Goal: Task Accomplishment & Management: Manage account settings

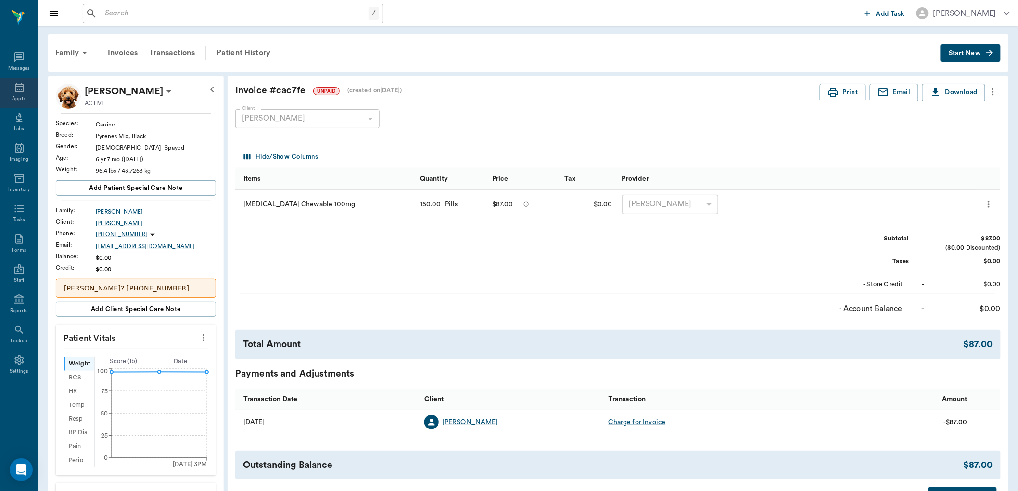
click at [21, 90] on icon at bounding box center [19, 88] width 12 height 12
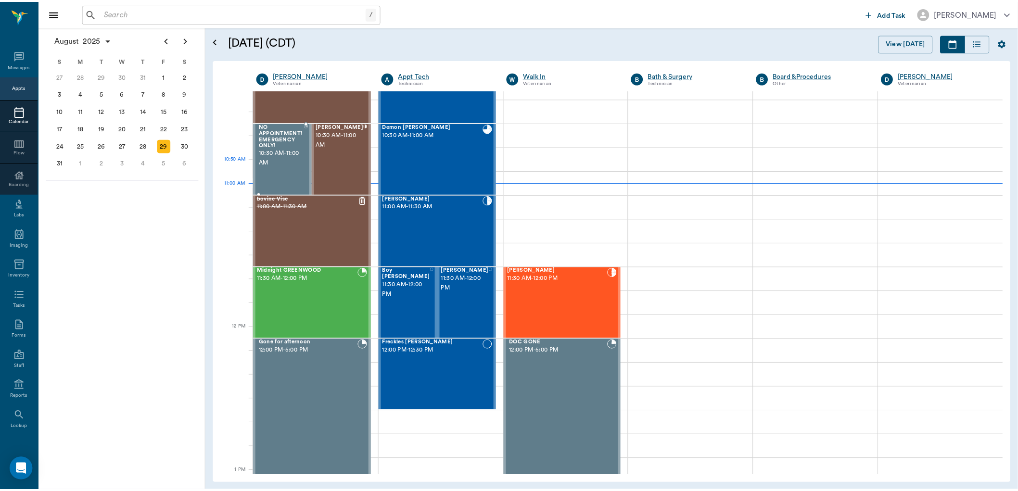
scroll to position [328, 0]
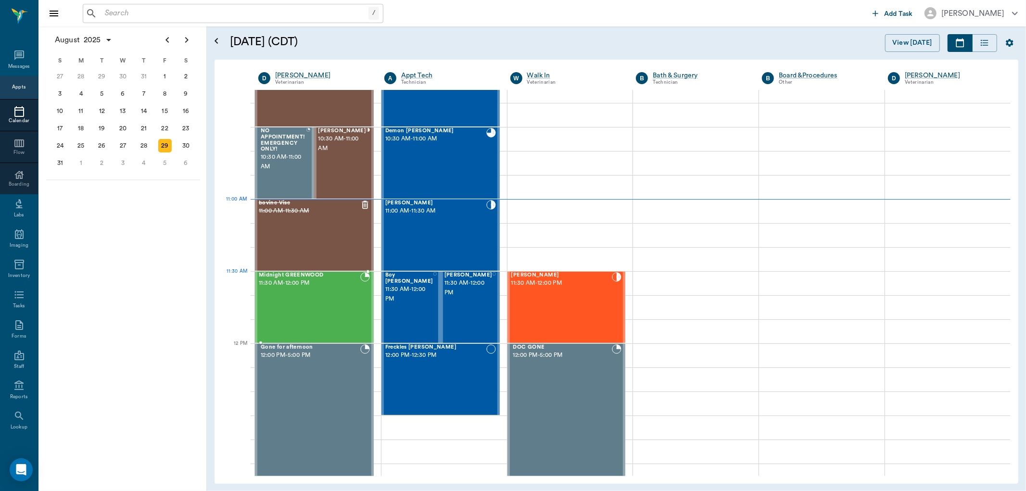
click at [305, 295] on div "Midnight GREENWOOD 11:30 AM - 12:00 PM" at bounding box center [310, 307] width 102 height 70
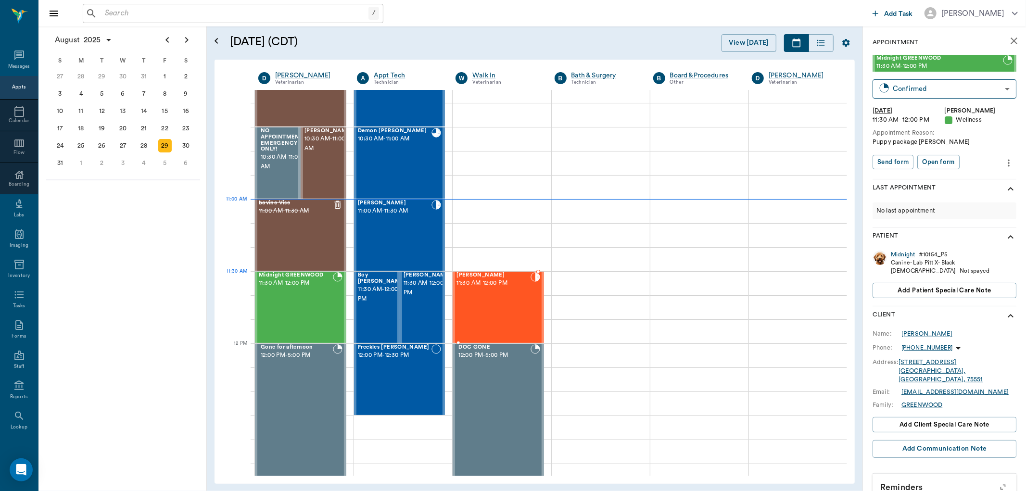
click at [489, 295] on div "Roxie Willis 11:30 AM - 12:00 PM" at bounding box center [494, 307] width 74 height 70
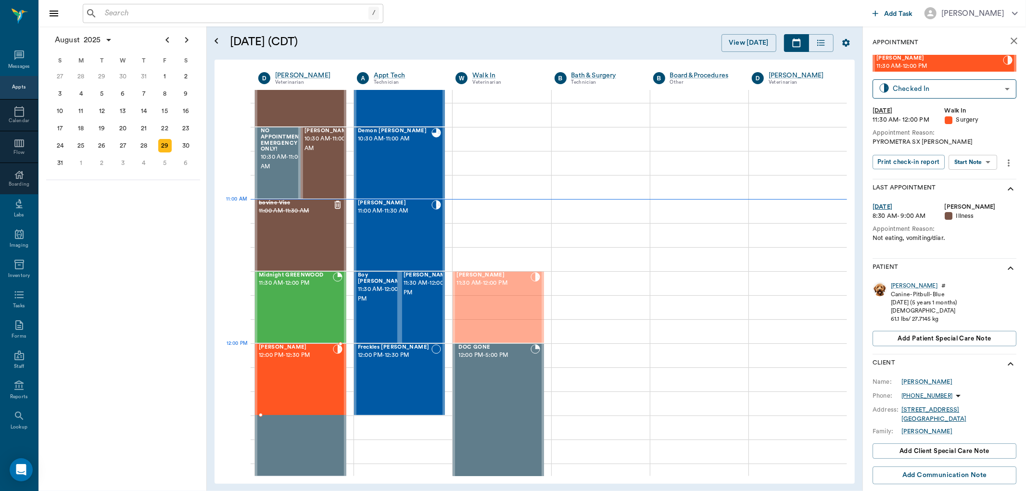
drag, startPoint x: 499, startPoint y: 278, endPoint x: 306, endPoint y: 354, distance: 207.8
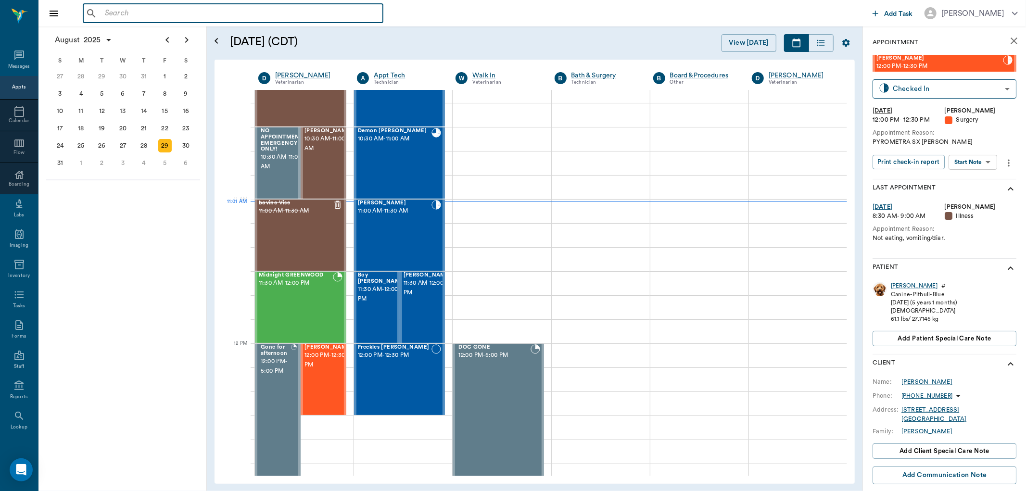
click at [114, 15] on input "text" at bounding box center [240, 13] width 278 height 13
click at [127, 5] on div "​" at bounding box center [233, 13] width 301 height 19
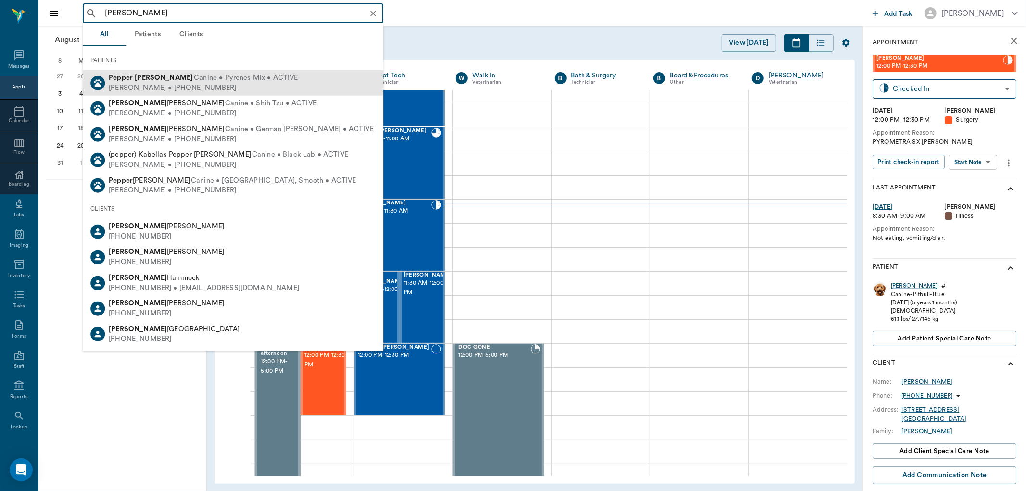
click at [218, 86] on div "Dave Taylor • (432) 559-9890" at bounding box center [203, 88] width 189 height 10
type input "PEPPER TAYLOR"
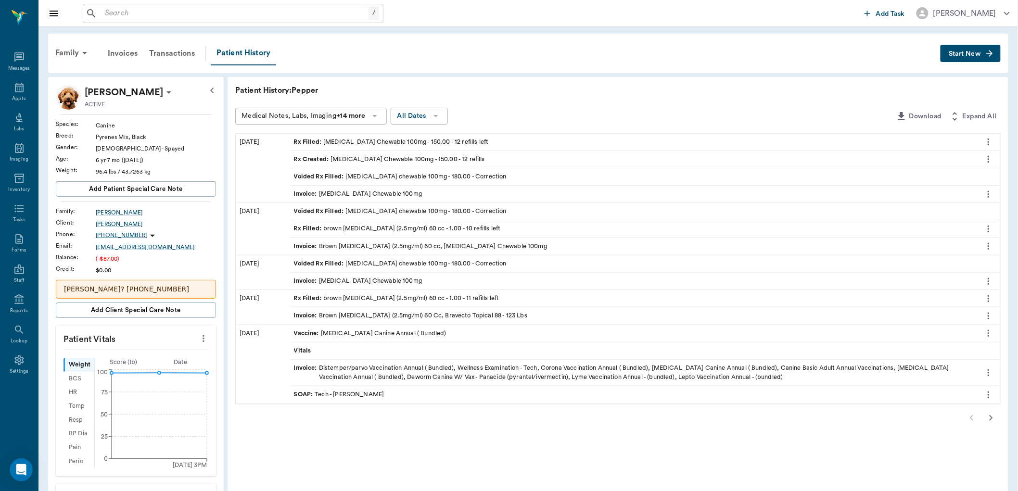
click at [990, 159] on icon "more" at bounding box center [989, 159] width 11 height 12
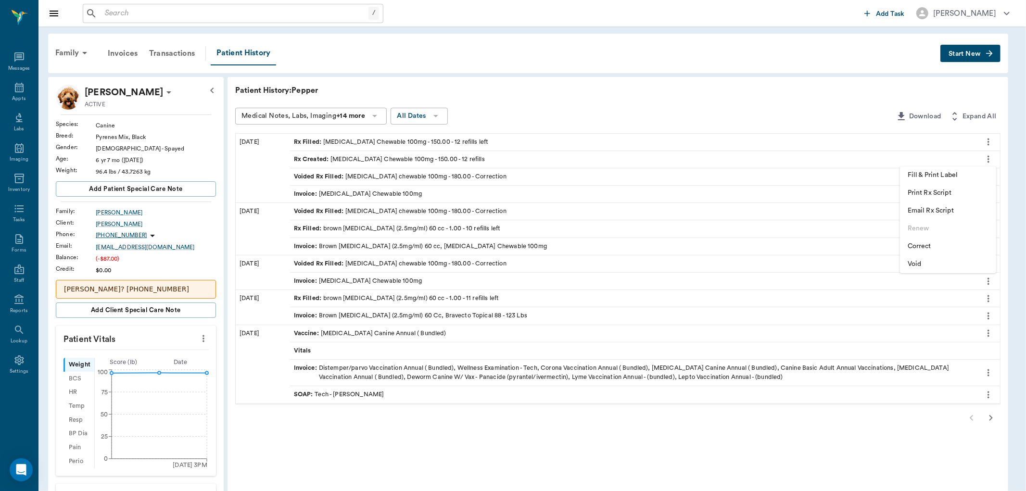
click at [930, 249] on span "Correct" at bounding box center [948, 247] width 81 height 10
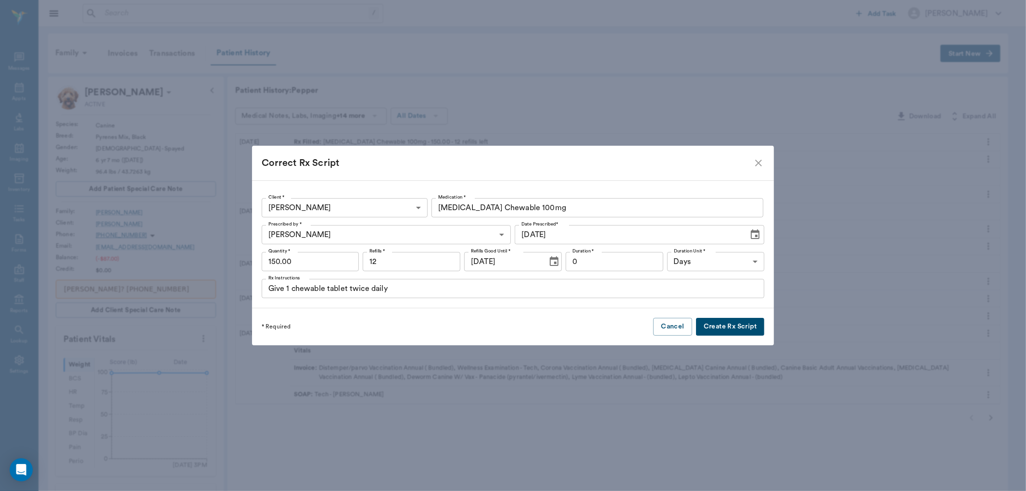
click at [294, 260] on input "150.00" at bounding box center [311, 261] width 98 height 19
type input "180."
click at [711, 326] on button "Create Rx Script" at bounding box center [730, 327] width 68 height 18
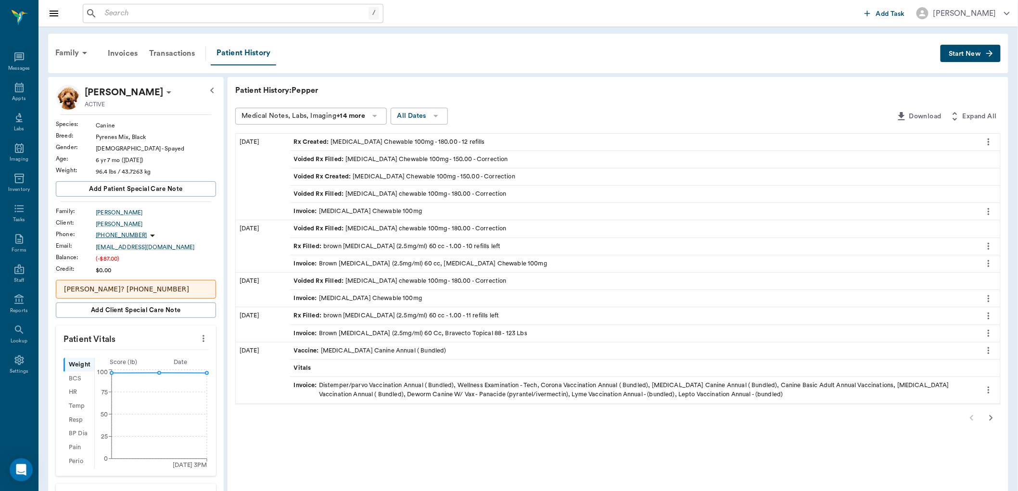
click at [982, 137] on button "more" at bounding box center [988, 142] width 15 height 16
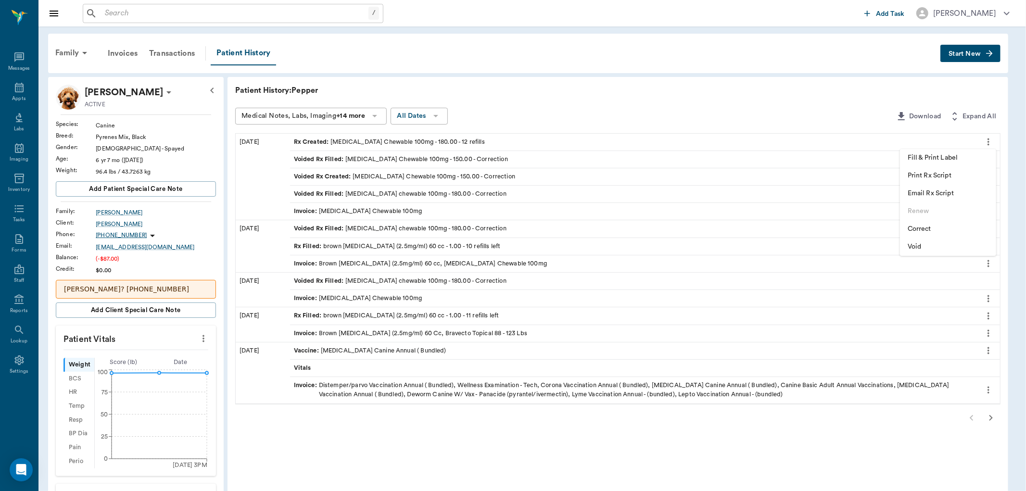
click at [941, 159] on span "Fill & Print Label" at bounding box center [948, 158] width 81 height 10
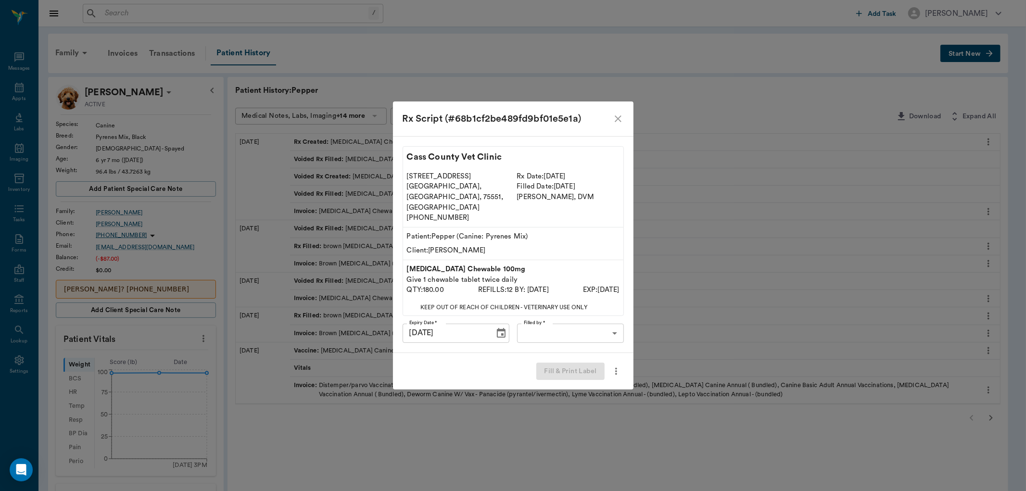
click at [599, 318] on body "/ ​ Add Task Dr. Bert Ellsworth Nectar Messages Appts Labs Imaging Inventory Ta…" at bounding box center [513, 405] width 1026 height 811
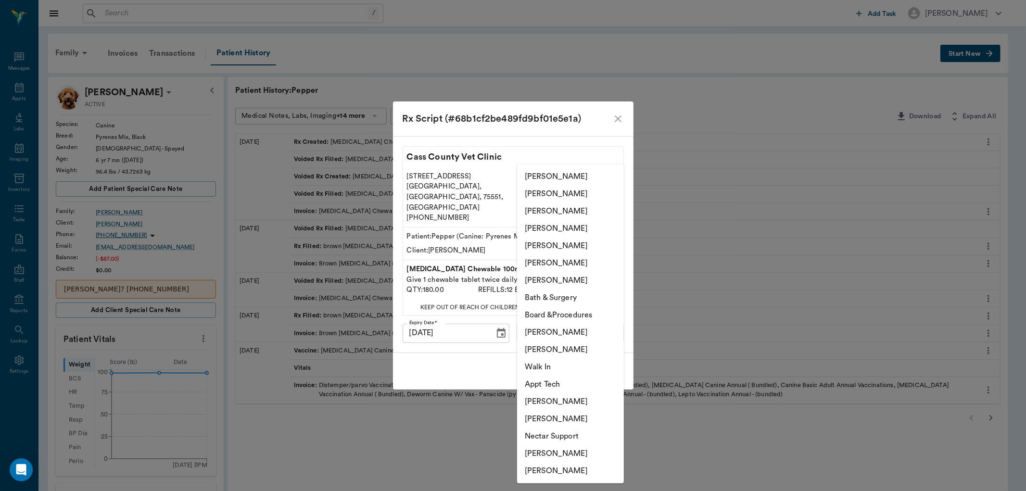
click at [571, 222] on li "[PERSON_NAME]" at bounding box center [570, 228] width 107 height 17
click at [573, 324] on body "/ ​ Add Task Dr. Bert Ellsworth Nectar Messages Appts Labs Imaging Inventory Ta…" at bounding box center [513, 405] width 1026 height 811
click at [577, 211] on li "[PERSON_NAME]" at bounding box center [570, 211] width 107 height 17
type input "63ec2e7e52e12b0ba117b124"
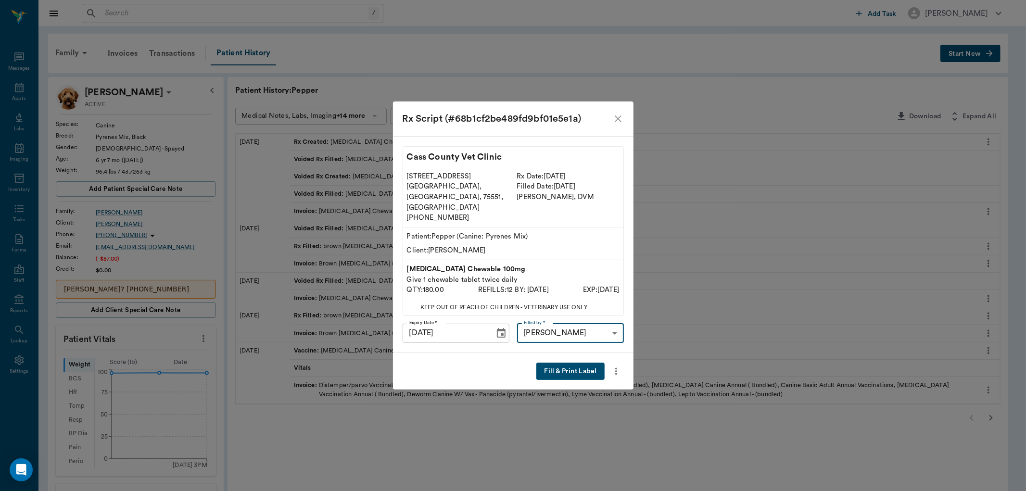
drag, startPoint x: 592, startPoint y: 368, endPoint x: 595, endPoint y: 358, distance: 9.5
click at [592, 364] on button "Fill & Print Label" at bounding box center [571, 372] width 68 height 18
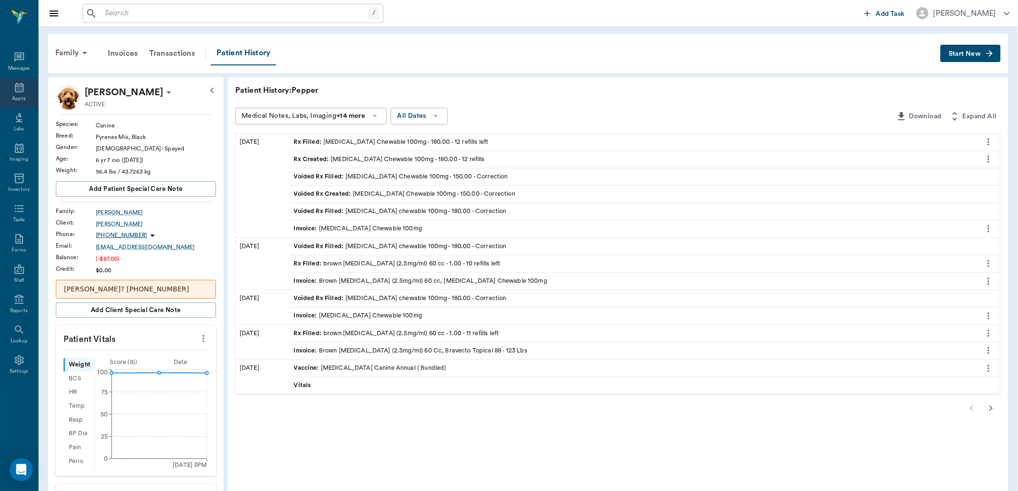
click at [25, 93] on div "Appts" at bounding box center [19, 93] width 38 height 30
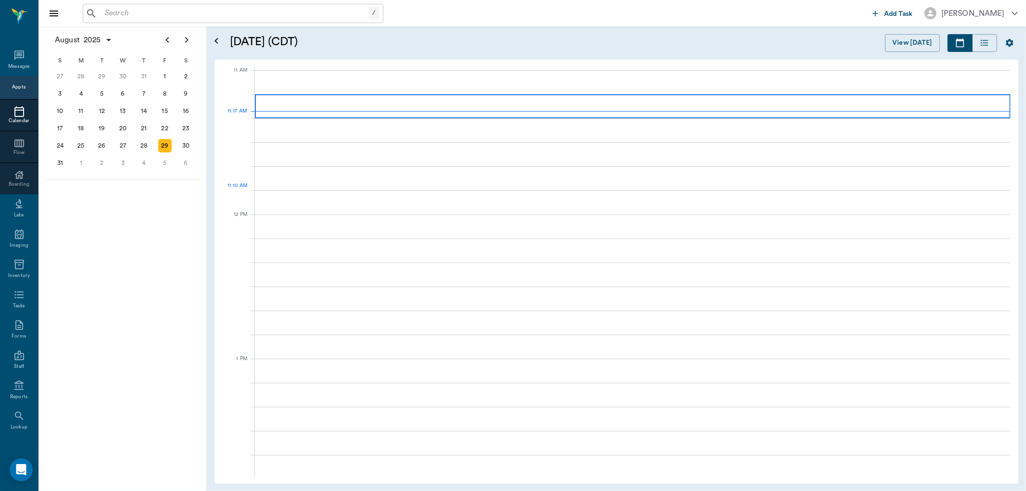
scroll to position [434, 0]
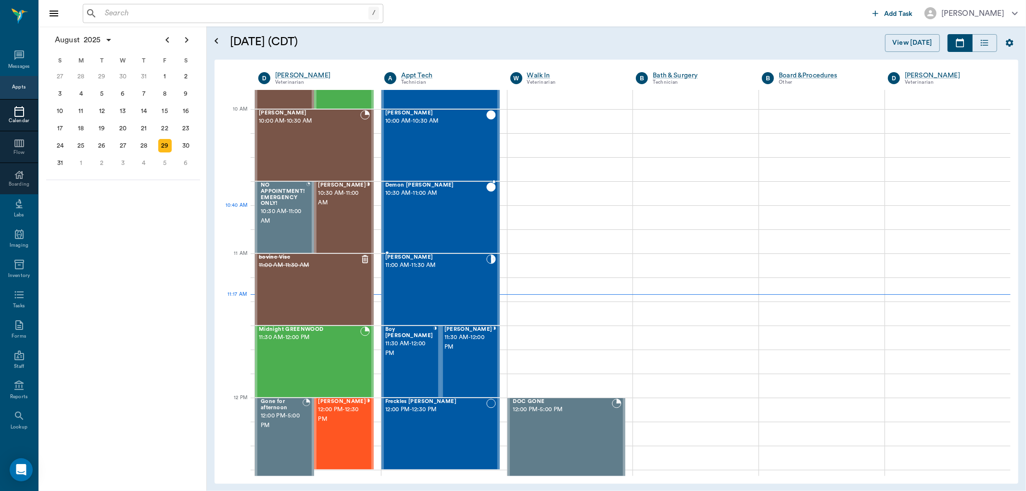
scroll to position [273, 0]
click at [350, 156] on div "[PERSON_NAME] 10:00 AM - 10:30 AM" at bounding box center [310, 146] width 102 height 70
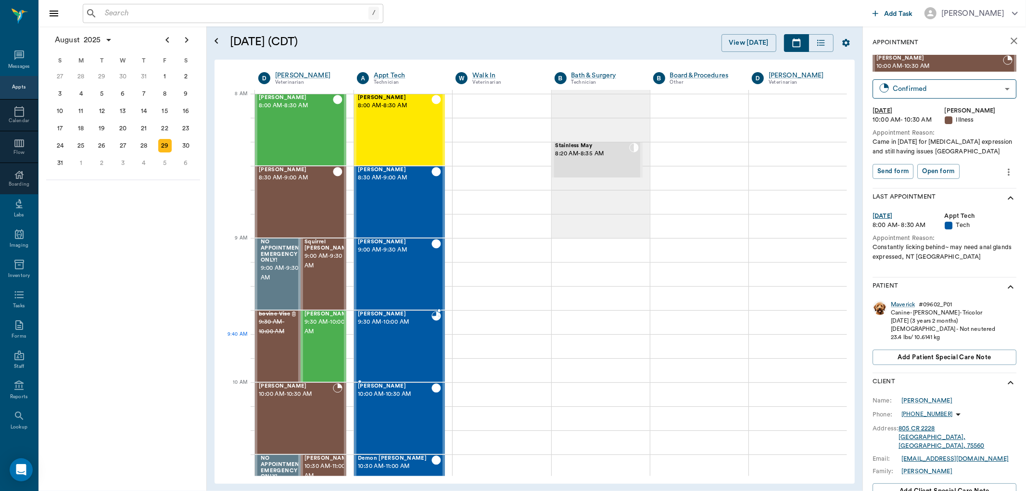
click at [425, 339] on div "[PERSON_NAME] 9:30 AM - 10:00 AM" at bounding box center [395, 346] width 74 height 70
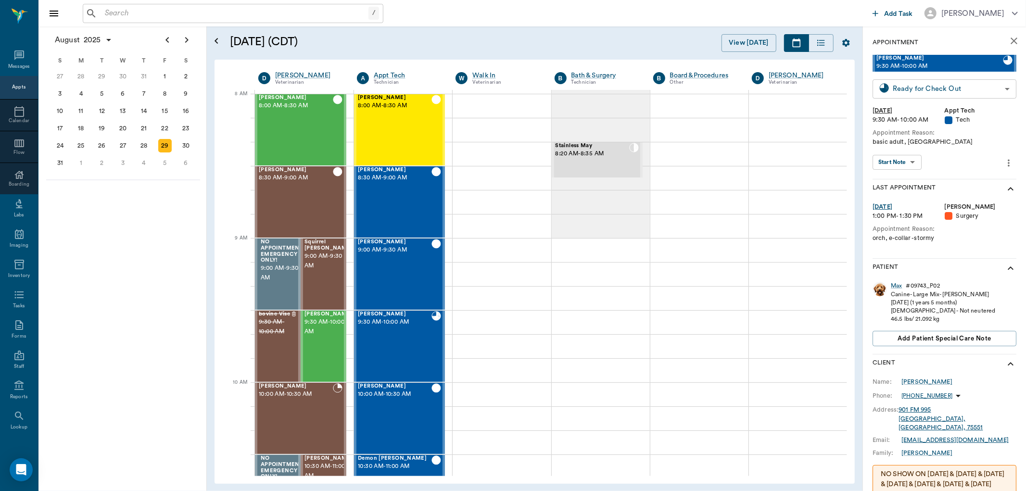
click at [915, 87] on body "/ ​ Add Task Dr. Bert Ellsworth Nectar Messages Appts Calendar Flow Boarding La…" at bounding box center [513, 245] width 1026 height 491
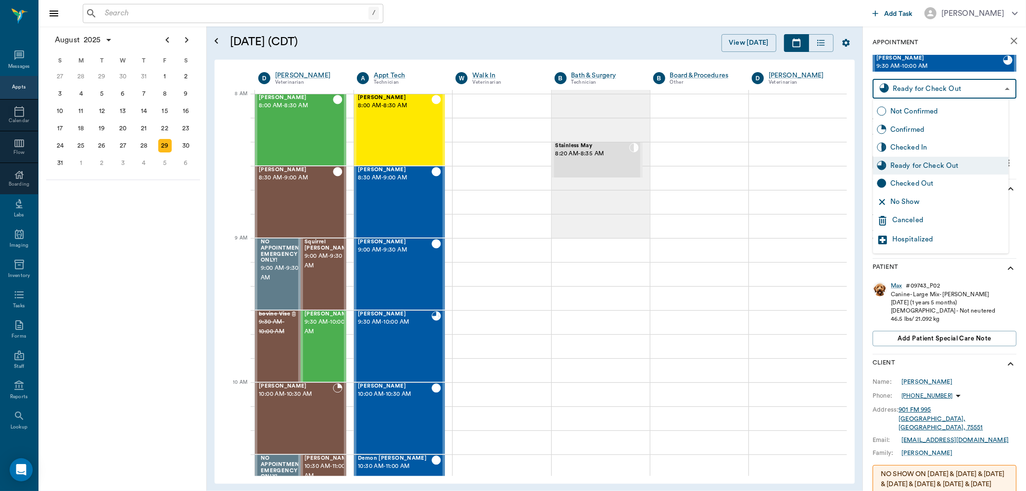
click at [929, 180] on div "Checked Out" at bounding box center [948, 184] width 115 height 11
type input "CHECKED_OUT"
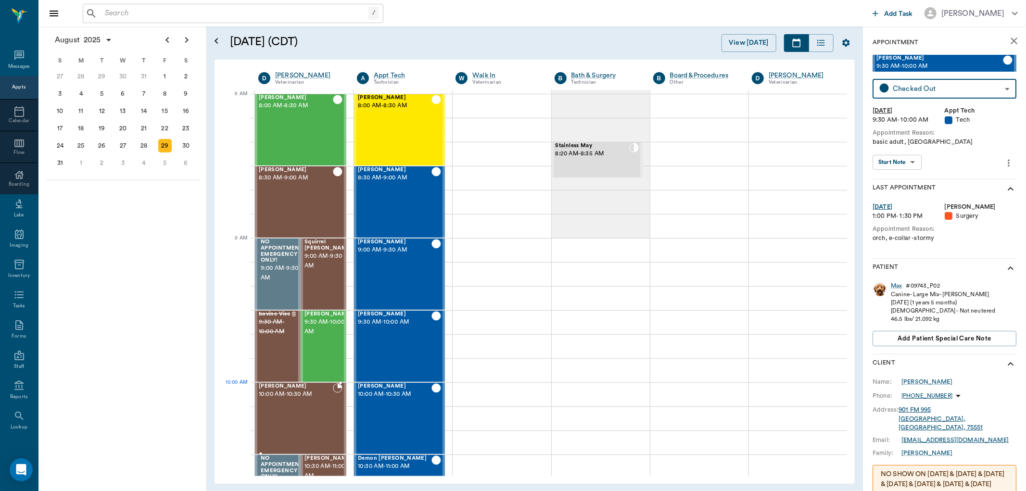
click at [320, 405] on div "Maverick Schanuel 10:00 AM - 10:30 AM" at bounding box center [296, 418] width 74 height 70
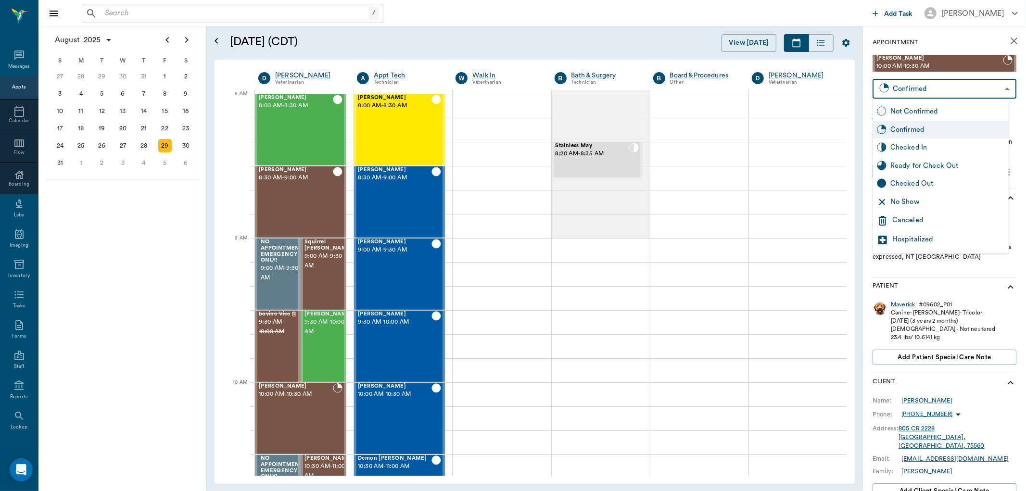
click at [933, 89] on body "/ ​ Add Task Dr. Bert Ellsworth Nectar Messages Appts Calendar Flow Boarding La…" at bounding box center [513, 245] width 1026 height 491
click at [932, 204] on div "No Show" at bounding box center [948, 202] width 115 height 11
type input "NO_SHOW"
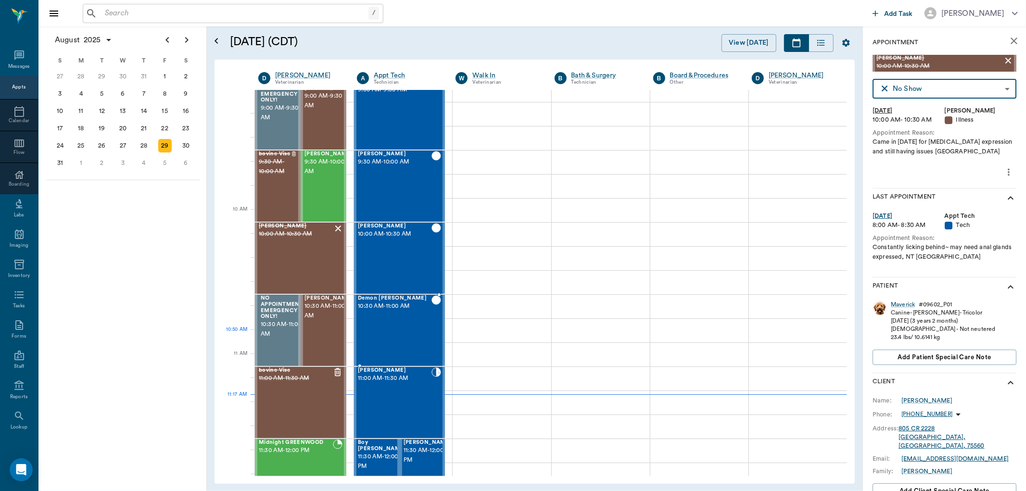
scroll to position [214, 0]
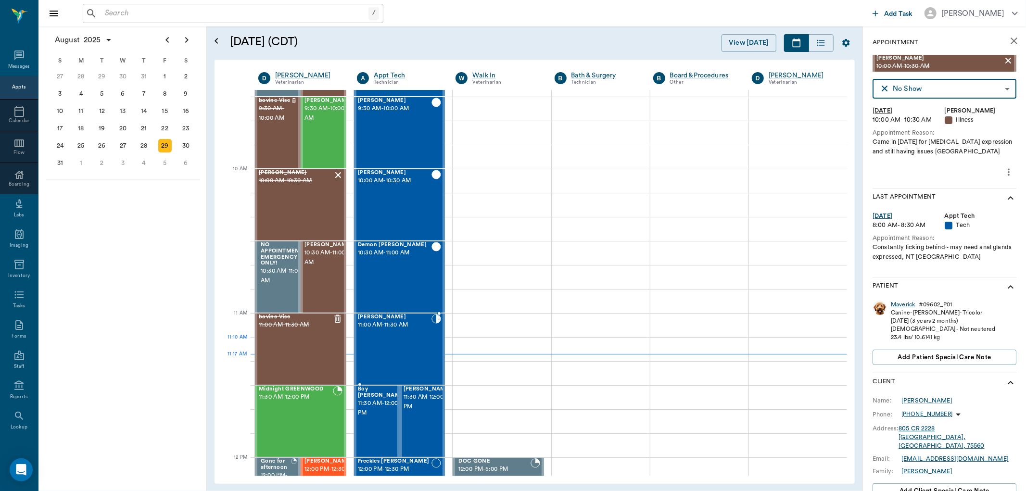
click at [414, 338] on div "Ty Harrison 11:00 AM - 11:30 AM" at bounding box center [395, 349] width 74 height 70
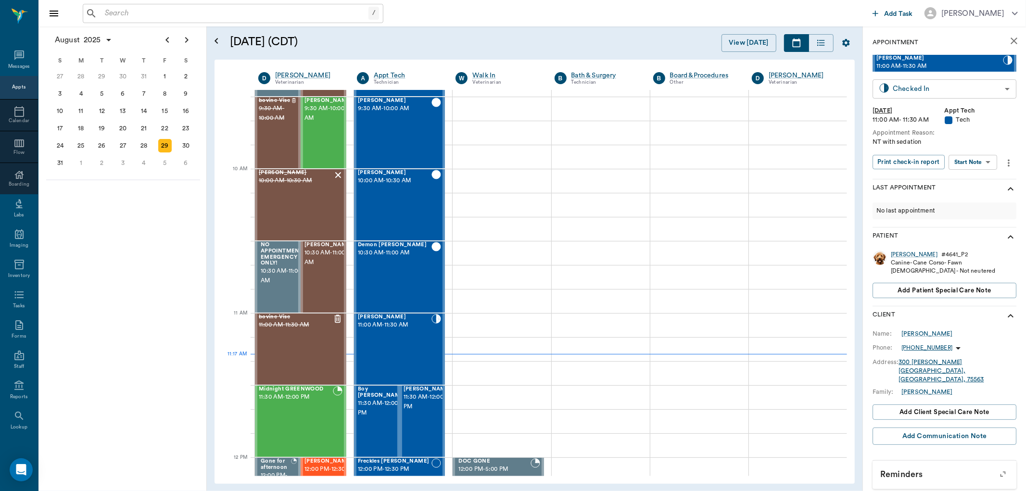
click at [960, 87] on body "/ ​ Add Task Dr. Bert Ellsworth Nectar Messages Appts Calendar Flow Boarding La…" at bounding box center [513, 245] width 1026 height 491
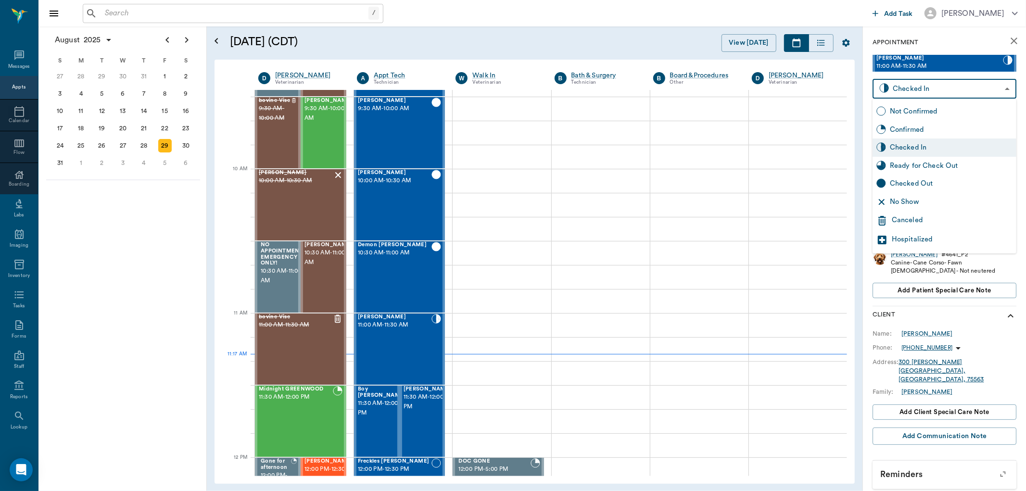
click at [953, 166] on div "Ready for Check Out" at bounding box center [951, 166] width 123 height 11
type input "READY_TO_CHECKOUT"
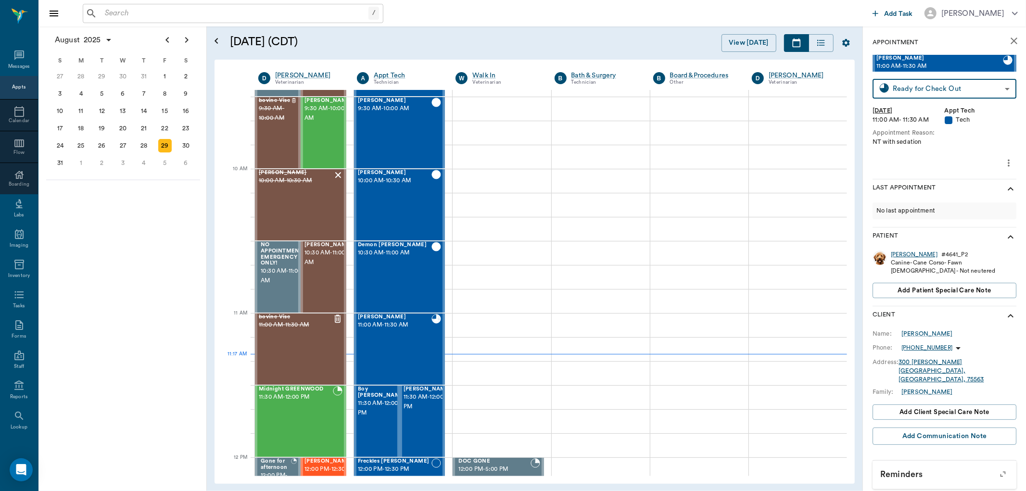
click at [896, 253] on div "Ty" at bounding box center [914, 255] width 47 height 8
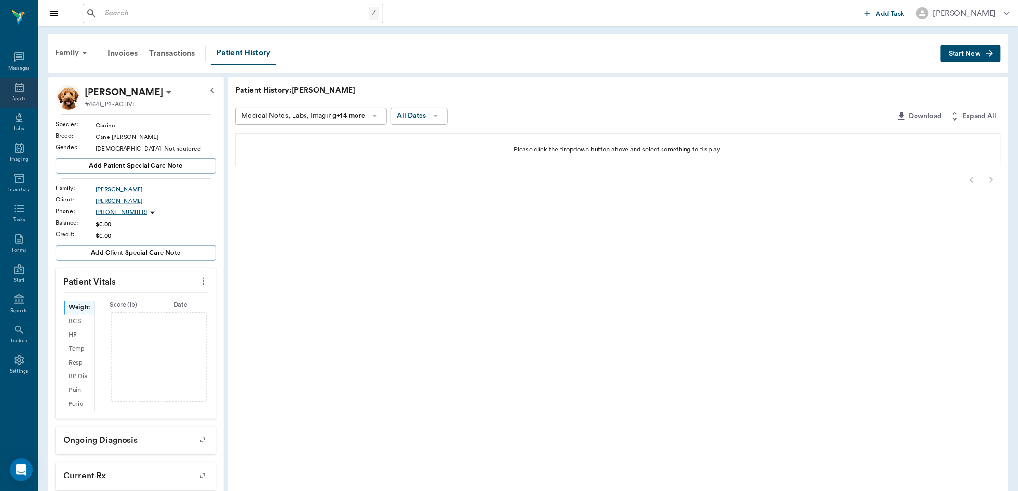
click at [10, 89] on div "Appts" at bounding box center [19, 93] width 38 height 30
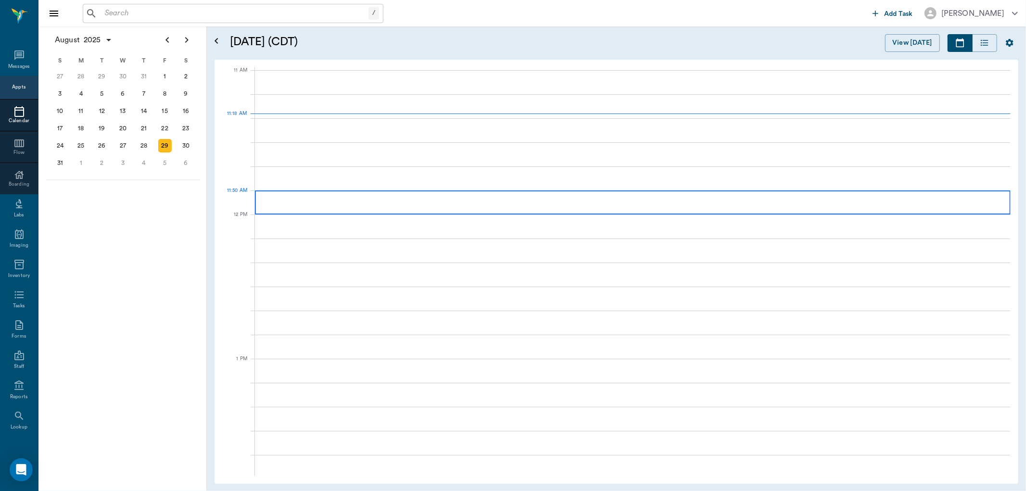
scroll to position [434, 0]
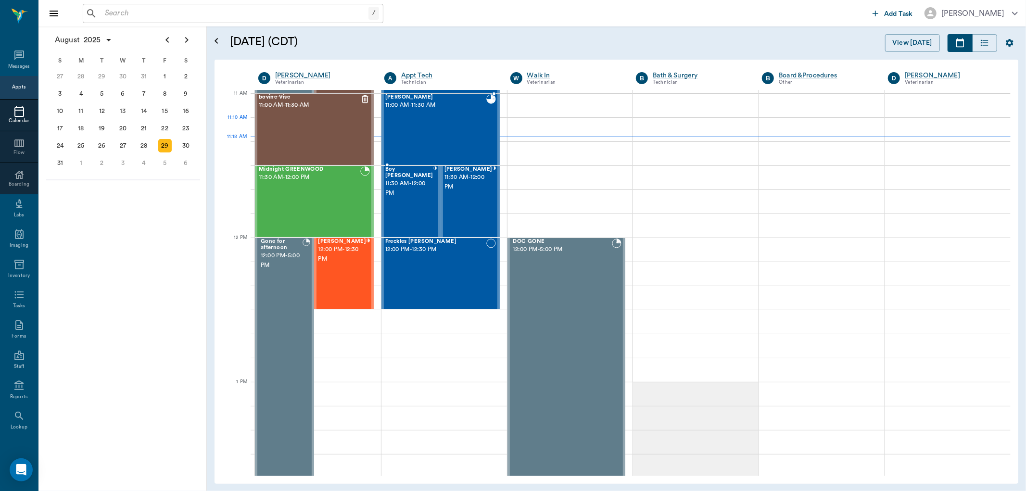
click at [439, 125] on div "Ty Harrison 11:00 AM - 11:30 AM" at bounding box center [435, 129] width 101 height 70
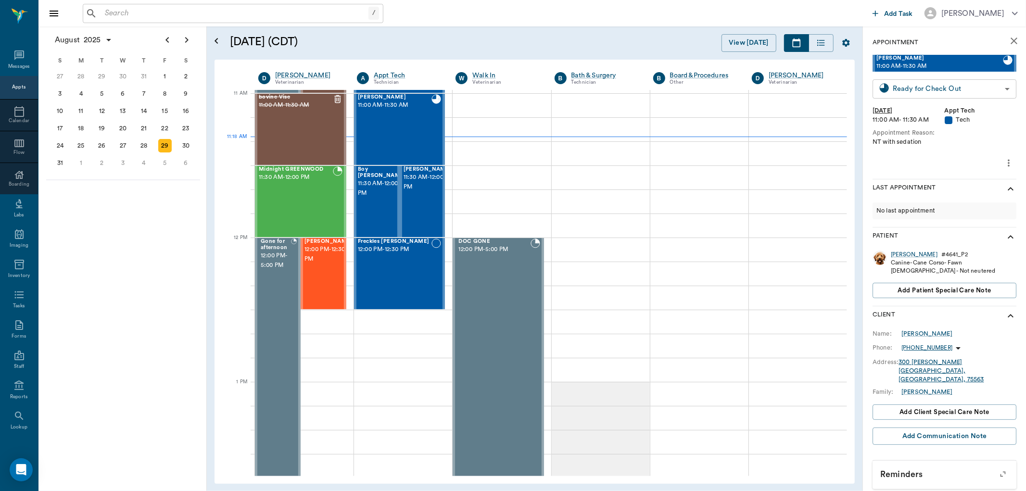
click at [975, 87] on body "/ ​ Add Task Dr. Bert Ellsworth Nectar Messages Appts Calendar Flow Boarding La…" at bounding box center [513, 245] width 1026 height 491
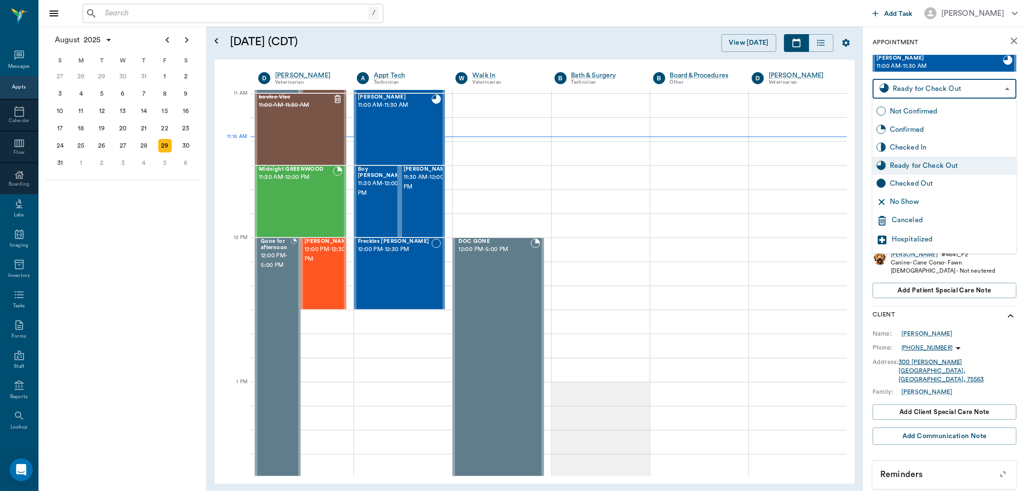
click at [939, 144] on div "Checked In" at bounding box center [951, 147] width 123 height 11
type input "CHECKED_IN"
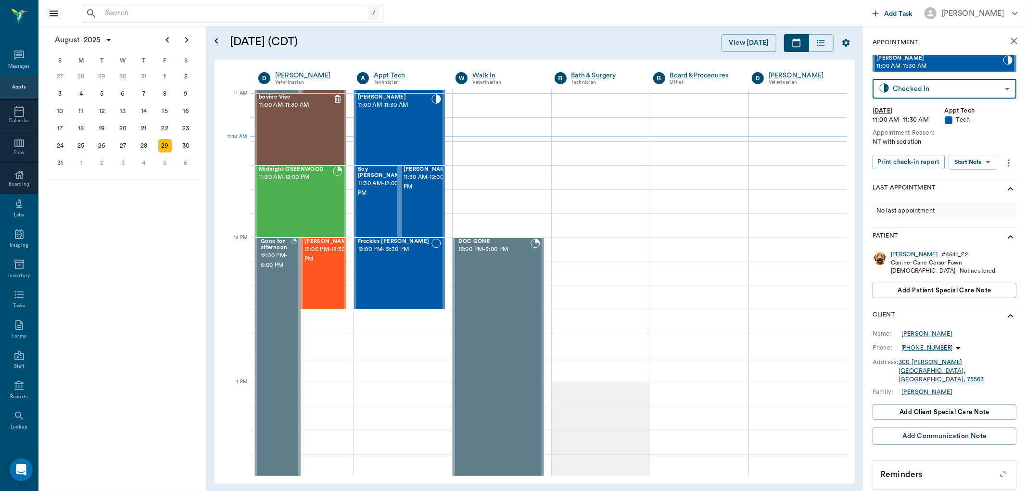
click at [971, 164] on body "/ ​ Add Task Dr. Bert Ellsworth Nectar Messages Appts Calendar Flow Boarding La…" at bounding box center [513, 245] width 1026 height 491
click at [967, 177] on button "Start SOAP" at bounding box center [962, 181] width 33 height 11
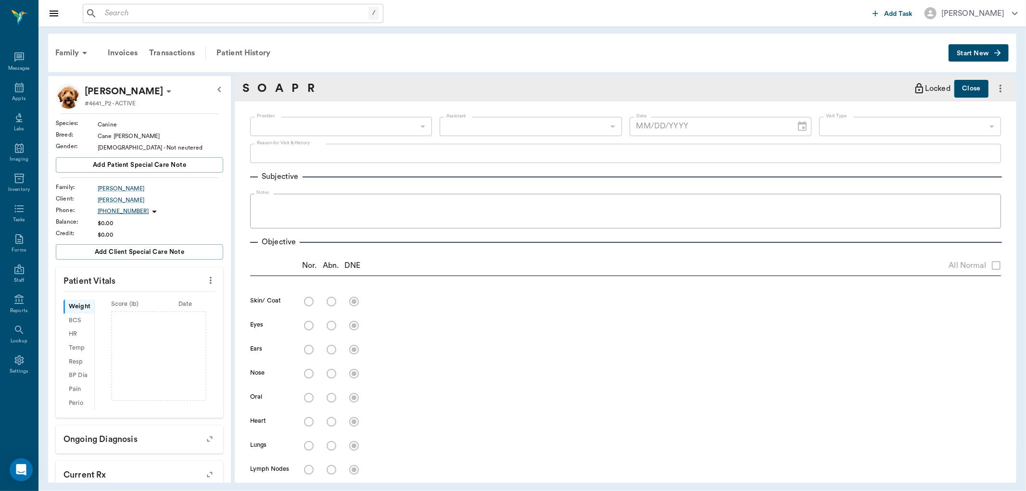
click at [210, 281] on icon "more" at bounding box center [211, 280] width 2 height 7
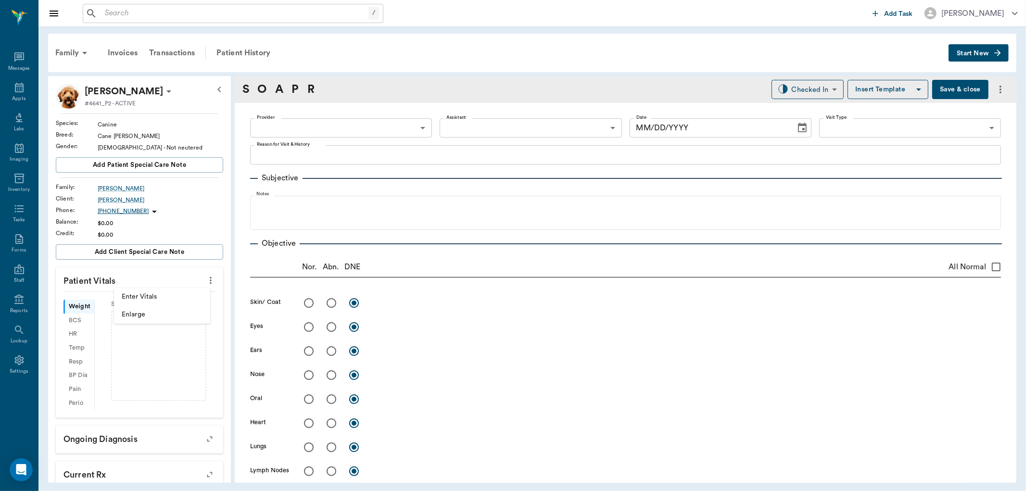
type input "63ec2f075fda476ae8351a4c"
type input "65d2be4f46e3a538d89b8c1a"
type textarea "NT with sedation"
type input "[DATE]"
click at [172, 304] on li "Enter Vitals" at bounding box center [162, 297] width 96 height 18
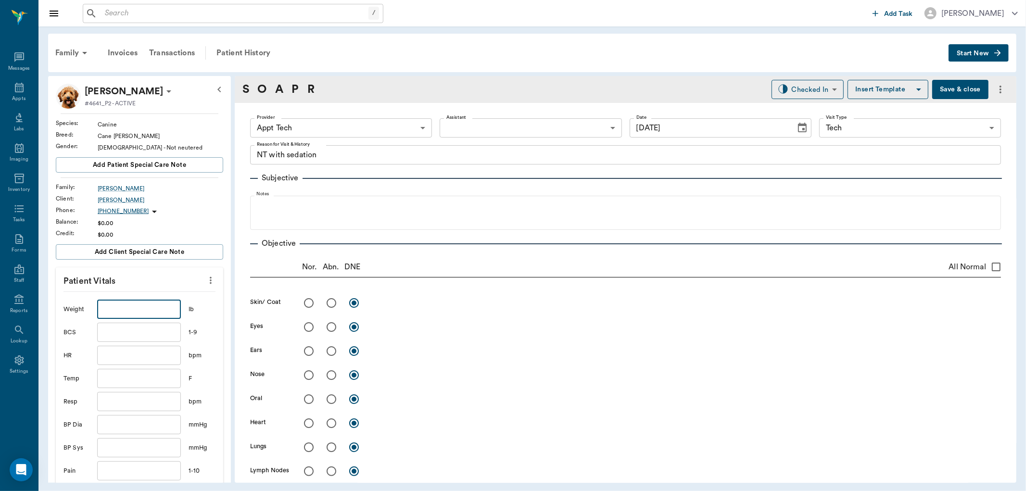
click at [152, 309] on input "text" at bounding box center [139, 309] width 84 height 19
type input "109"
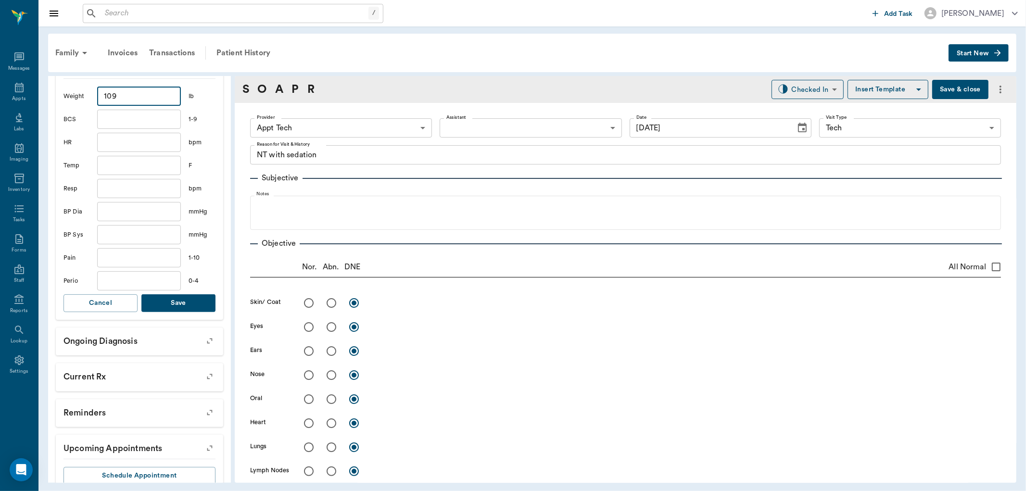
scroll to position [214, 0]
click at [206, 305] on button "Save" at bounding box center [178, 303] width 74 height 18
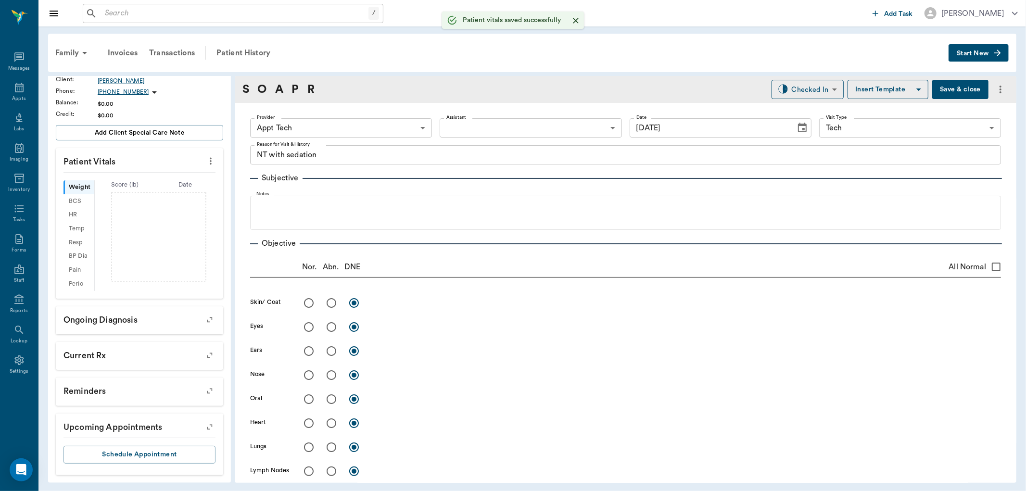
scroll to position [131, 0]
click at [319, 131] on body "/ ​ Add Task Dr. Bert Ellsworth Nectar Messages Appts Labs Imaging Inventory Ta…" at bounding box center [513, 245] width 1026 height 491
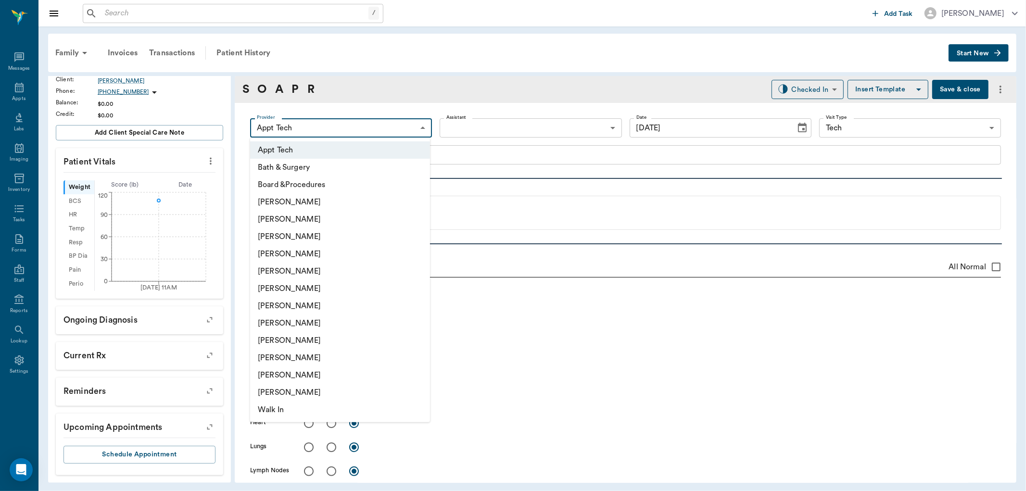
click at [324, 301] on li "[PERSON_NAME]" at bounding box center [340, 305] width 180 height 17
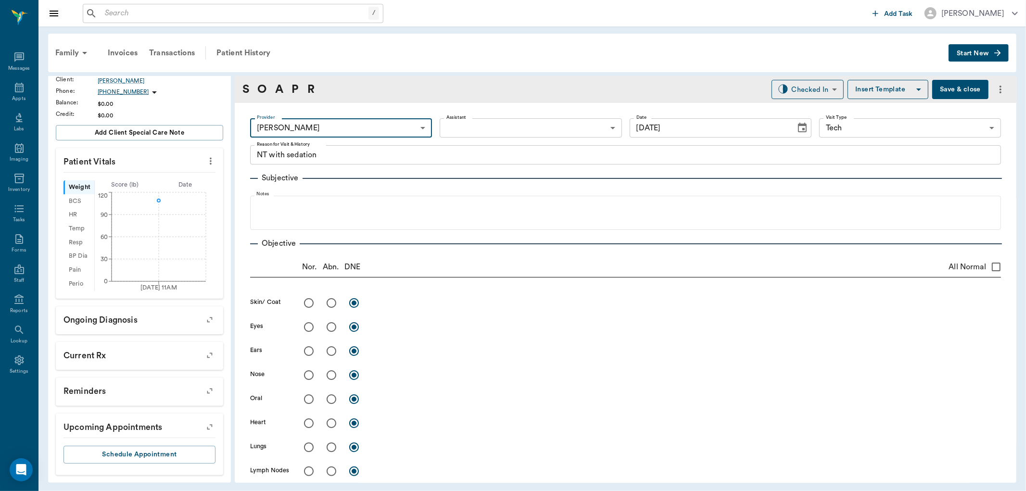
click at [392, 131] on body "/ ​ Add Task Dr. Bert Ellsworth Nectar Messages Appts Labs Imaging Inventory Ta…" at bounding box center [513, 245] width 1026 height 491
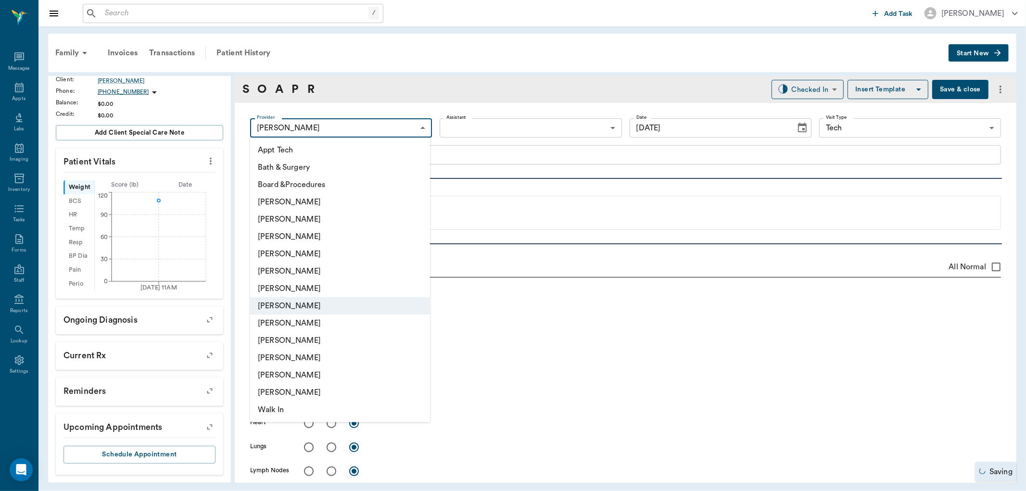
click at [362, 233] on li "[PERSON_NAME]" at bounding box center [340, 236] width 180 height 17
type input "642ef10e332a41444de2bad1"
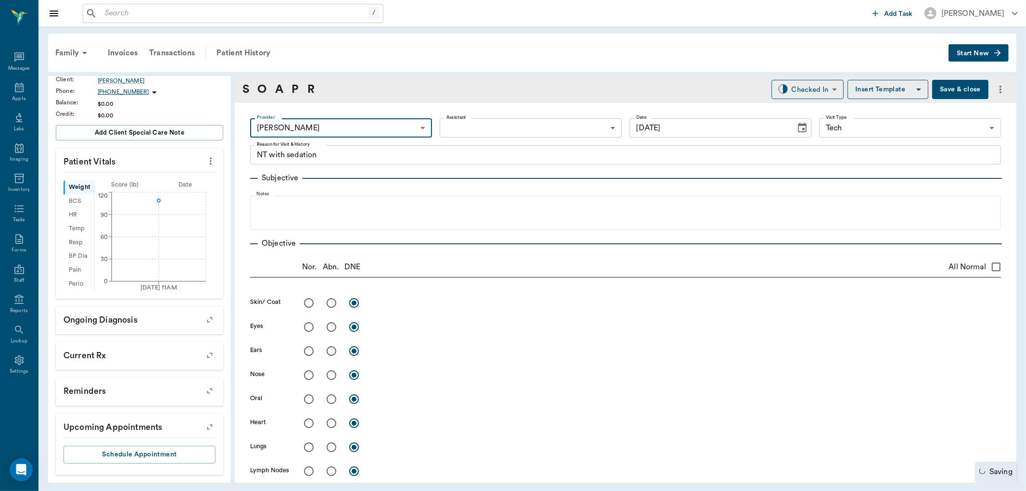
click at [480, 132] on body "/ ​ Add Task Dr. Bert Ellsworth Nectar Messages Appts Labs Imaging Inventory Ta…" at bounding box center [513, 245] width 1026 height 491
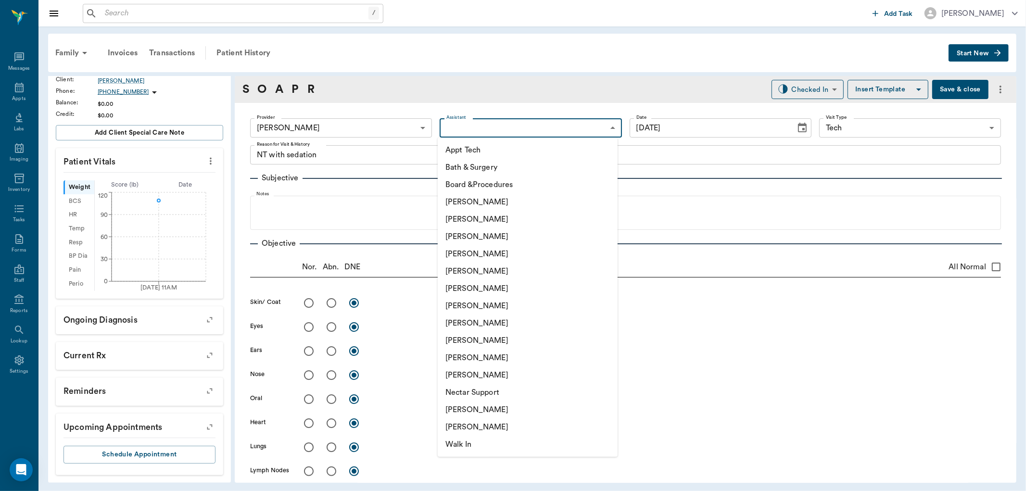
click at [475, 151] on li "Appt Tech" at bounding box center [528, 149] width 180 height 17
type input "63ec2f075fda476ae8351a4c"
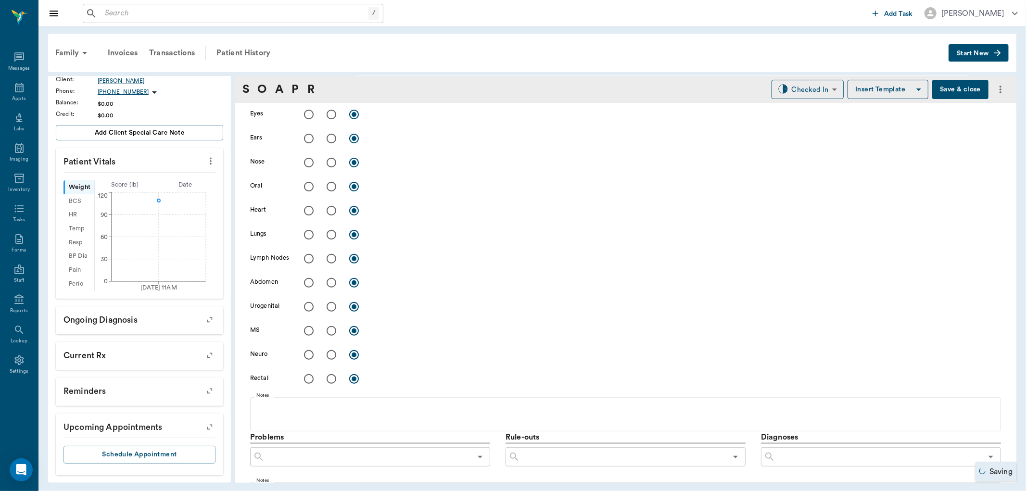
scroll to position [374, 0]
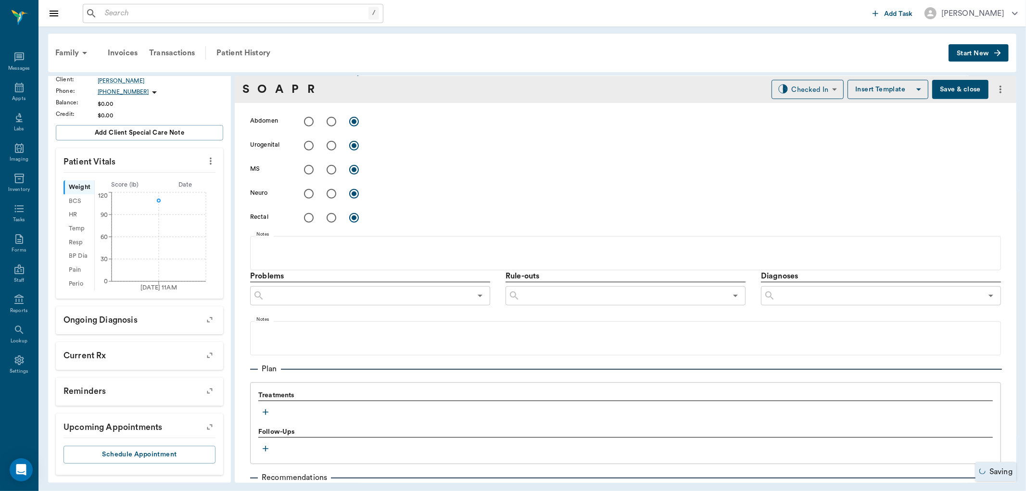
click at [273, 411] on div "Treatments" at bounding box center [625, 405] width 735 height 29
click at [271, 411] on button "button" at bounding box center [265, 412] width 14 height 14
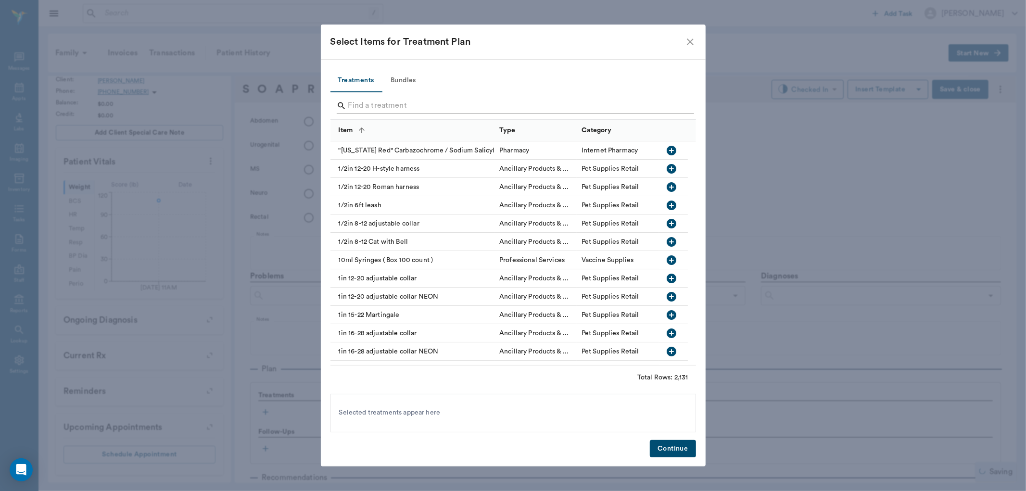
click at [400, 107] on input "Search" at bounding box center [514, 105] width 332 height 15
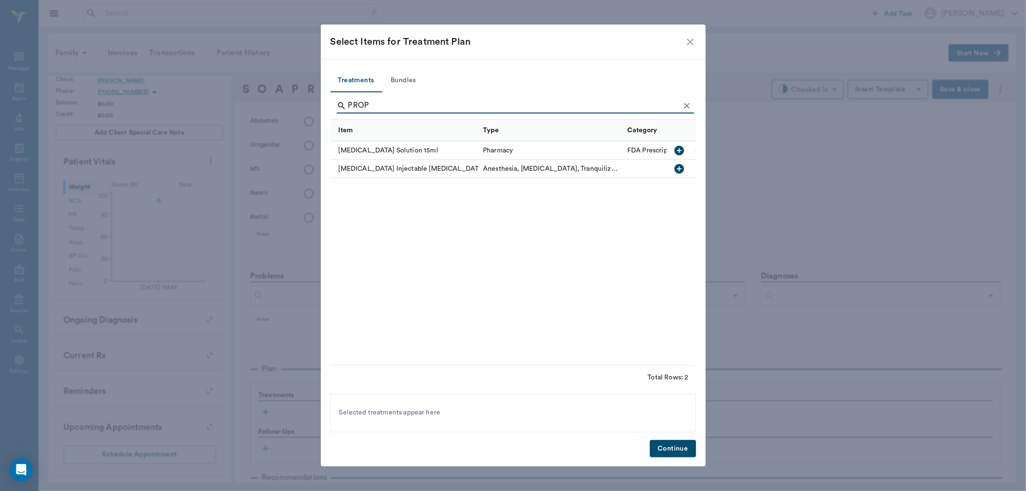
type input "PROP"
click at [685, 168] on icon "button" at bounding box center [680, 169] width 12 height 12
click at [689, 108] on icon "Clear" at bounding box center [687, 106] width 6 height 6
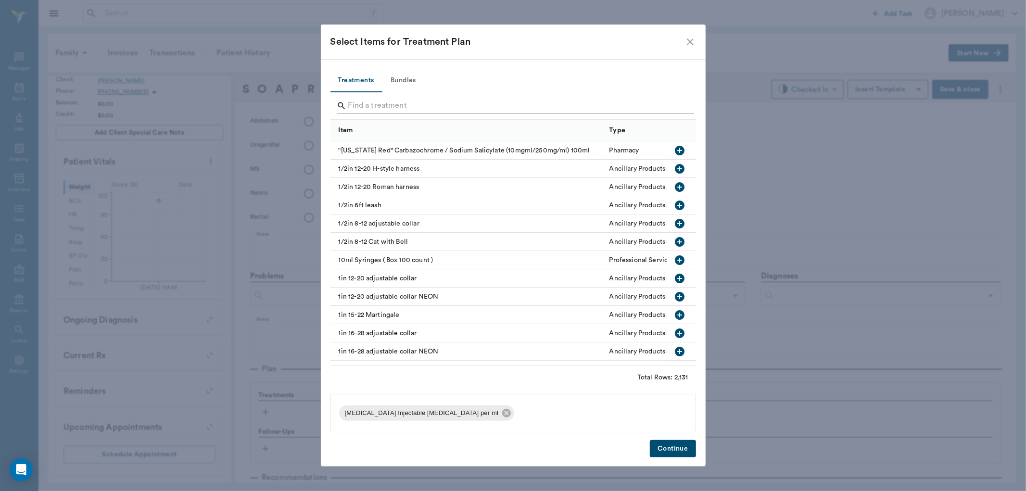
click at [675, 104] on input "Search" at bounding box center [514, 105] width 332 height 15
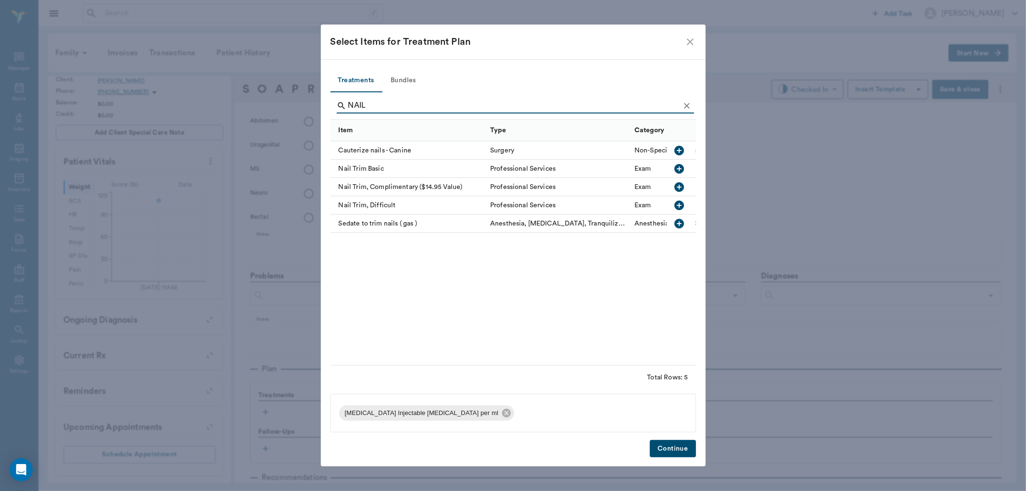
type input "NAIL"
click at [682, 170] on icon "button" at bounding box center [680, 169] width 10 height 10
click at [685, 100] on button "Clear" at bounding box center [687, 106] width 14 height 14
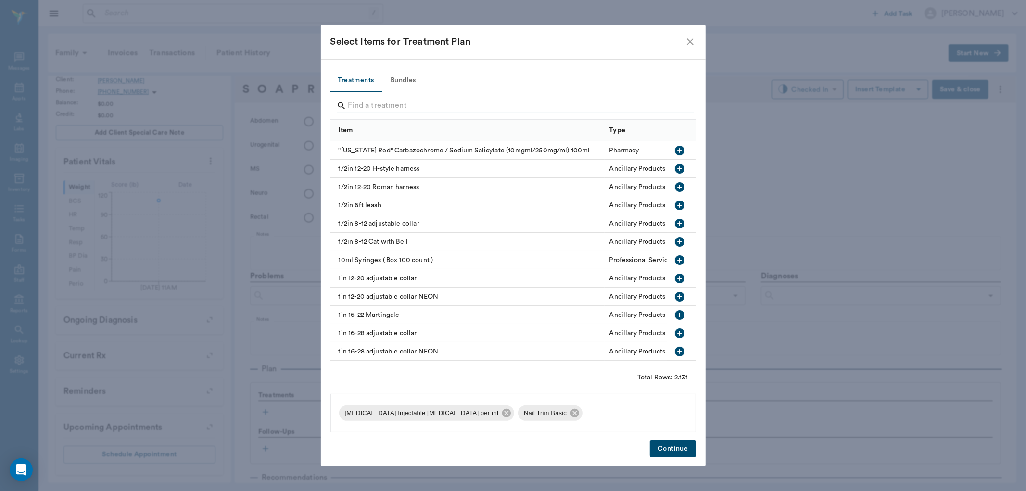
click at [668, 106] on input "Search" at bounding box center [514, 105] width 332 height 15
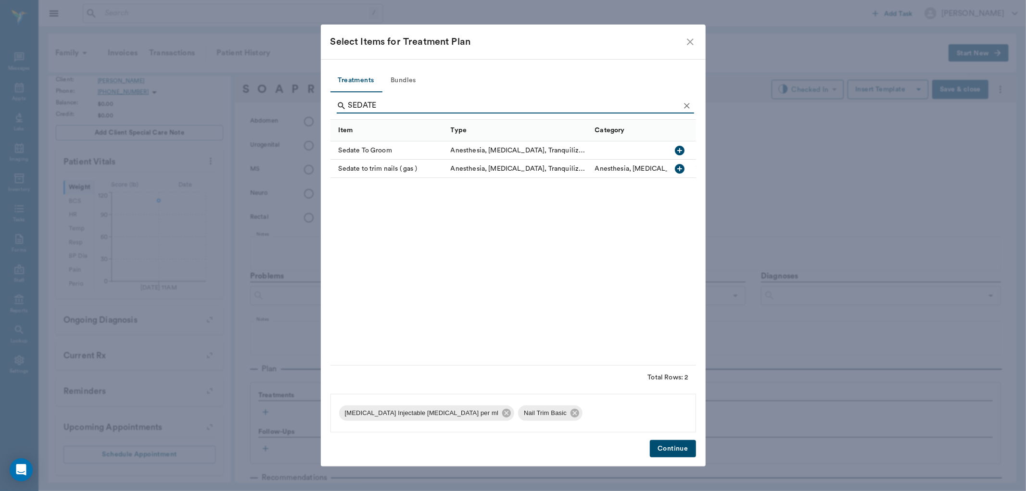
type input "SEDATE"
click at [685, 170] on icon "button" at bounding box center [680, 169] width 12 height 12
click at [679, 451] on button "Continue" at bounding box center [673, 449] width 46 height 18
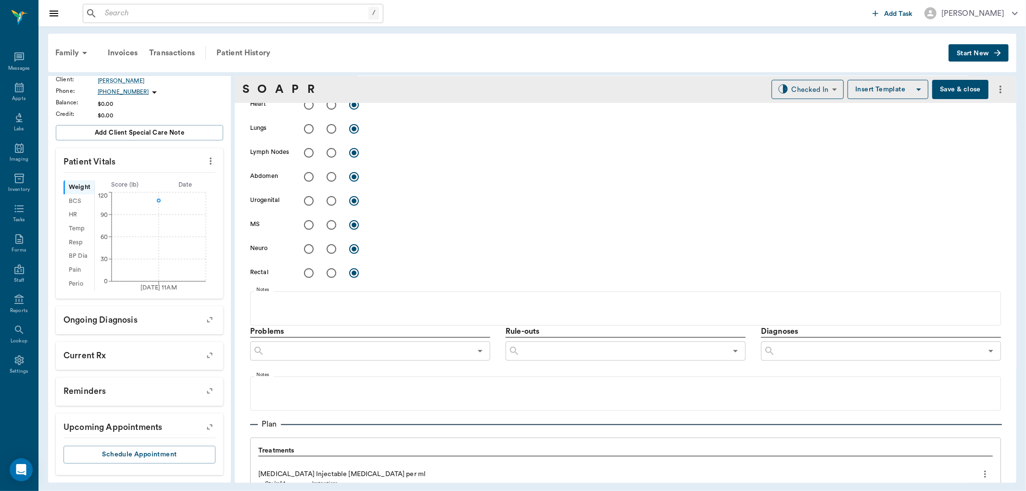
scroll to position [320, 0]
click at [799, 91] on body "/ ​ Add Task Dr. Bert Ellsworth Nectar Messages Appts Labs Imaging Inventory Ta…" at bounding box center [513, 245] width 1026 height 491
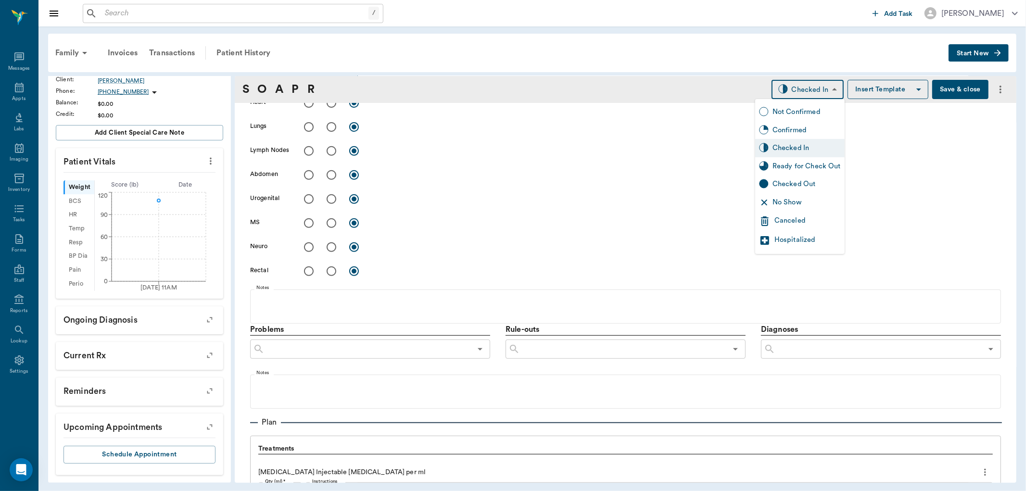
click at [801, 163] on div "Ready for Check Out" at bounding box center [807, 166] width 68 height 11
type input "READY_TO_CHECKOUT"
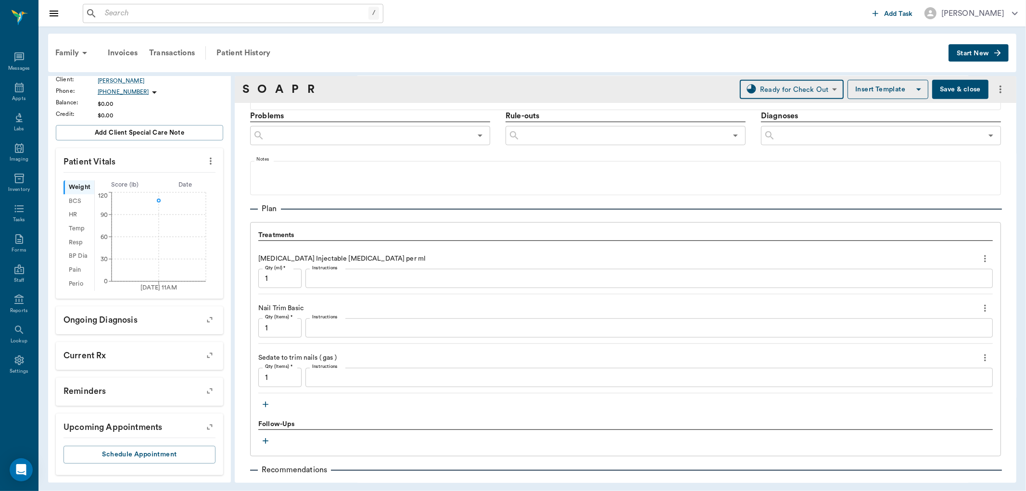
scroll to position [535, 0]
click at [294, 283] on input "1" at bounding box center [279, 277] width 43 height 19
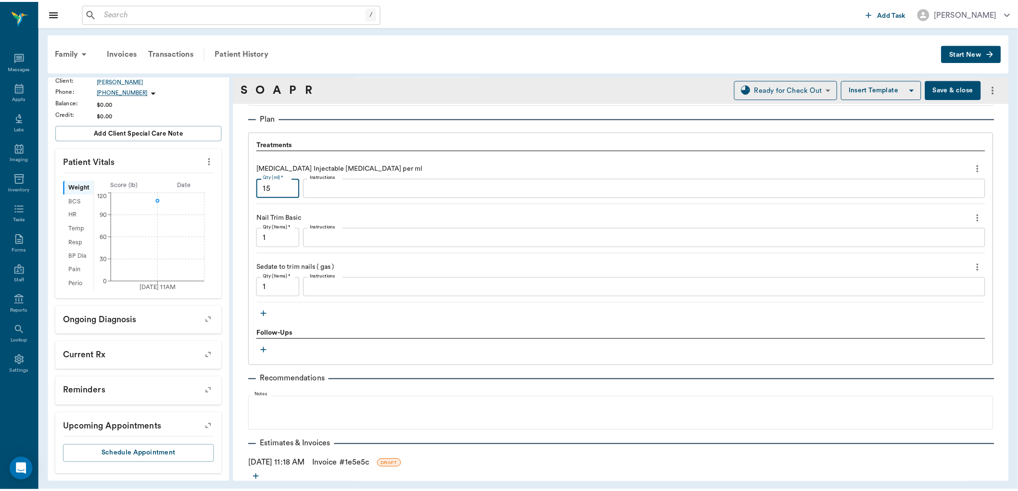
scroll to position [641, 0]
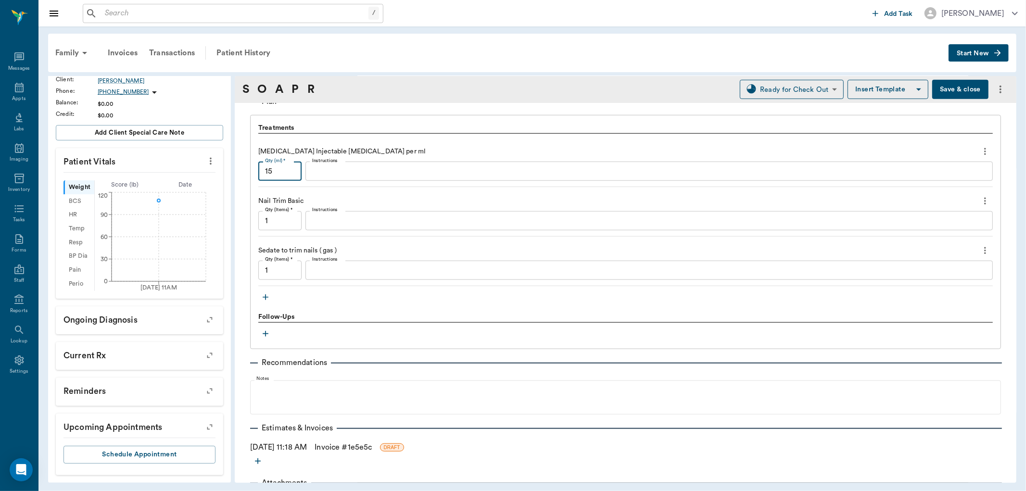
type input "15"
click at [353, 448] on link "Invoice # 1e5e5c" at bounding box center [343, 448] width 57 height 12
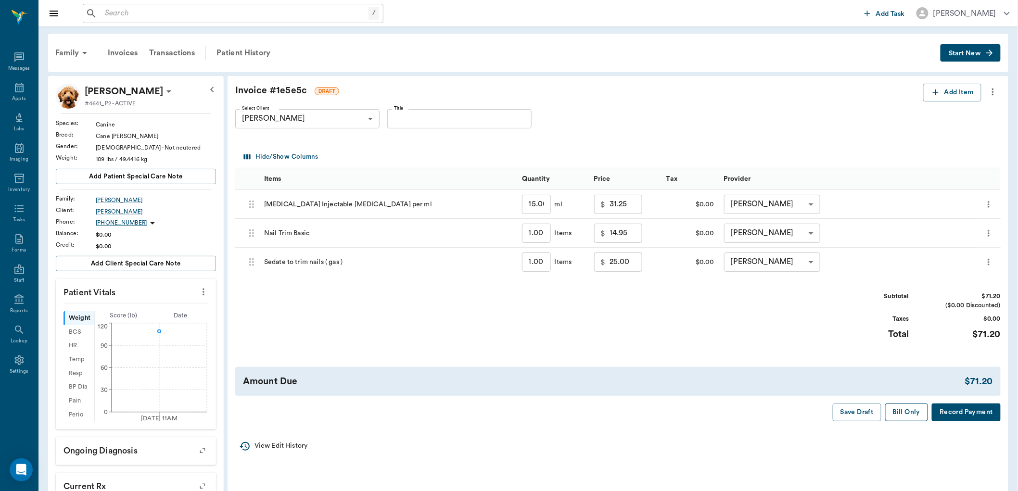
click at [895, 411] on button "Bill Only" at bounding box center [906, 413] width 43 height 18
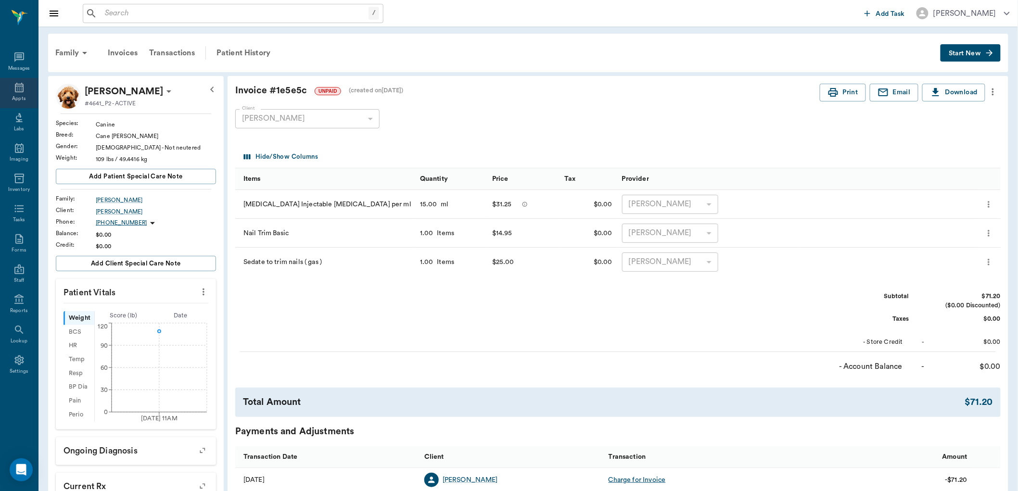
click at [13, 94] on div "Appts" at bounding box center [19, 93] width 38 height 30
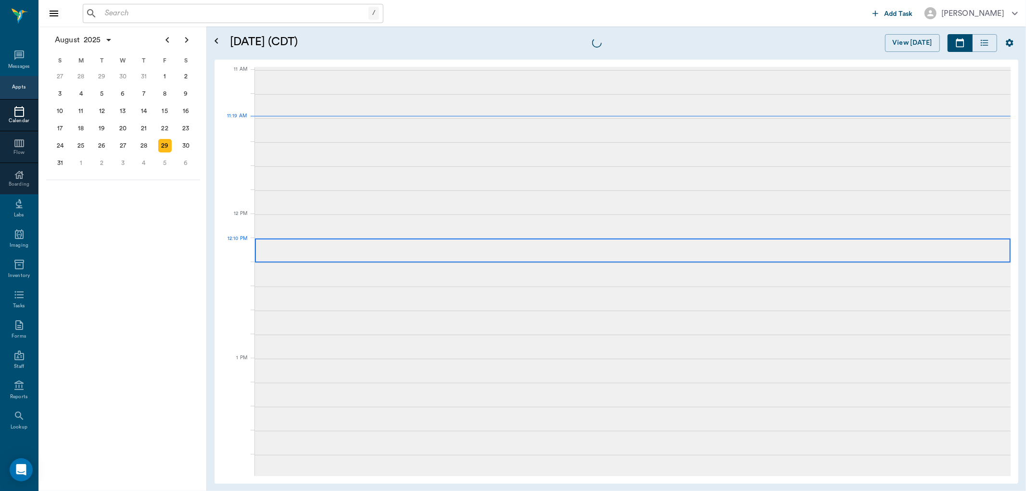
scroll to position [434, 0]
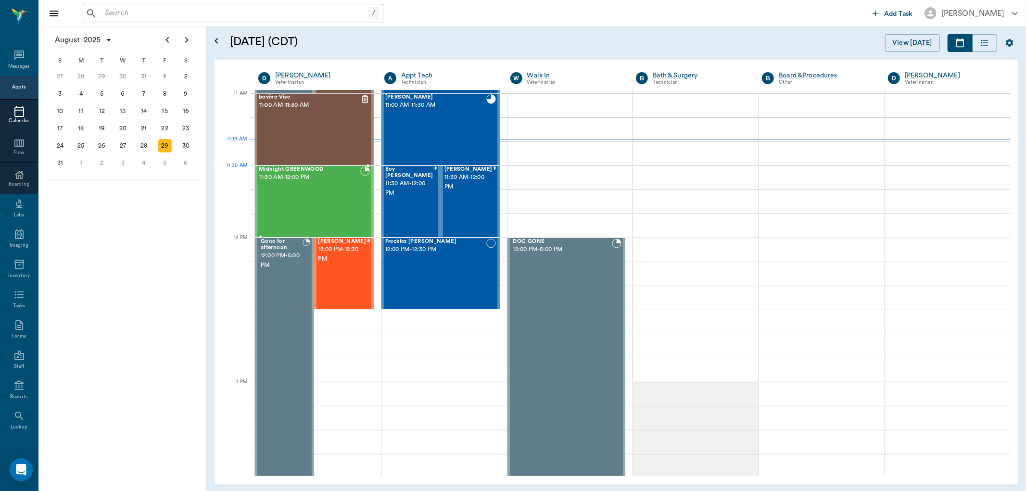
click at [330, 189] on div "Midnight GREENWOOD 11:30 AM - 12:00 PM" at bounding box center [310, 201] width 102 height 70
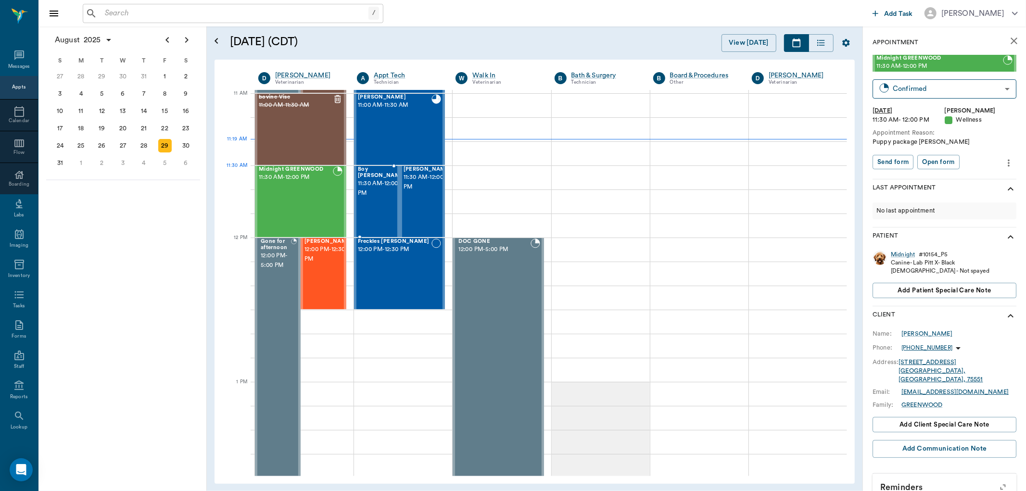
click at [371, 188] on span "11:30 AM - 12:00 PM" at bounding box center [382, 188] width 48 height 19
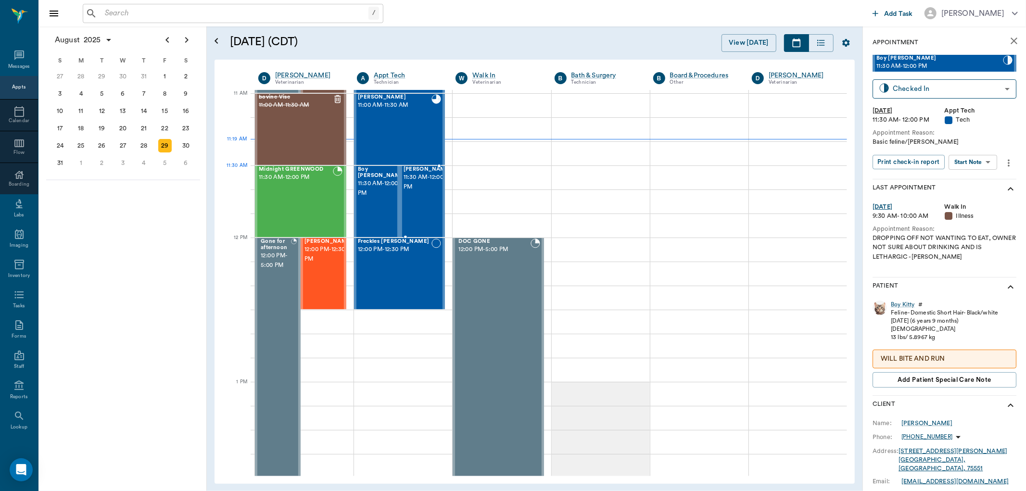
click at [408, 183] on span "11:30 AM - 12:00 PM" at bounding box center [428, 182] width 48 height 19
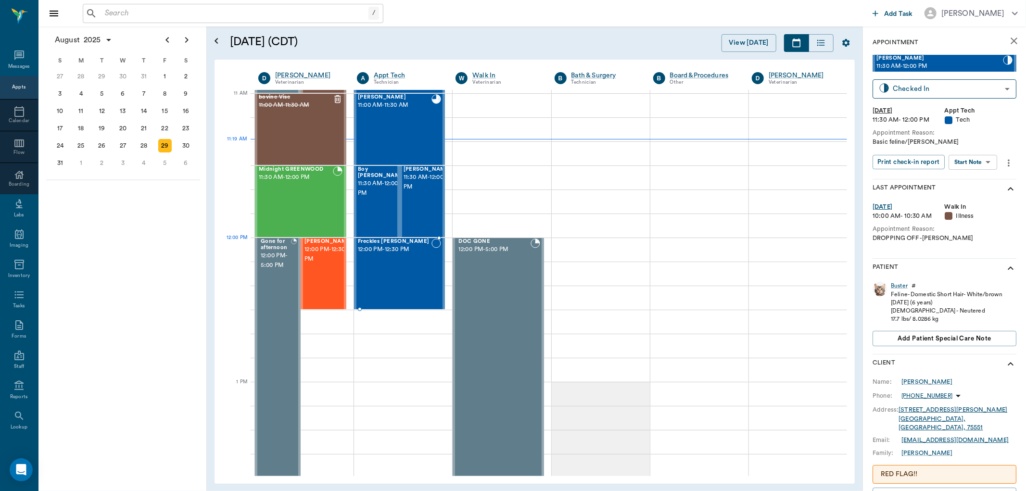
drag, startPoint x: 402, startPoint y: 244, endPoint x: 445, endPoint y: 228, distance: 46.3
click at [402, 245] on span "12:00 PM - 12:30 PM" at bounding box center [395, 250] width 74 height 10
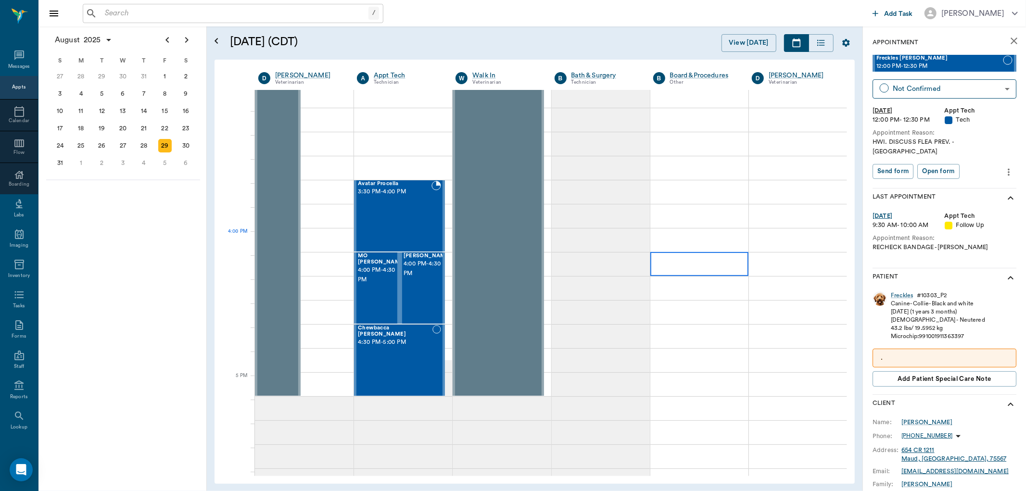
scroll to position [968, 0]
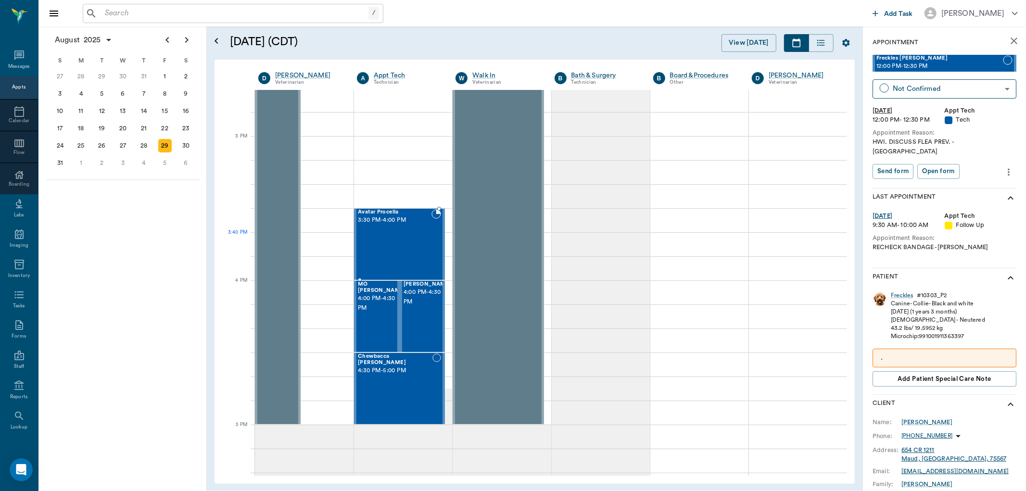
click at [421, 247] on div "Avatar Procella 3:30 PM - 4:00 PM" at bounding box center [395, 244] width 74 height 70
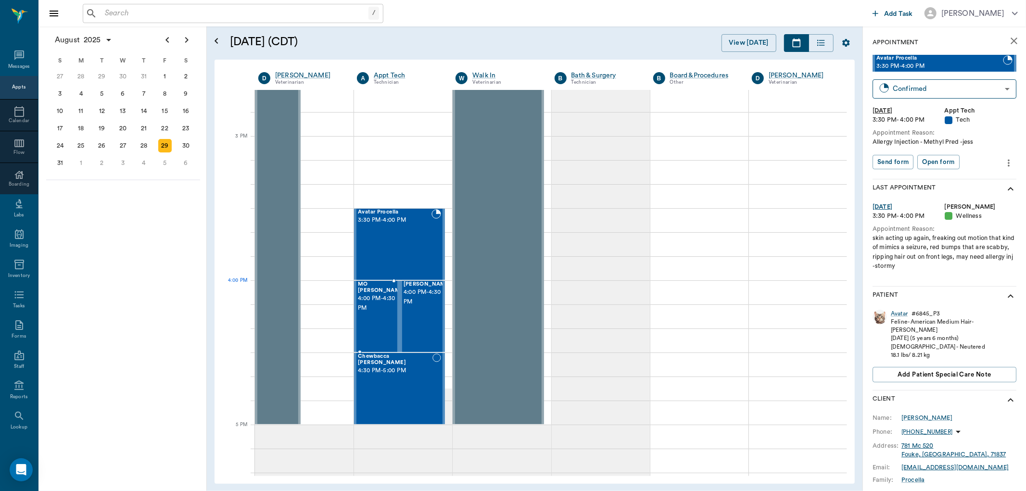
click at [382, 304] on span "4:00 PM - 4:30 PM" at bounding box center [382, 303] width 48 height 19
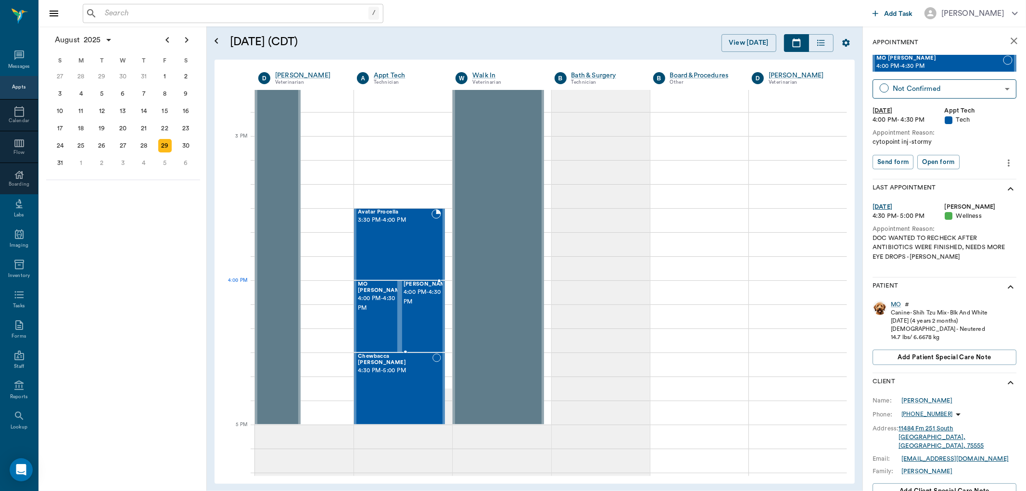
click at [419, 294] on span "4:00 PM - 4:30 PM" at bounding box center [428, 297] width 48 height 19
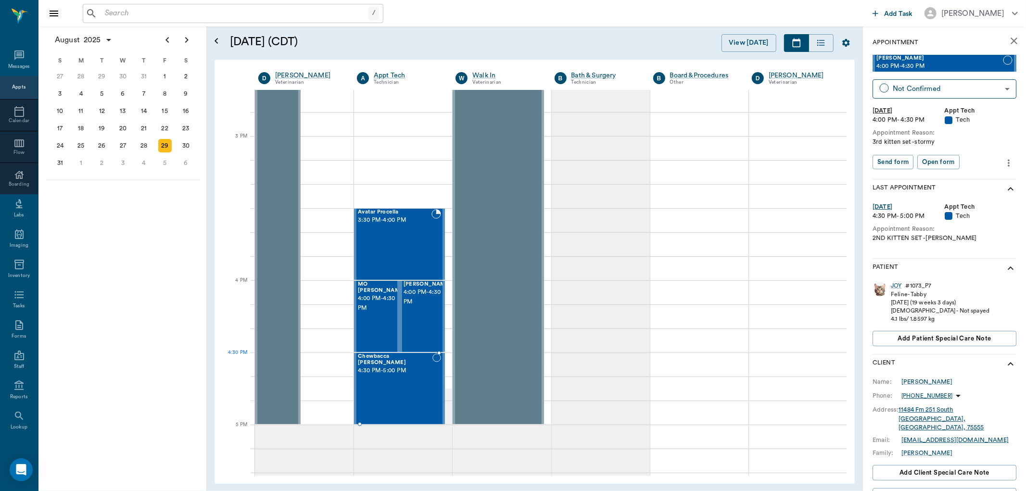
click at [417, 357] on span "Chewbacca [PERSON_NAME]" at bounding box center [395, 360] width 75 height 13
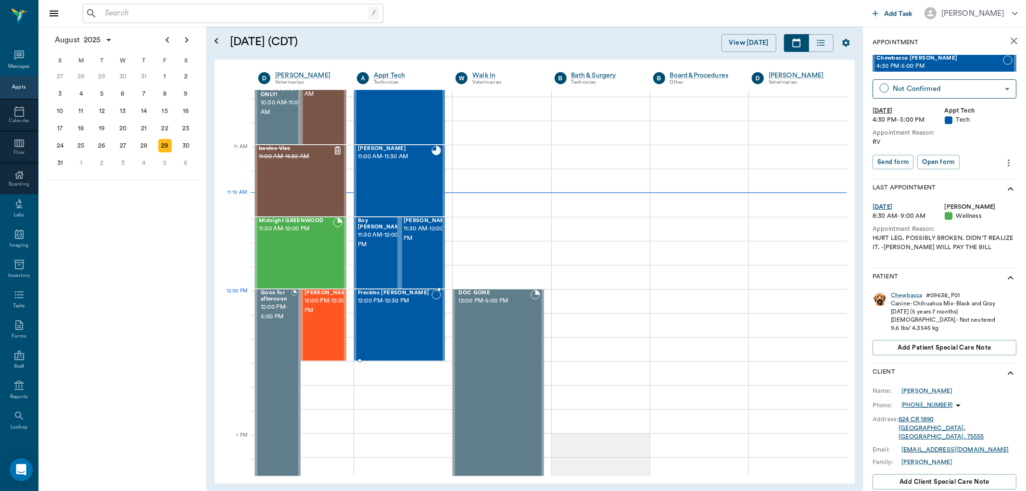
scroll to position [380, 0]
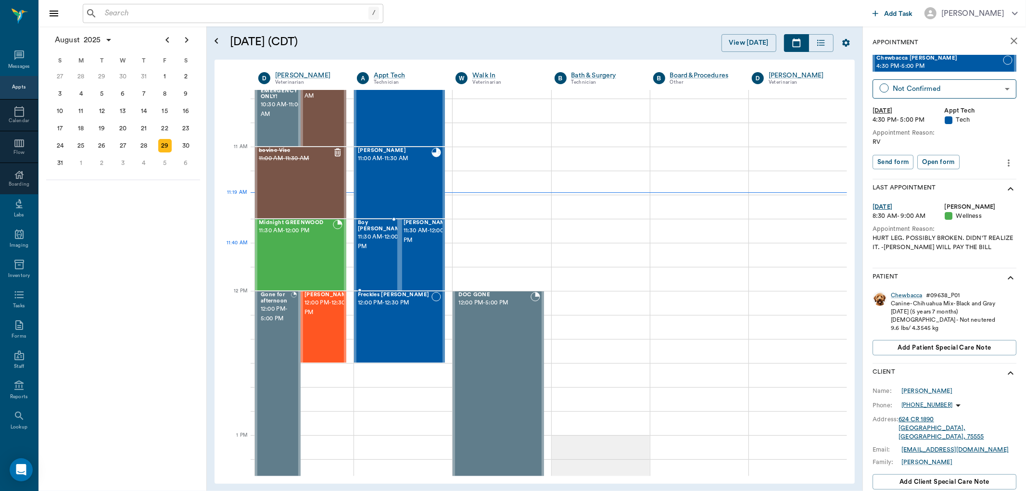
click at [406, 254] on div at bounding box center [406, 255] width 0 height 70
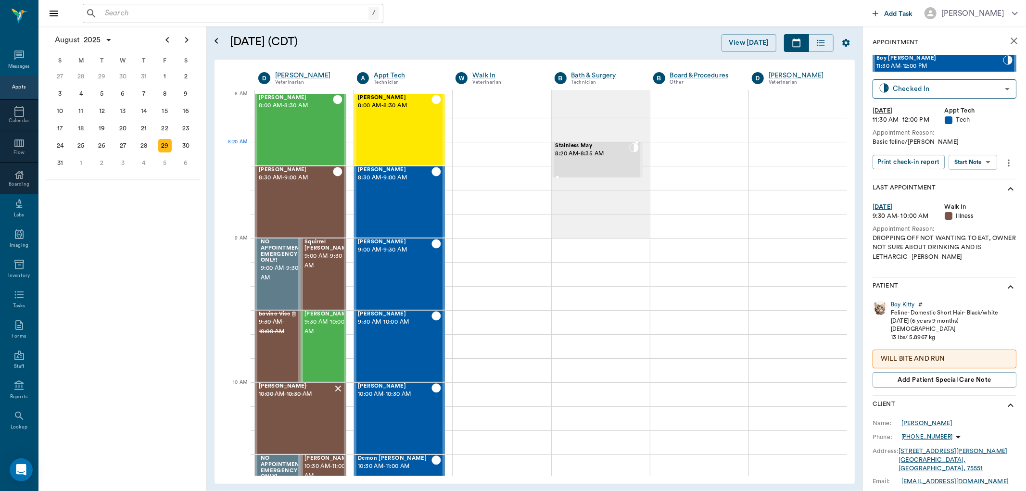
click at [567, 160] on div "Stainless May 8:20 AM - 8:35 AM" at bounding box center [593, 160] width 74 height 34
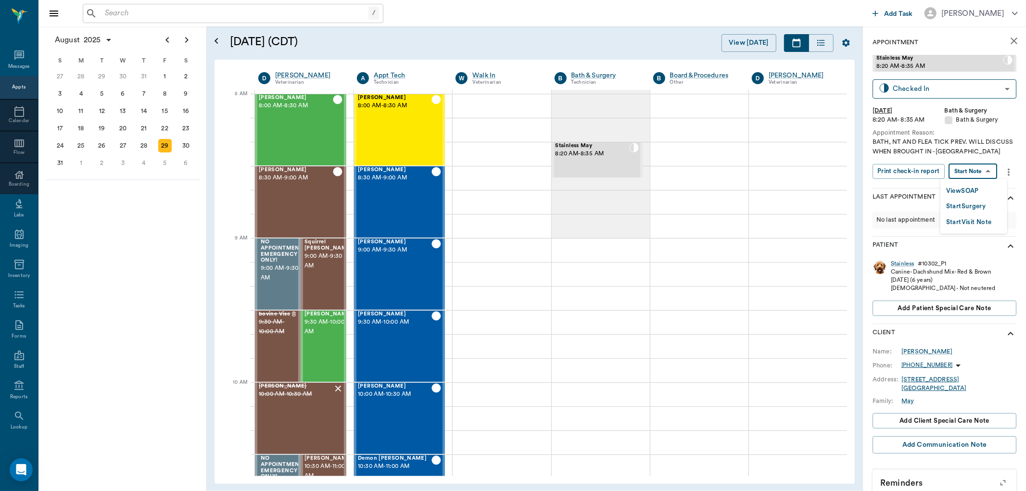
click at [969, 171] on body "/ ​ Add Task Dr. Bert Ellsworth Nectar Messages Appts Calendar Flow Boarding La…" at bounding box center [513, 245] width 1026 height 491
click at [965, 188] on button "View SOAP" at bounding box center [962, 191] width 33 height 11
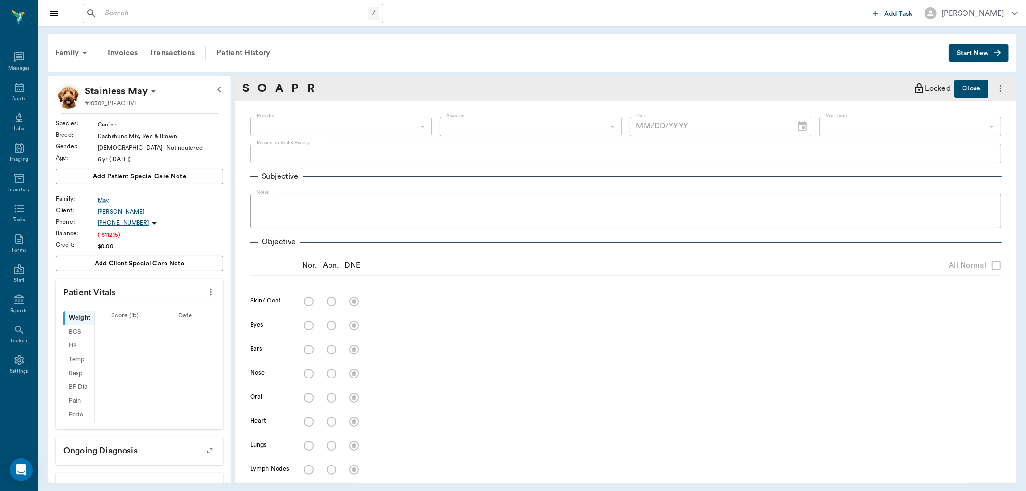
type input "642ef10e332a41444de2bad1"
type input "67479aab0de4f58b269e34fc"
type textarea "BATH, NT AND FLEA TICK PREV. WILL DISCUSS WHEN BROUGHT IN -LORY"
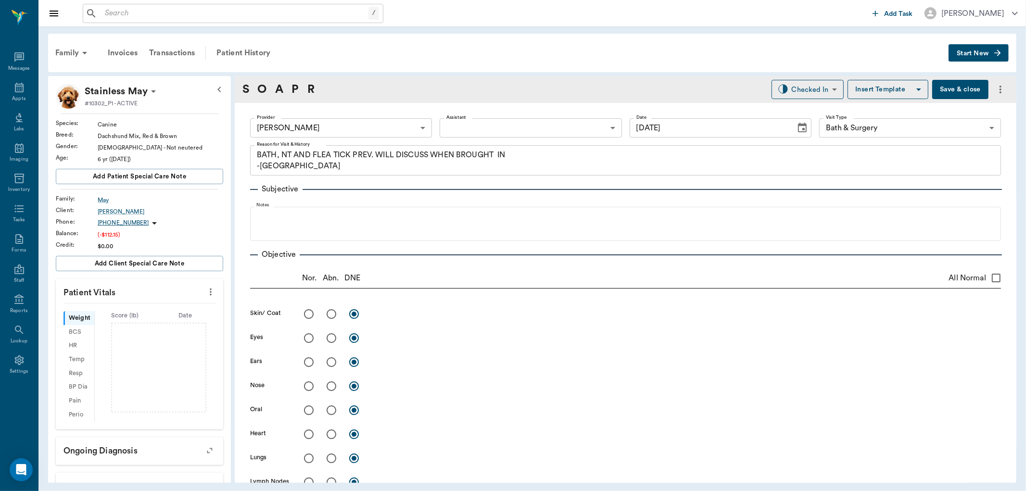
type input "[DATE]"
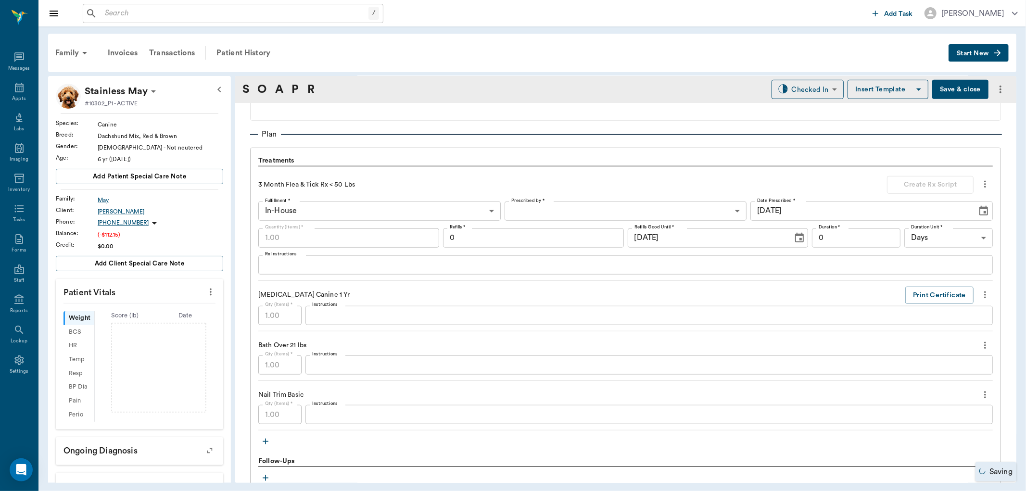
scroll to position [695, 0]
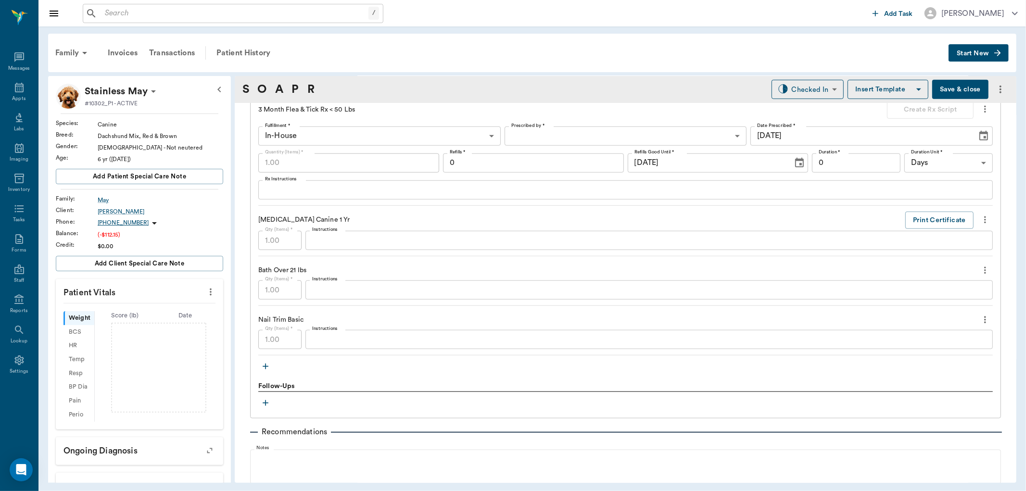
click at [205, 294] on icon "more" at bounding box center [210, 292] width 11 height 12
click at [358, 384] on div at bounding box center [513, 245] width 1026 height 491
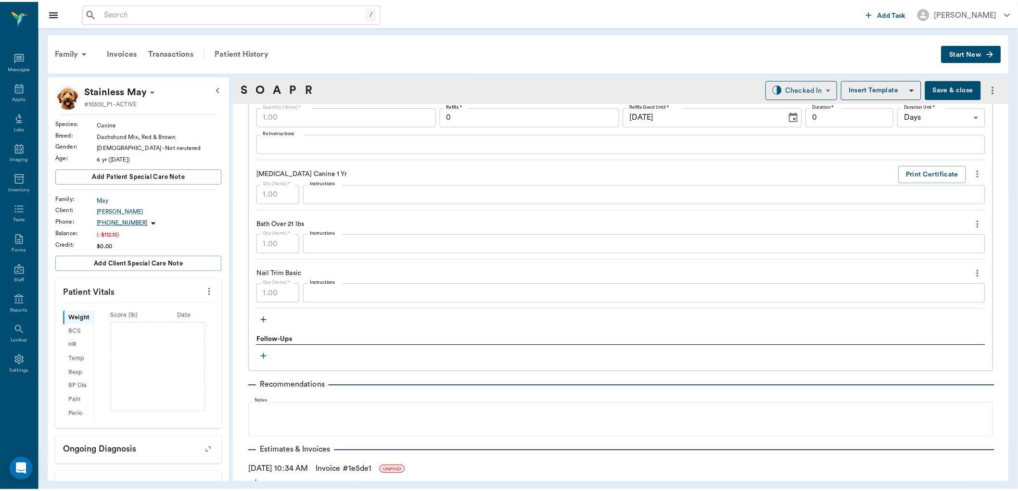
scroll to position [795, 0]
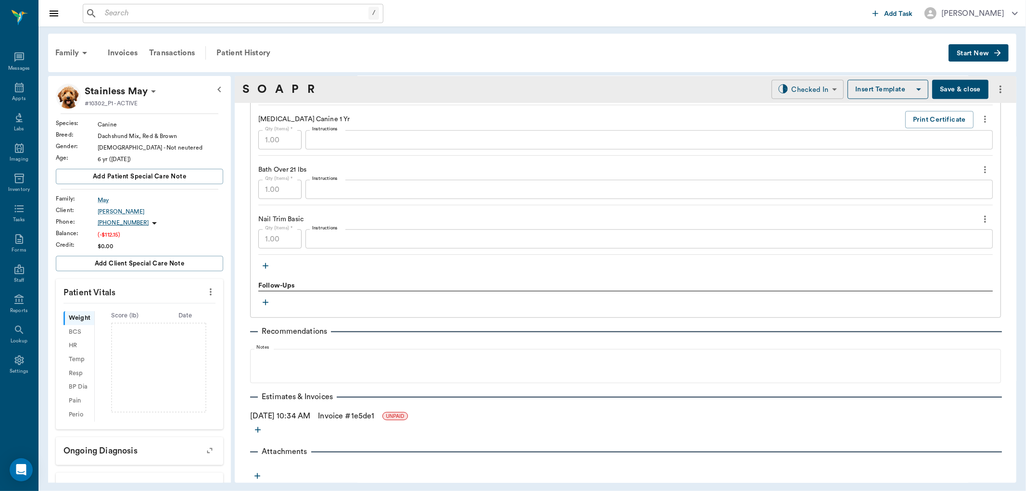
click at [792, 90] on body "/ ​ Add Task Dr. Bert Ellsworth Nectar Messages Appts Labs Imaging Inventory Ta…" at bounding box center [513, 245] width 1026 height 491
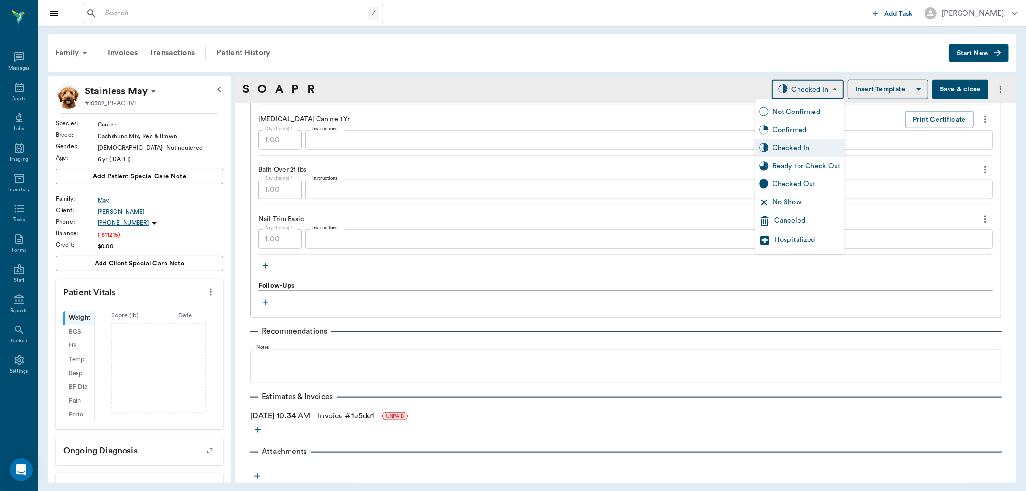
click at [806, 167] on div "Ready for Check Out" at bounding box center [807, 166] width 68 height 11
type input "READY_TO_CHECKOUT"
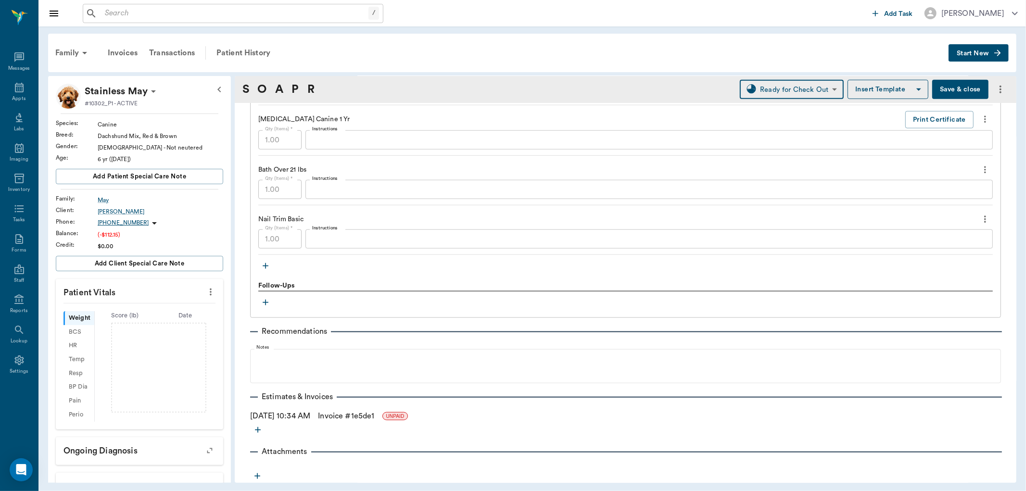
click at [344, 416] on link "Invoice # 1e5de1" at bounding box center [346, 416] width 56 height 12
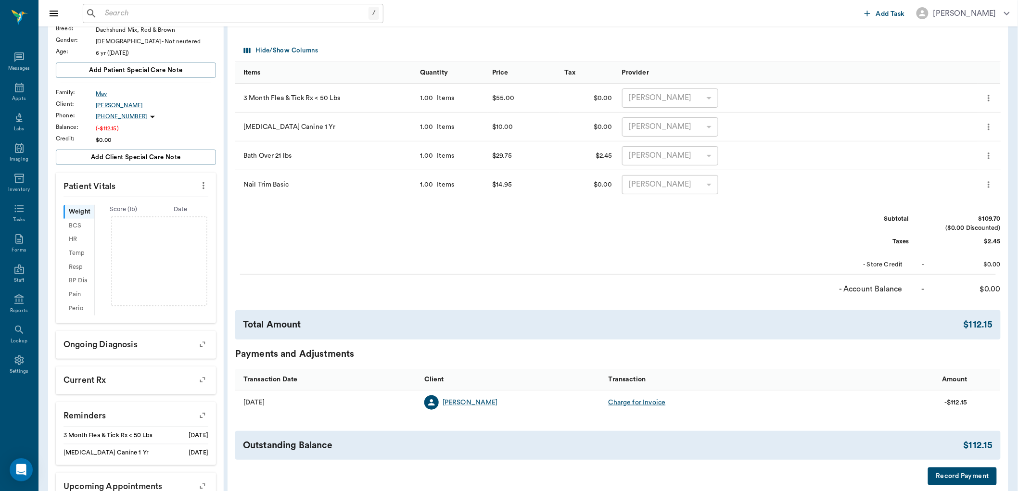
scroll to position [107, 0]
click at [14, 89] on icon at bounding box center [19, 88] width 12 height 12
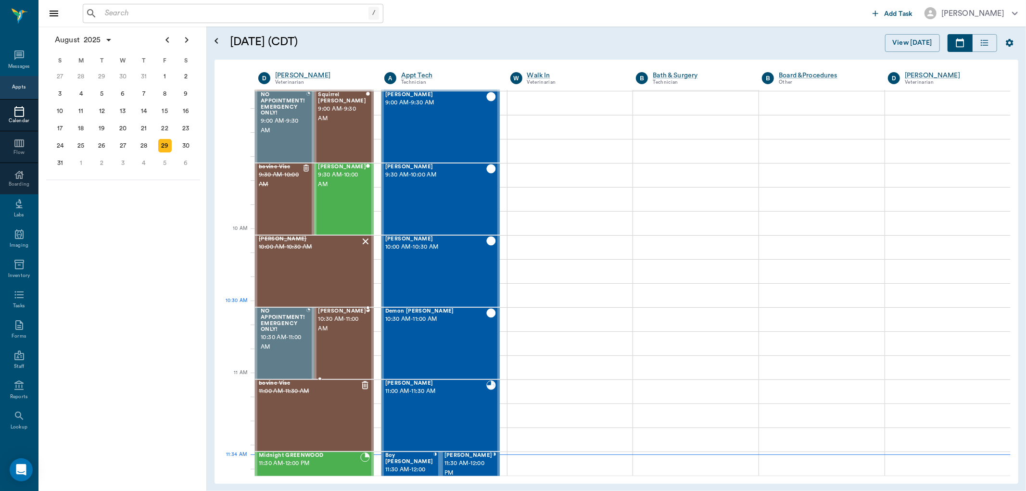
scroll to position [166, 0]
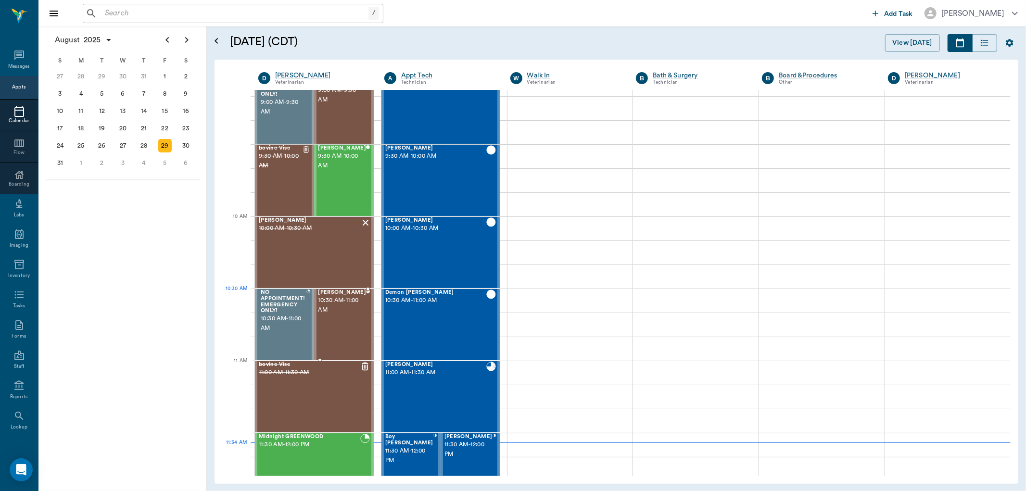
click at [344, 306] on span "10:30 AM - 11:00 AM" at bounding box center [342, 305] width 48 height 19
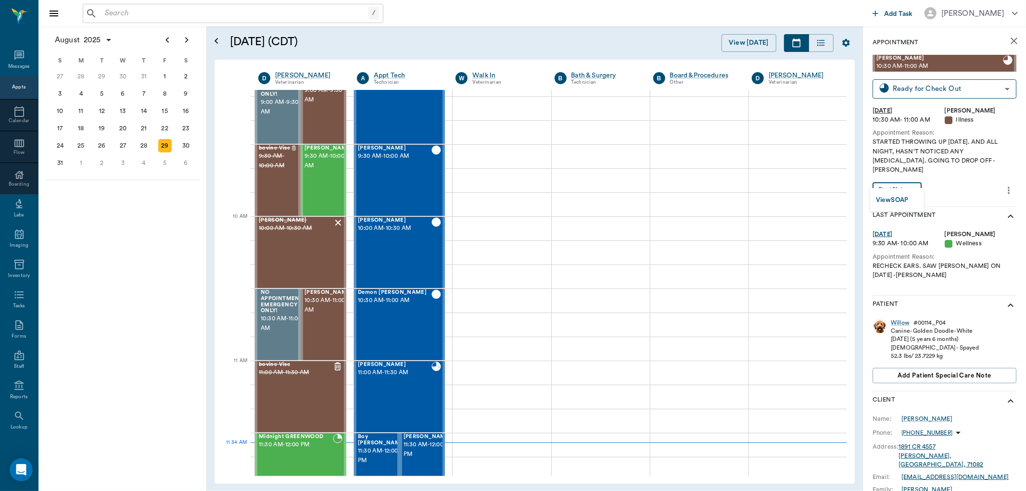
click at [906, 184] on body "/ ​ Add Task Dr. Bert Ellsworth Nectar Messages Appts Calendar Flow Boarding La…" at bounding box center [513, 245] width 1026 height 491
click at [898, 199] on button "View SOAP" at bounding box center [892, 200] width 33 height 11
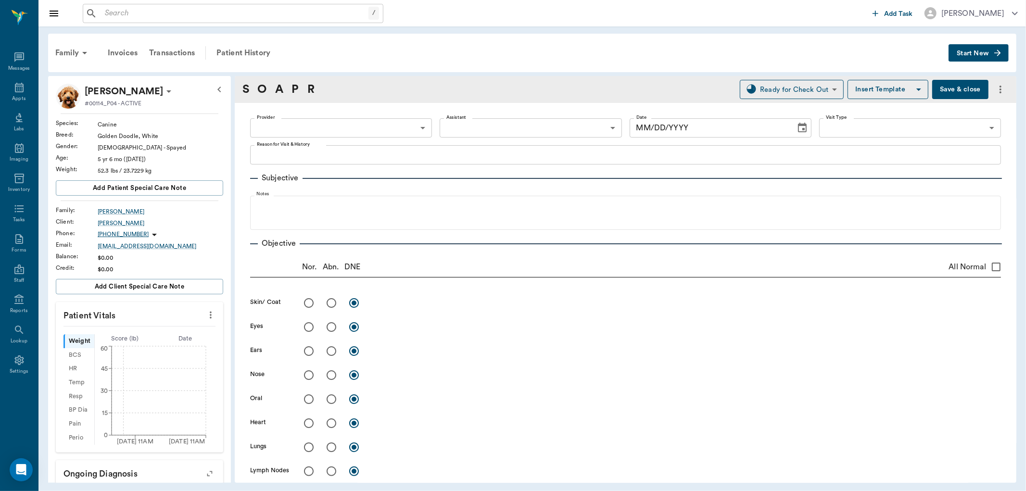
type input "63ec2f075fda476ae8351a4d"
type input "65d2be4f46e3a538d89b8c15"
type textarea "STARTED THROWING UP [DATE]. AND ALL NIGHT, HASN'T NOTICED ANY [MEDICAL_DATA]. G…"
radio input "true"
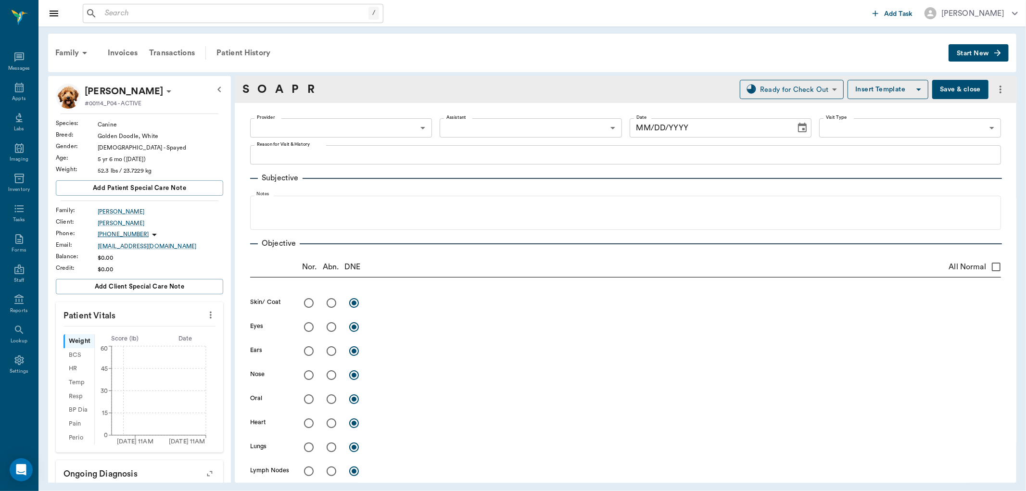
radio input "true"
type textarea "No pain on palpation or any abnormality noted"
radio input "true"
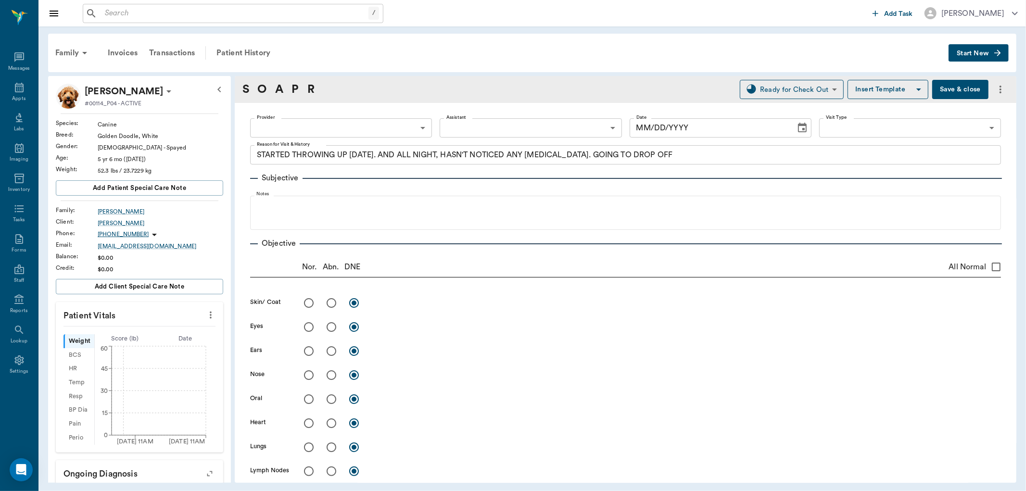
radio input "true"
type textarea "Fecal: neg"
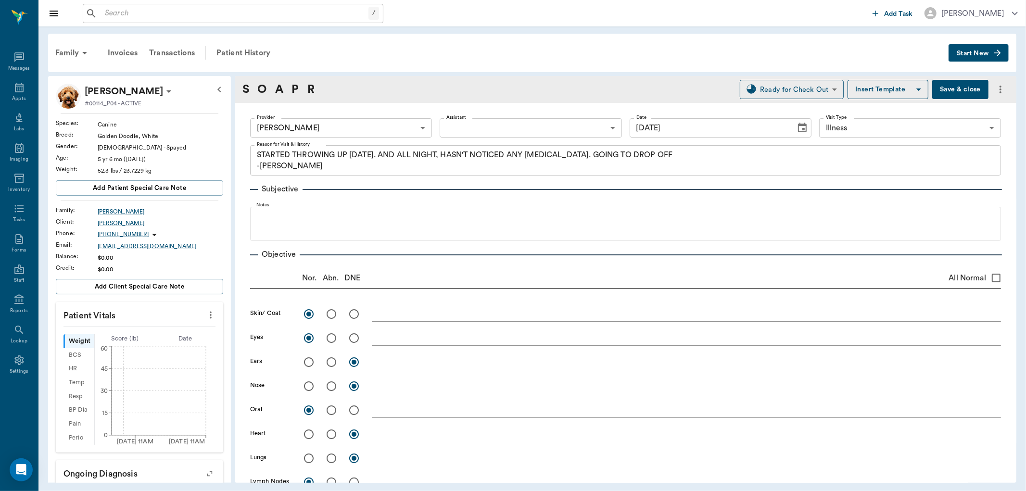
type input "[DATE]"
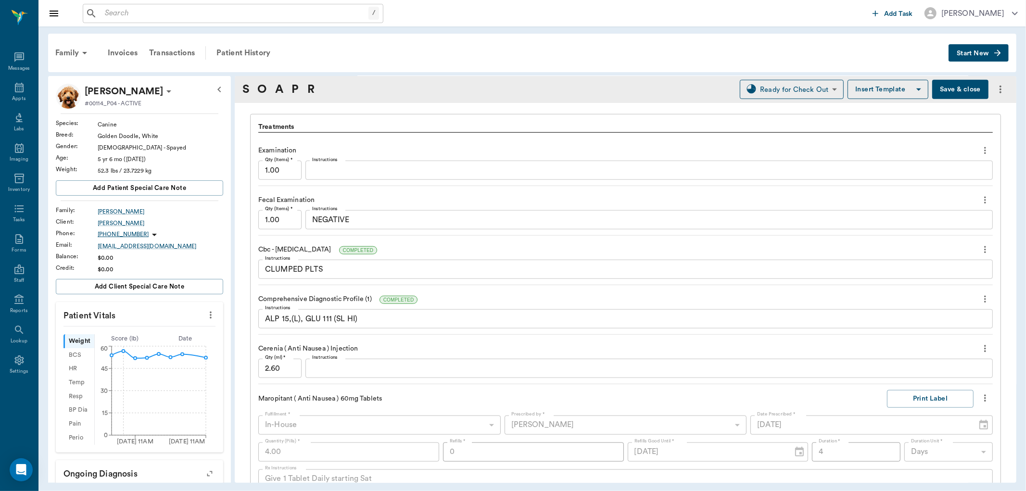
scroll to position [748, 0]
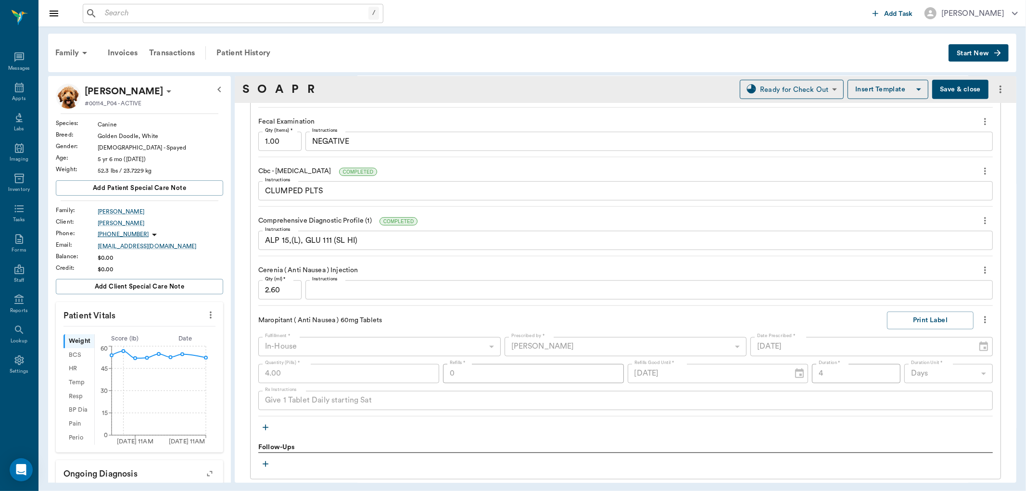
click at [267, 425] on icon "button" at bounding box center [266, 428] width 10 height 10
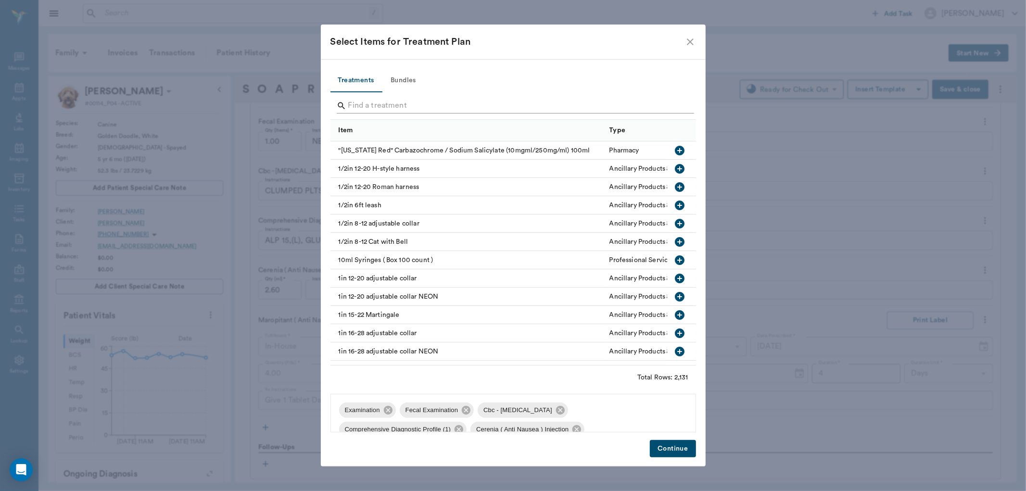
click at [360, 99] on input "Search" at bounding box center [514, 105] width 332 height 15
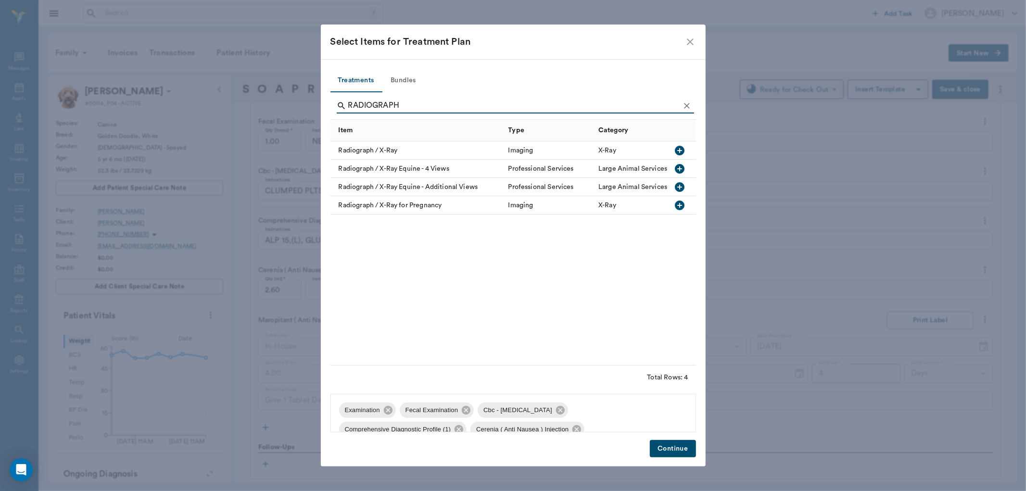
type input "RADIOGRAPH"
click at [680, 151] on icon "button" at bounding box center [680, 151] width 12 height 12
click at [677, 440] on div "Treatments Bundles RADIOGRAPH Item Type Category Radiograph / X-Ray Imaging X-R…" at bounding box center [513, 263] width 385 height 408
click at [677, 445] on button "Continue" at bounding box center [673, 449] width 46 height 18
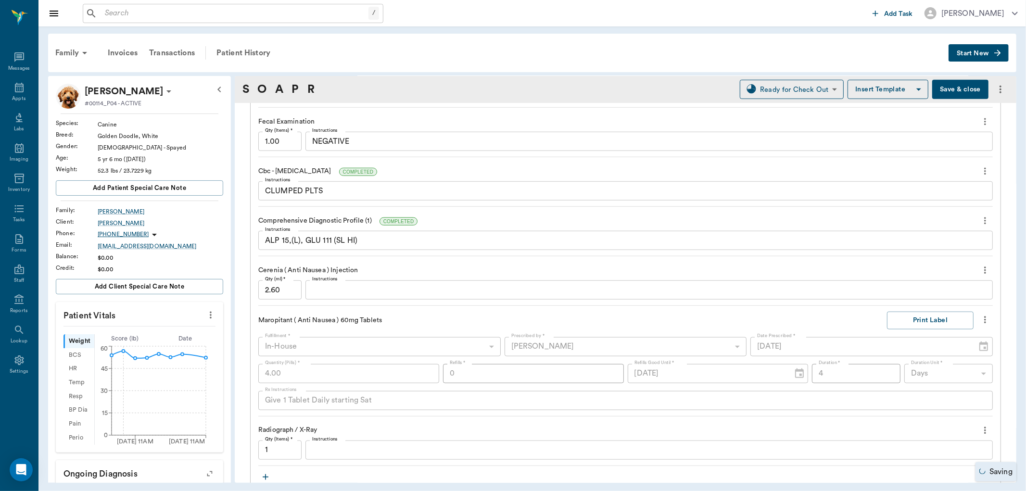
scroll to position [959, 0]
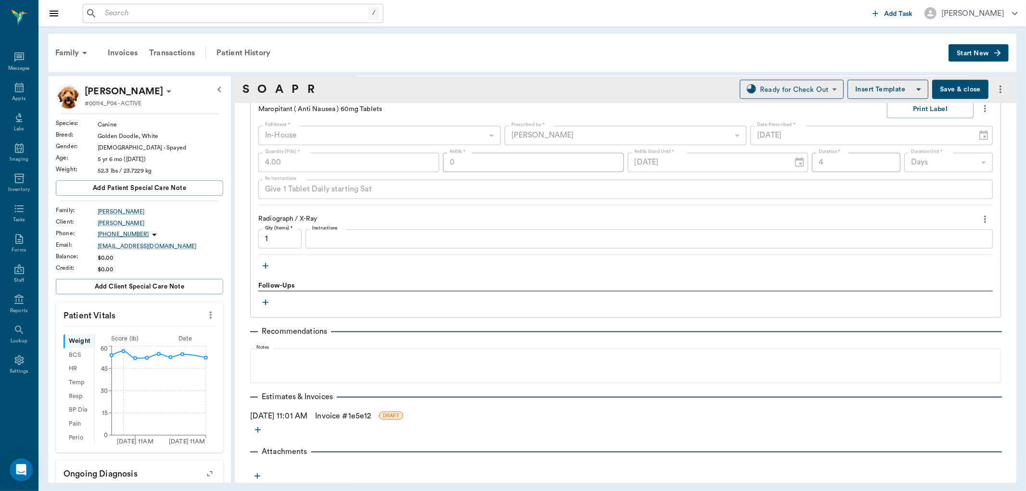
click at [266, 266] on icon "button" at bounding box center [266, 266] width 6 height 6
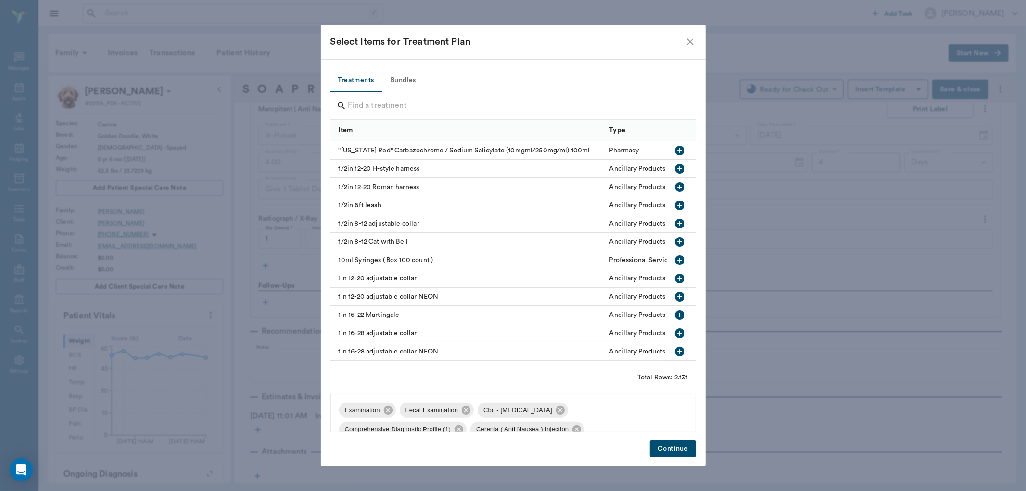
click at [355, 107] on input "Search" at bounding box center [514, 105] width 332 height 15
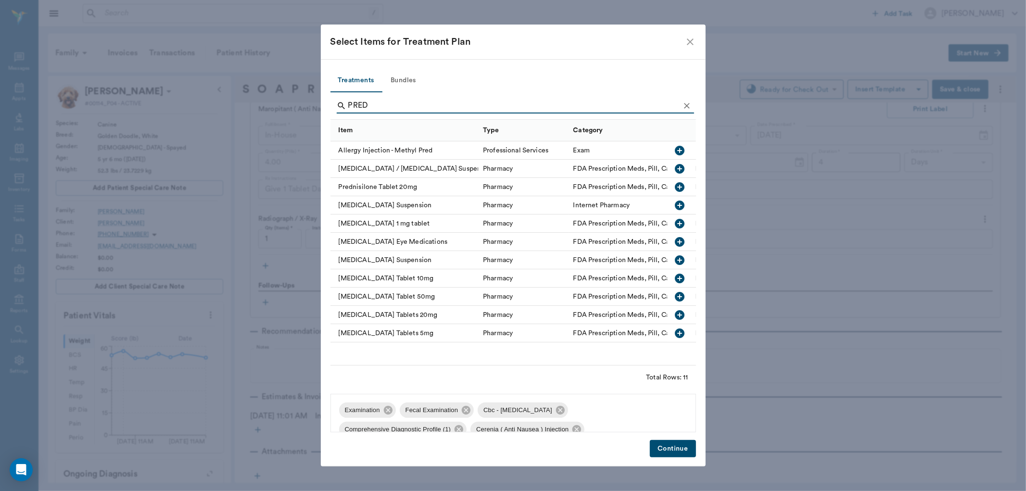
type input "PRED"
click at [679, 279] on icon "button" at bounding box center [680, 279] width 12 height 12
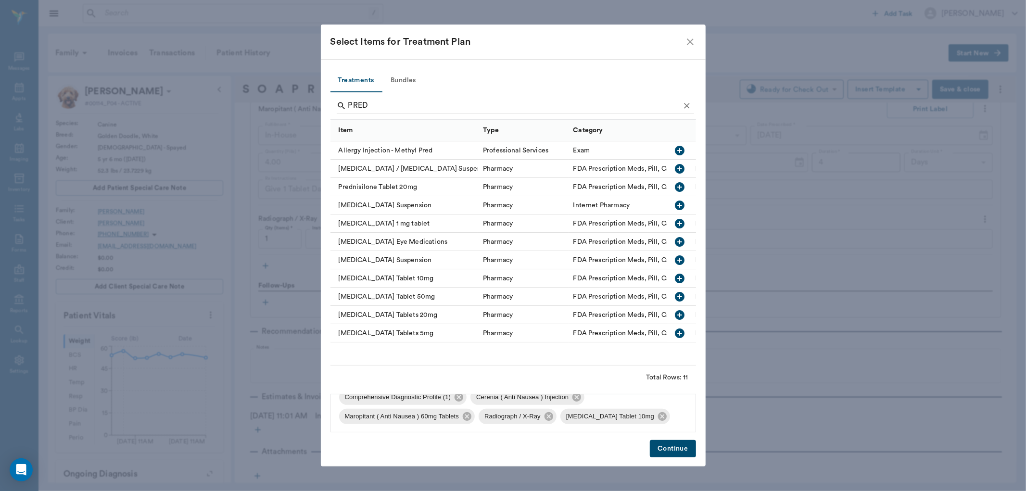
click at [667, 448] on button "Continue" at bounding box center [673, 449] width 46 height 18
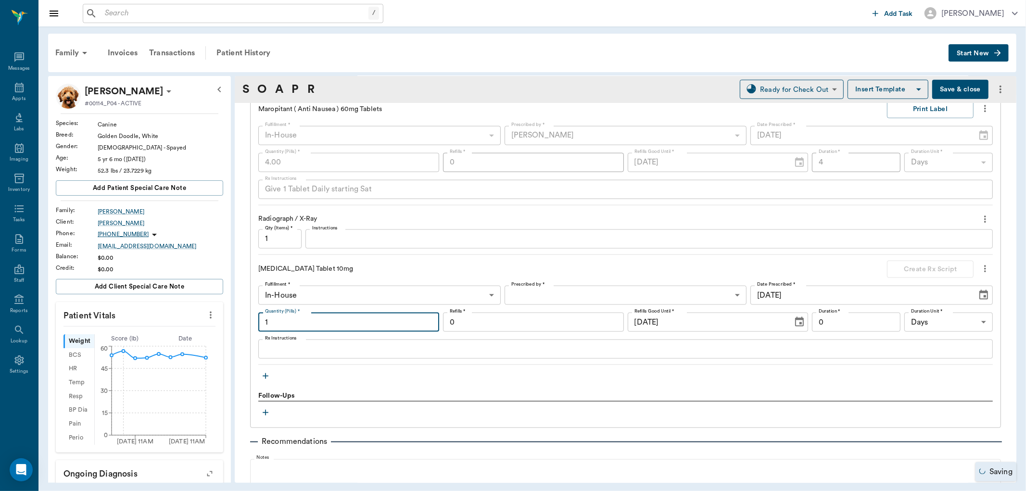
click at [298, 327] on input "1" at bounding box center [348, 322] width 181 height 19
click at [276, 352] on textarea "Rx Instructions" at bounding box center [625, 349] width 721 height 11
click at [306, 322] on input "1" at bounding box center [348, 322] width 181 height 19
type input "30"
click at [284, 349] on textarea "Rx Instructions" at bounding box center [625, 349] width 721 height 11
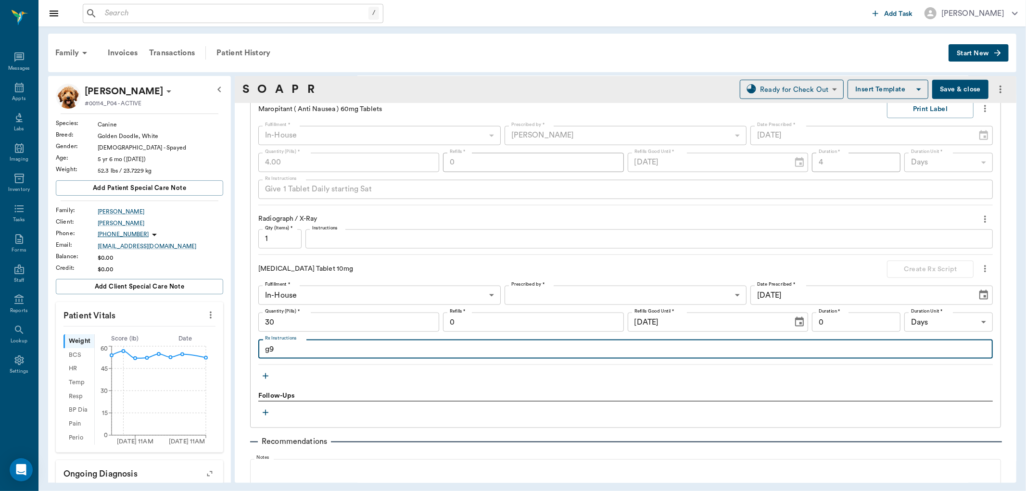
type textarea "g"
type textarea "Give 1 tablet twice daily for 1 week, then 1 tablet daily for 1 week, then 1 ta…"
click at [547, 294] on body "/ ​ Add Task Dr. Bert Ellsworth Nectar Messages Appts Labs Imaging Inventory Ta…" at bounding box center [513, 245] width 1026 height 491
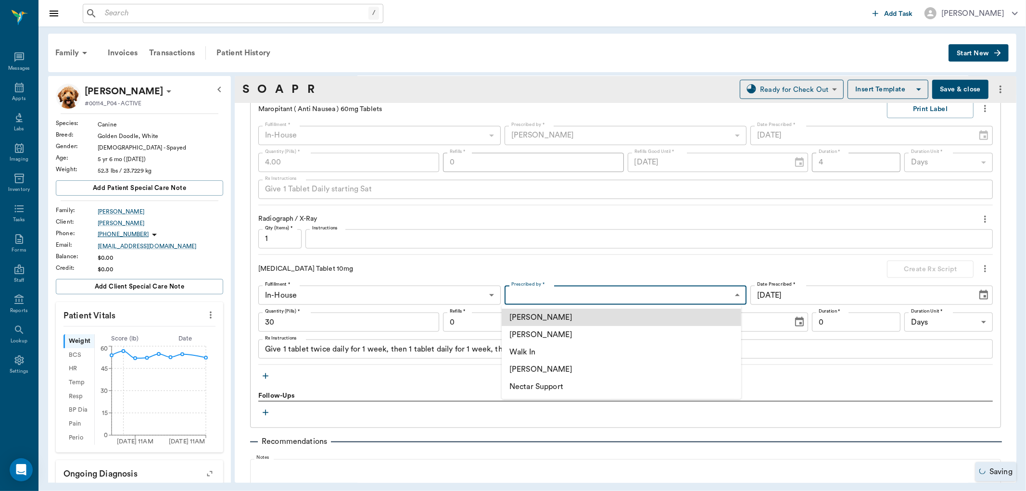
click at [550, 331] on li "[PERSON_NAME]" at bounding box center [622, 334] width 240 height 17
type input "63ec2f075fda476ae8351a4d"
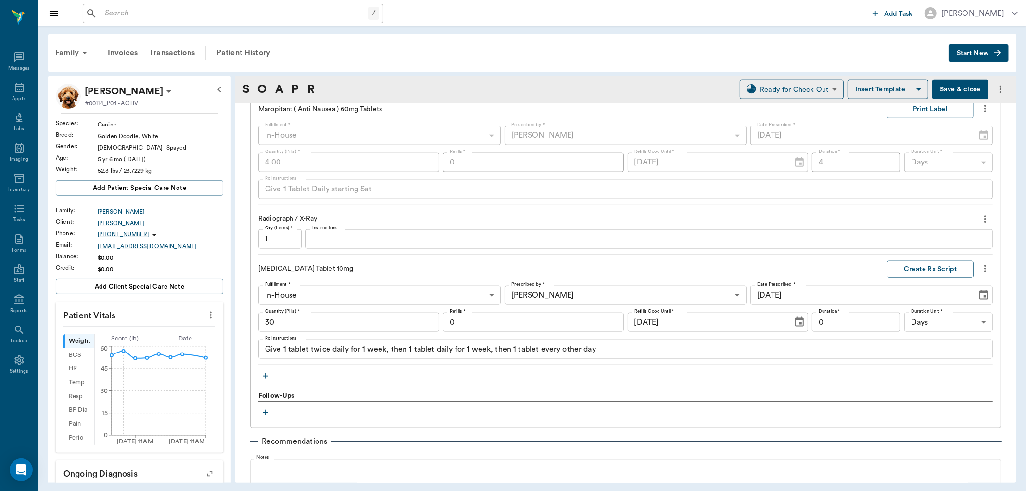
click at [926, 268] on button "Create Rx Script" at bounding box center [930, 270] width 87 height 18
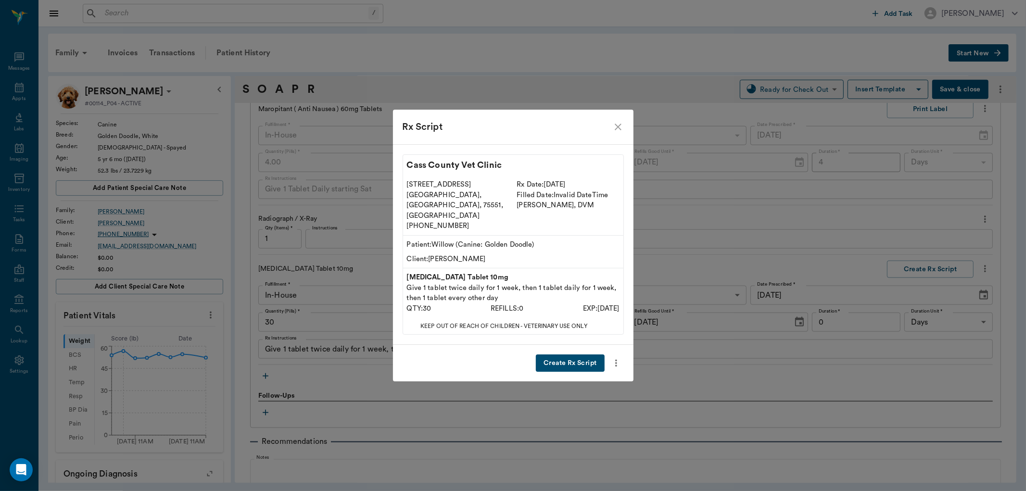
click at [584, 355] on button "Create Rx Script" at bounding box center [570, 364] width 68 height 18
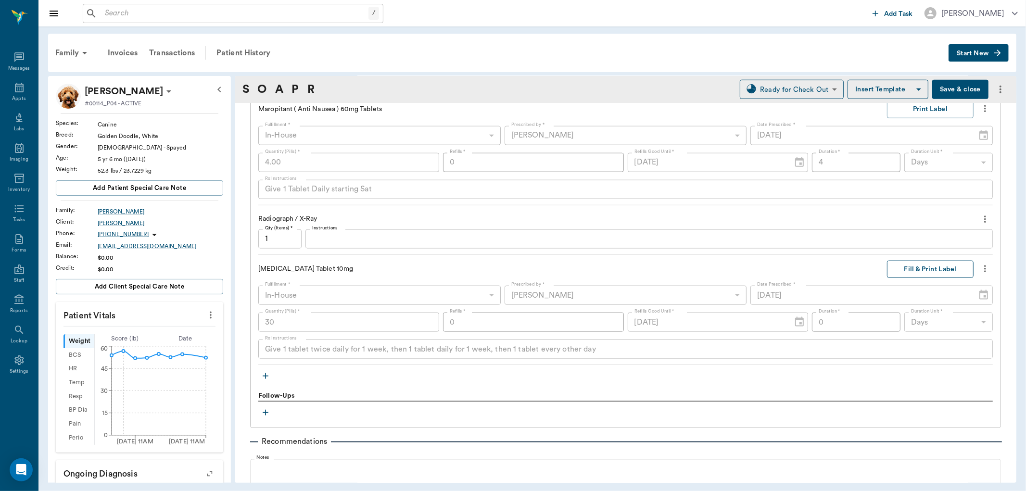
click at [926, 271] on button "Fill & Print Label" at bounding box center [930, 270] width 87 height 18
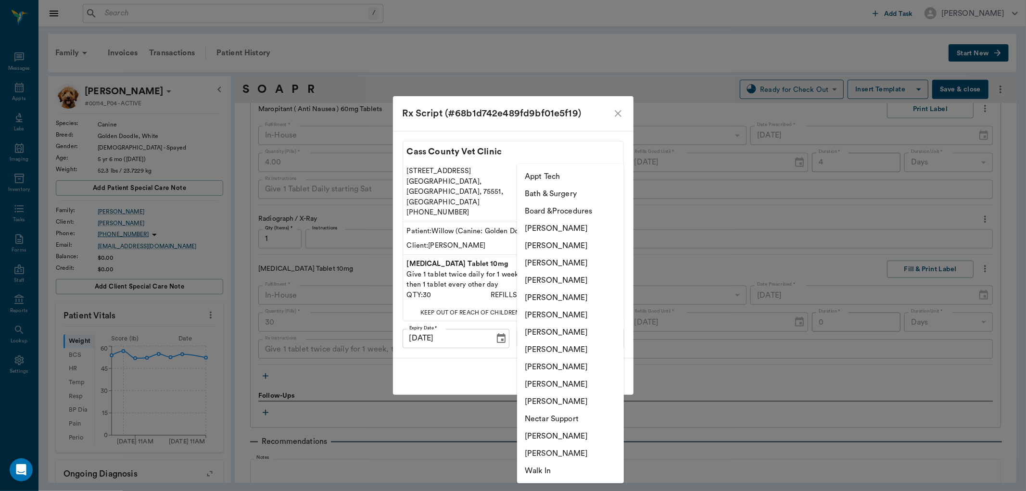
click at [610, 332] on body "/ ​ Add Task Dr. Bert Ellsworth Nectar Messages Appts Labs Imaging Inventory Ta…" at bounding box center [513, 245] width 1026 height 491
click at [587, 281] on li "[PERSON_NAME]" at bounding box center [570, 280] width 107 height 17
type input "63ec2f075fda476ae8351a4d"
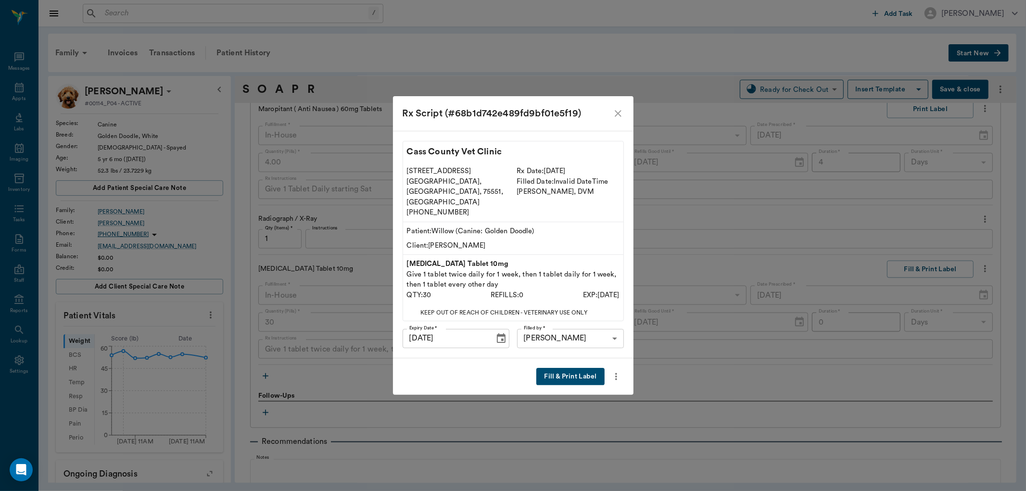
click at [568, 368] on button "Fill & Print Label" at bounding box center [571, 377] width 68 height 18
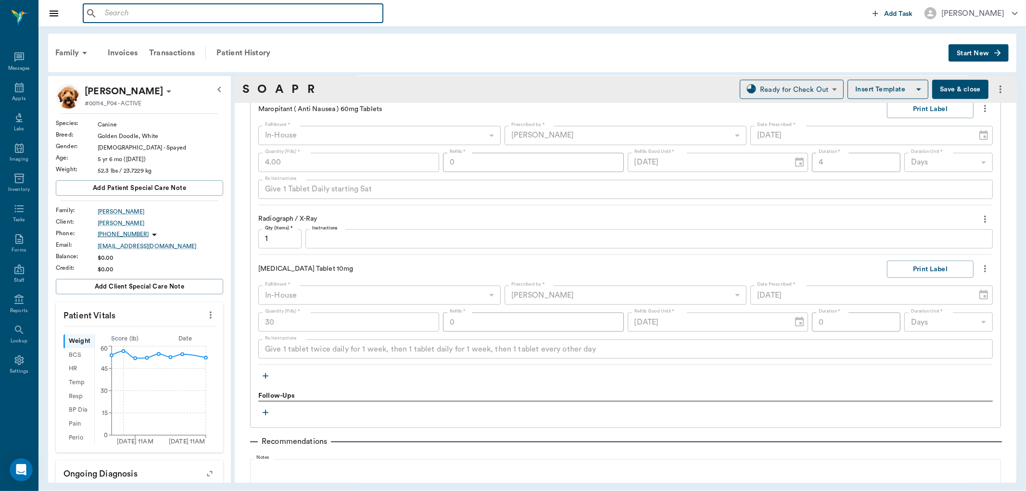
click at [161, 16] on input "text" at bounding box center [240, 13] width 278 height 13
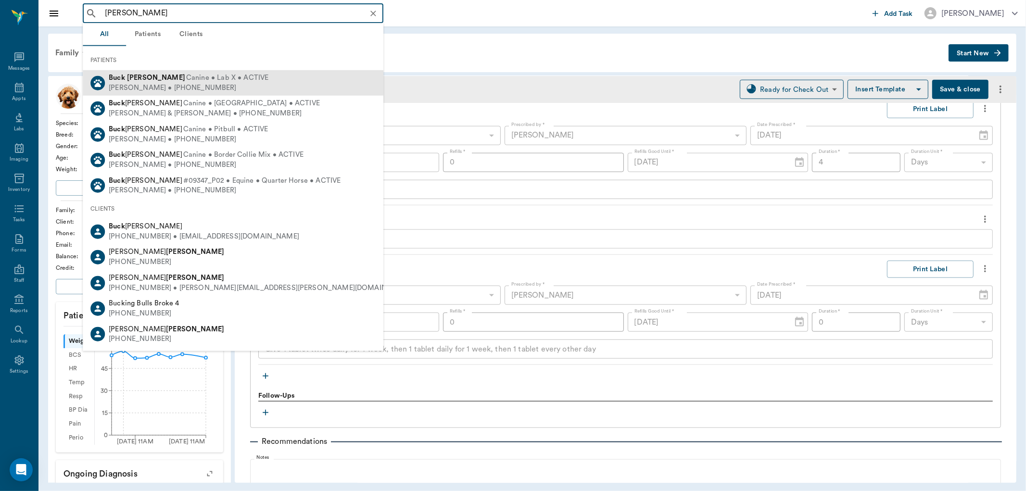
click at [158, 88] on div "Donna Pannell • (318) 564-5406" at bounding box center [189, 88] width 160 height 10
type input "buck pannell"
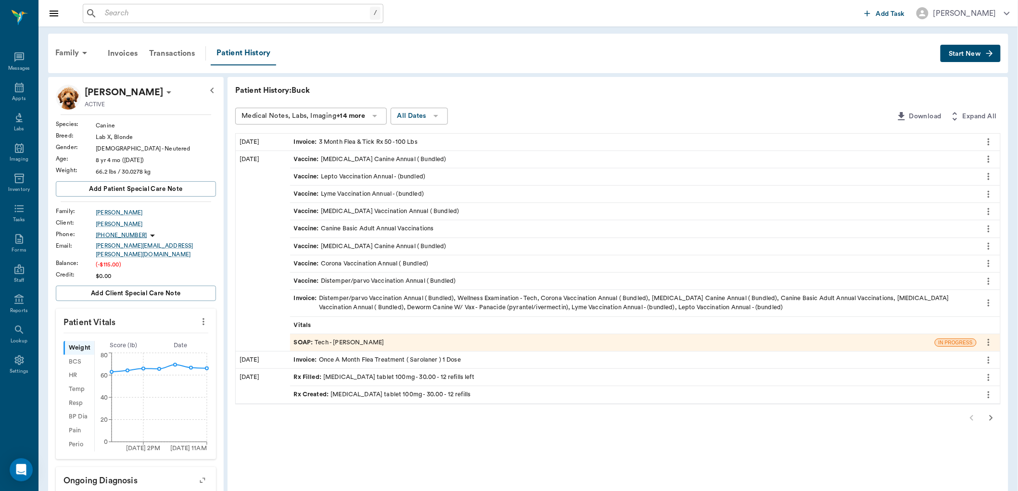
click at [347, 377] on div "Rx Filled : trazodone tablet 100mg - 30.00 - 12 refills left" at bounding box center [384, 377] width 180 height 9
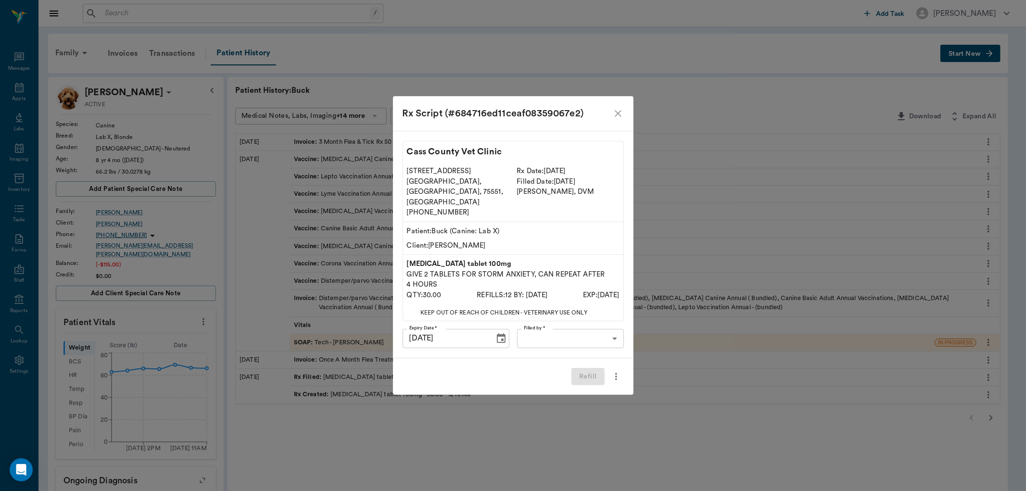
click at [575, 326] on body "/ ​ Add Task [PERSON_NAME] Nectar Messages Appts Labs Imaging Inventory Tasks F…" at bounding box center [513, 397] width 1026 height 794
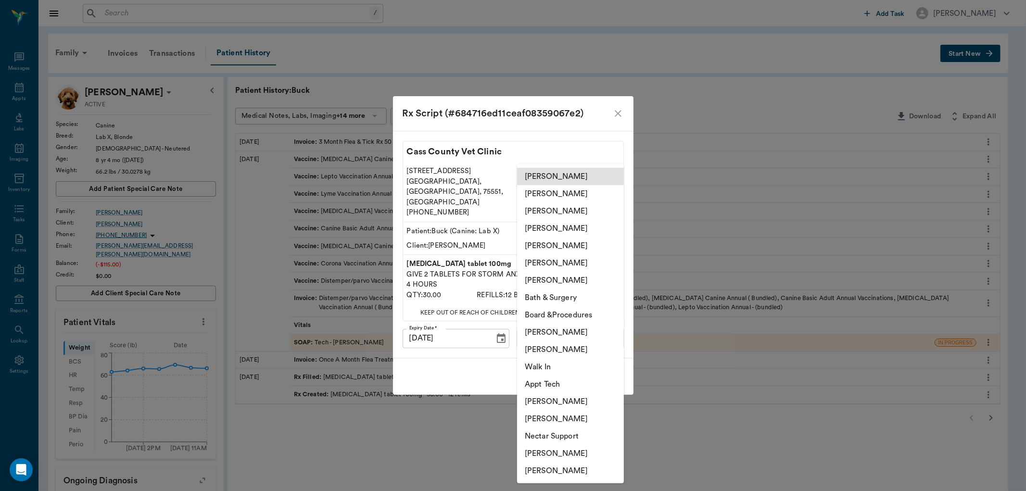
click at [556, 196] on li "[PERSON_NAME]" at bounding box center [570, 193] width 107 height 17
type input "63ec2e2852e12b0ba117910e"
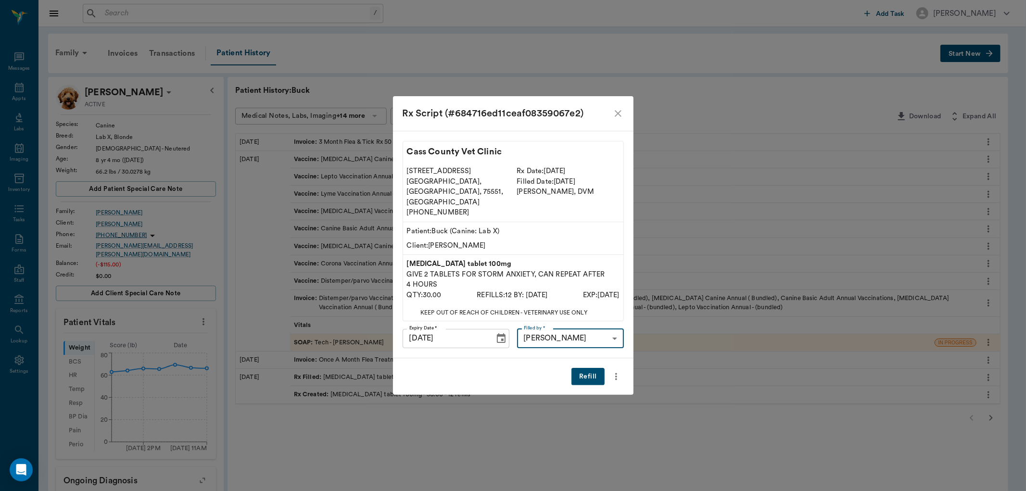
click at [588, 368] on button "Refill" at bounding box center [588, 377] width 33 height 18
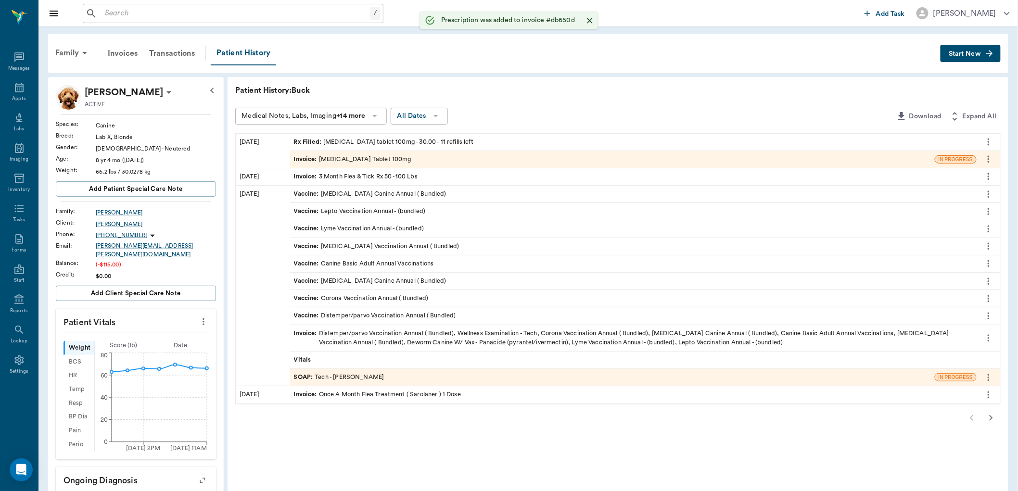
click at [305, 161] on span "Invoice :" at bounding box center [306, 159] width 25 height 9
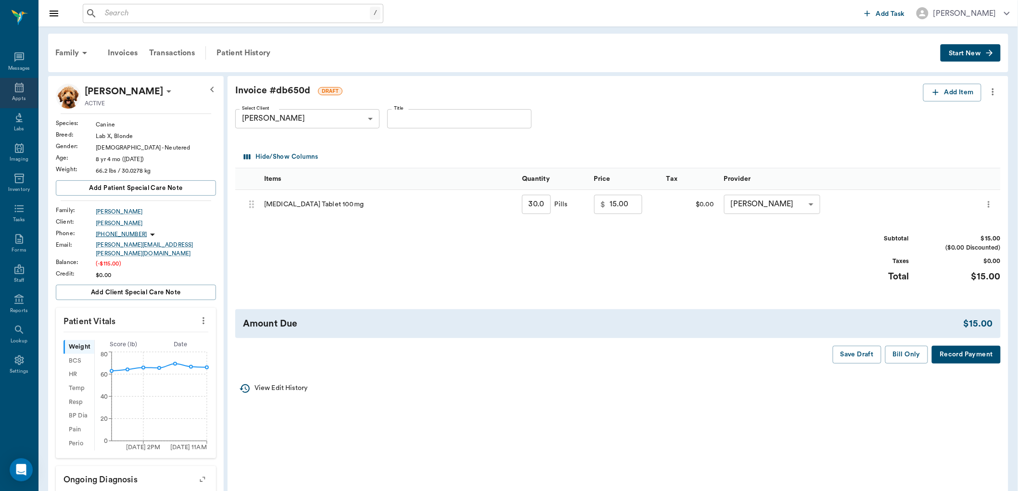
click at [19, 88] on icon at bounding box center [19, 88] width 9 height 10
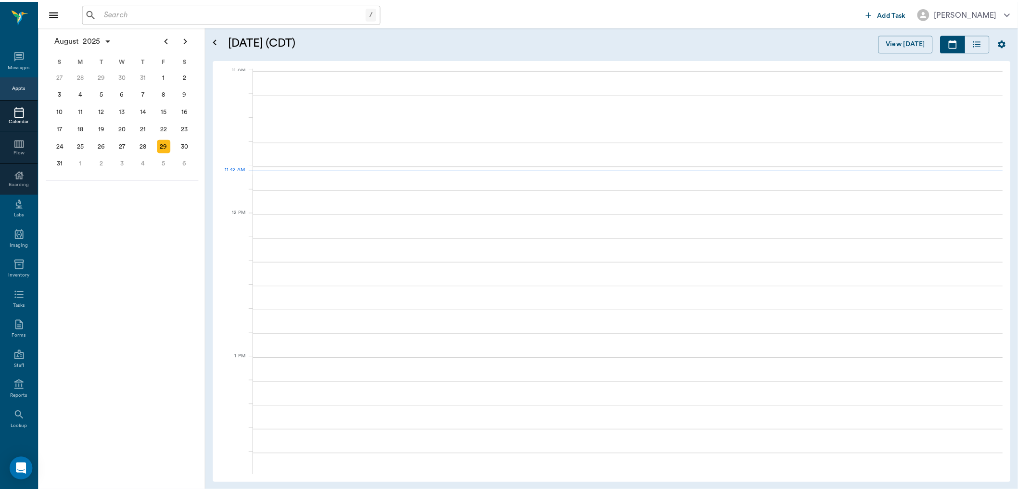
scroll to position [435, 0]
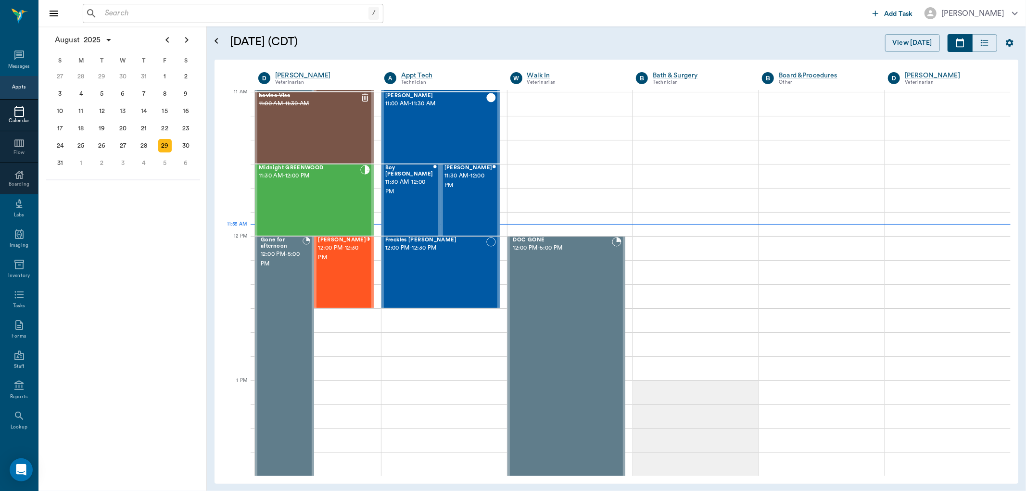
click at [150, 18] on input "text" at bounding box center [235, 13] width 268 height 13
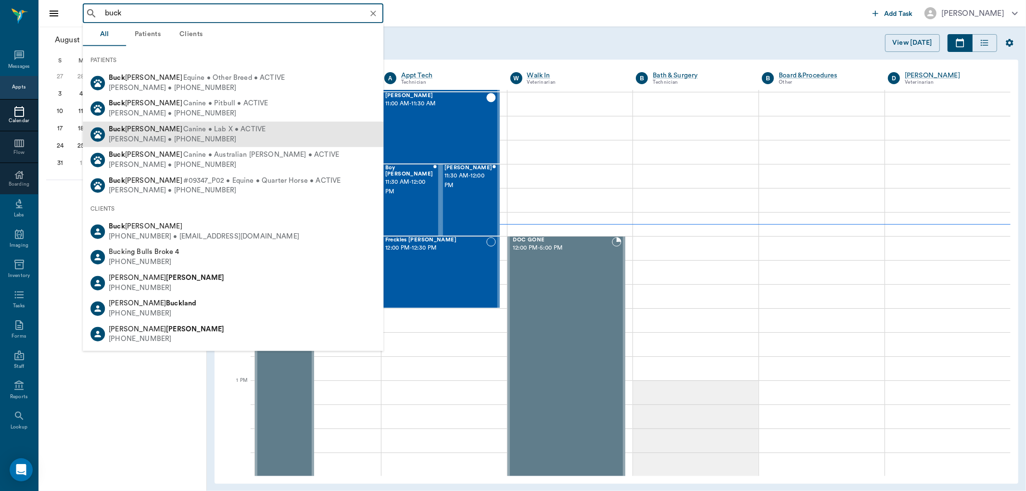
click at [157, 137] on div "Donna Pannell • (318) 564-5406" at bounding box center [187, 139] width 157 height 10
type input "buck"
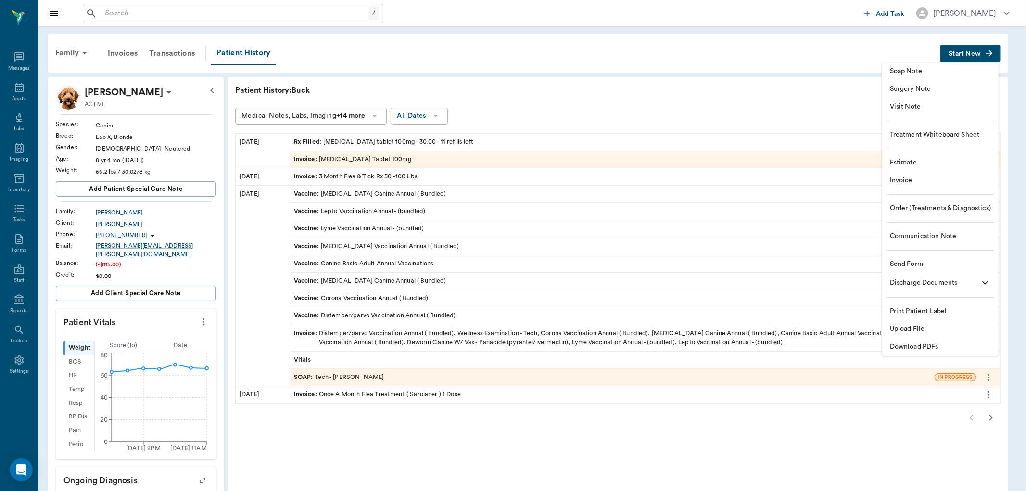
click at [583, 86] on div at bounding box center [513, 245] width 1026 height 491
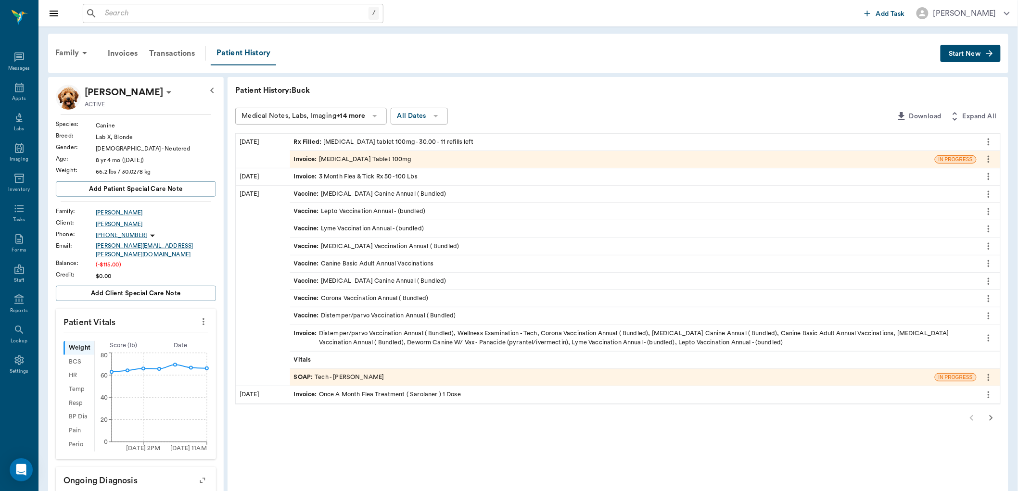
click at [949, 54] on span "Start New" at bounding box center [965, 54] width 32 height 0
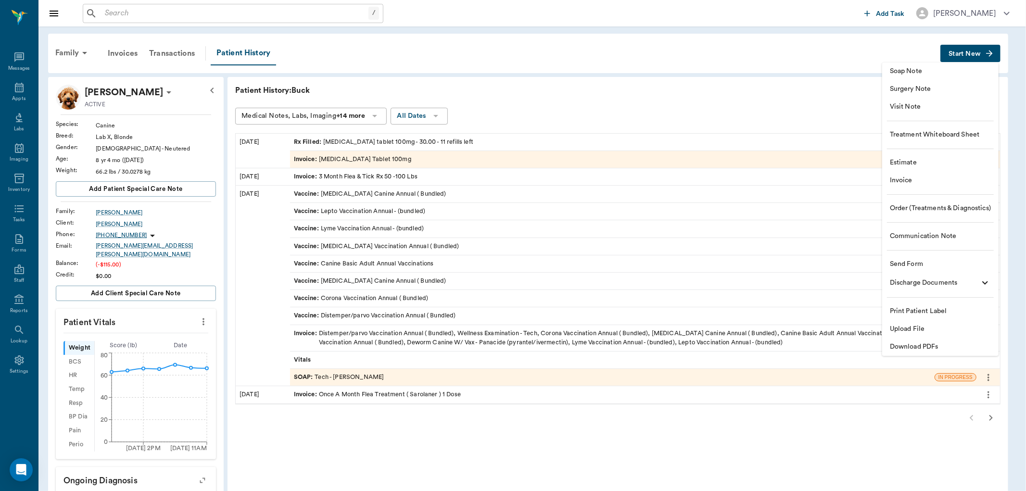
click at [936, 179] on span "Invoice" at bounding box center [940, 181] width 101 height 10
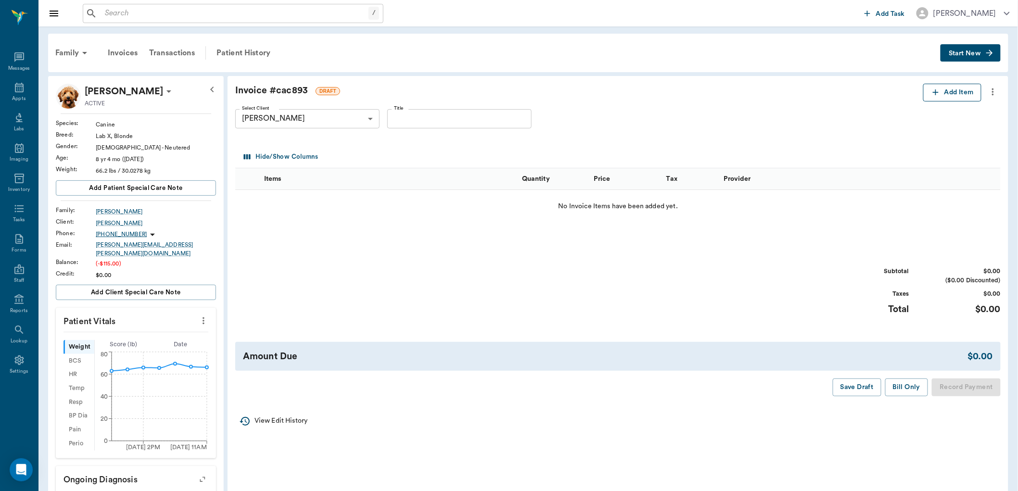
click at [963, 87] on button "Add Item" at bounding box center [952, 93] width 58 height 18
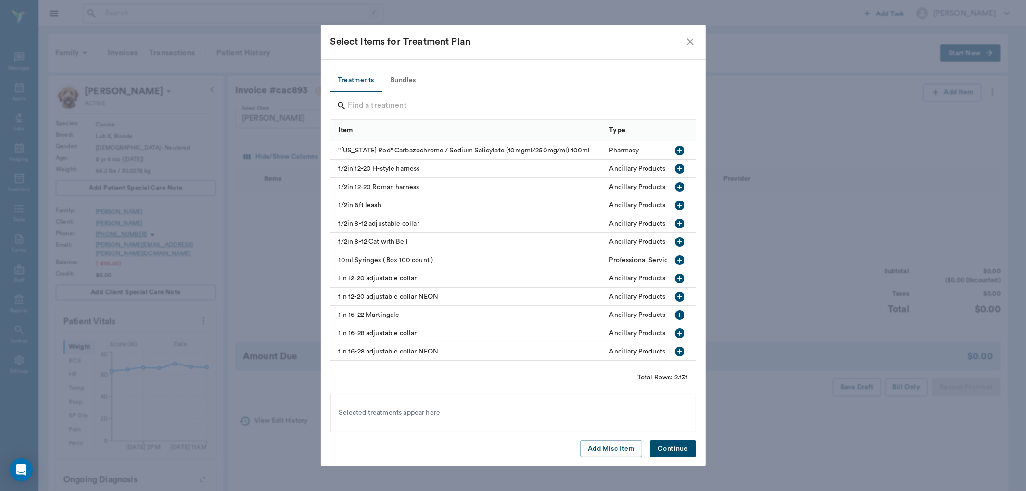
click at [490, 101] on input "Search" at bounding box center [514, 105] width 332 height 15
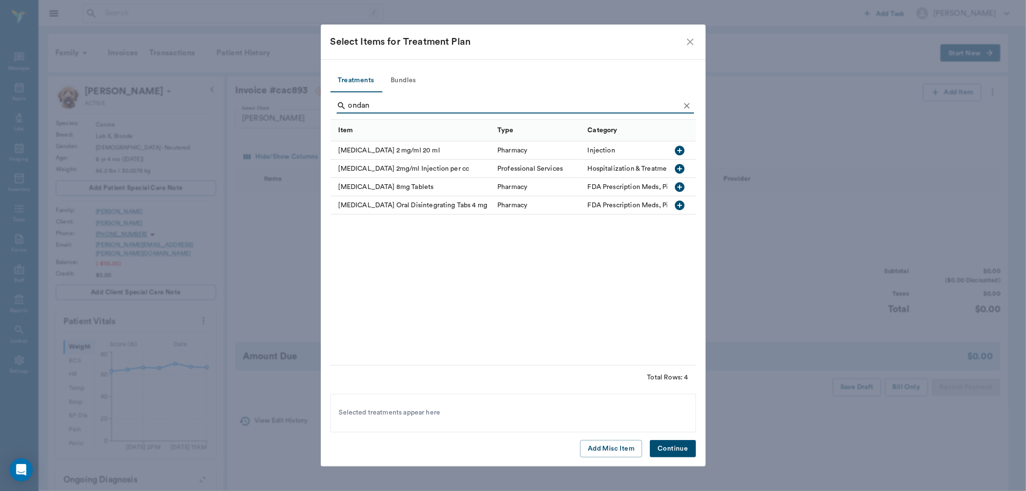
type input "ondan"
click at [676, 204] on icon "button" at bounding box center [680, 206] width 10 height 10
click at [672, 449] on button "Continue" at bounding box center [673, 449] width 46 height 18
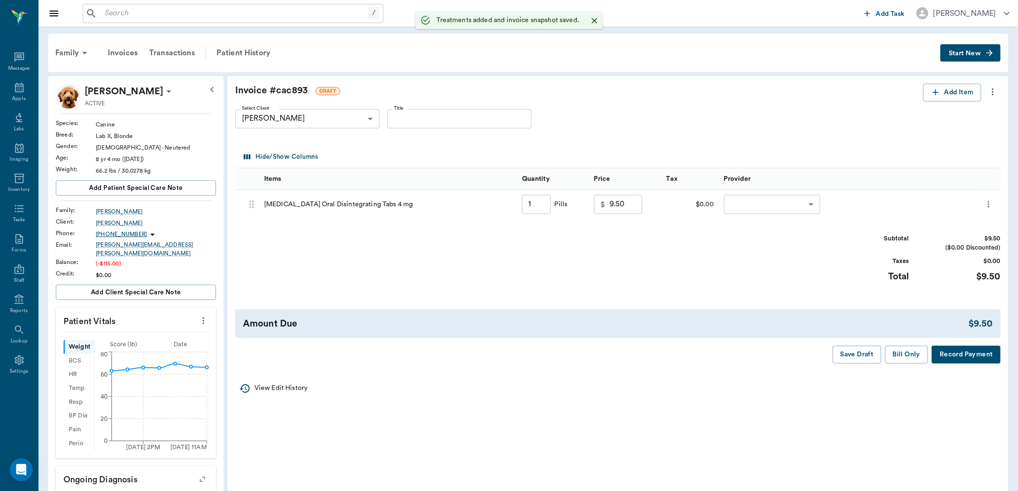
type input "1.00"
click at [767, 196] on body "/ ​ Add Task [PERSON_NAME] Nectar Messages Appts Labs Imaging Inventory Tasks F…" at bounding box center [513, 396] width 1026 height 793
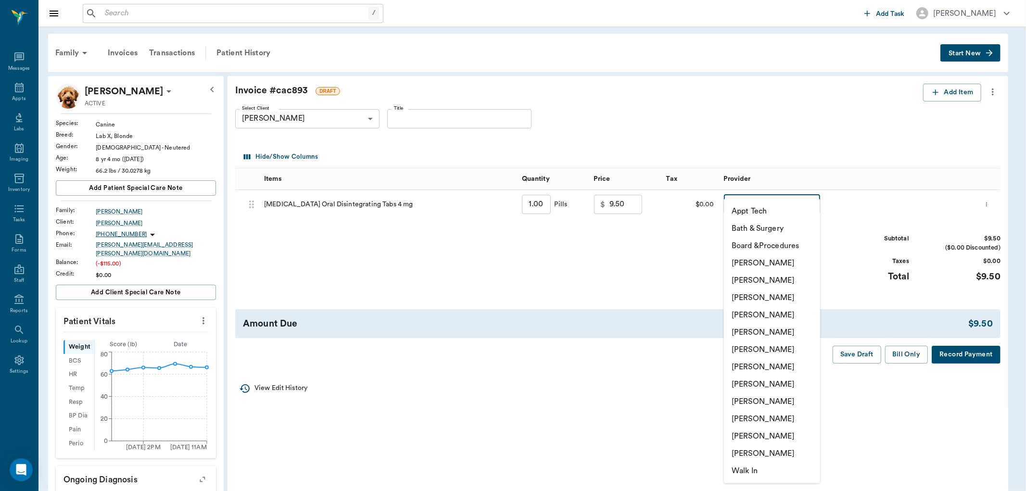
click at [772, 368] on li "[PERSON_NAME]" at bounding box center [772, 366] width 96 height 17
type input "none-682b670d8bdc6f7f8feef3db"
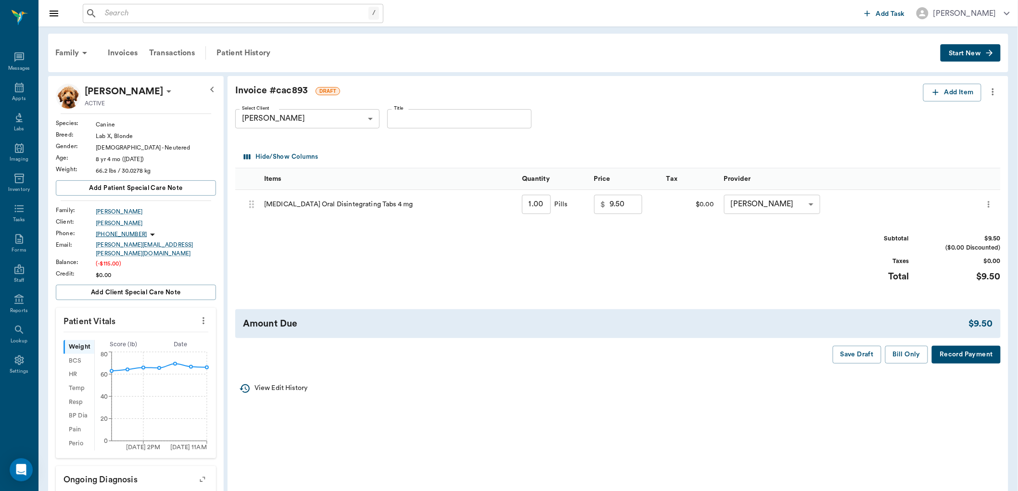
click at [994, 84] on button "more" at bounding box center [992, 92] width 15 height 16
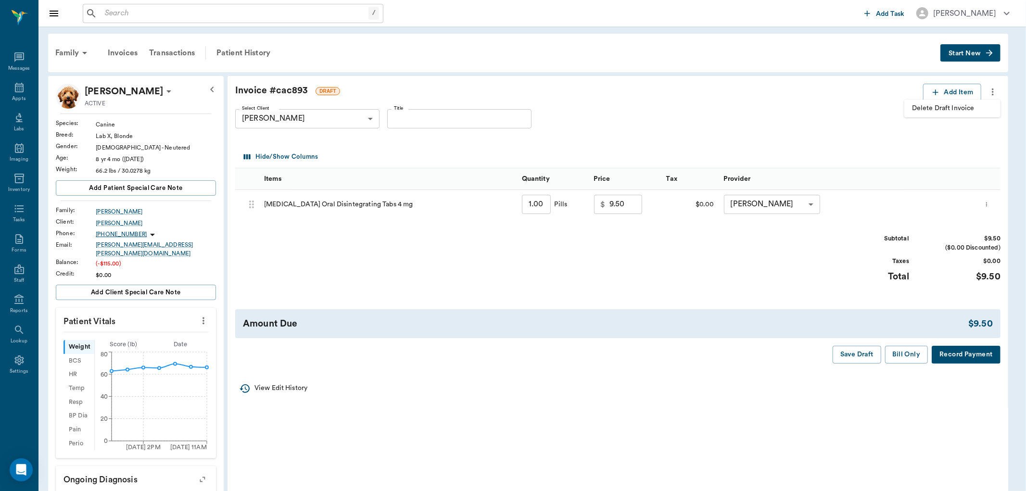
click at [967, 108] on span "Delete Draft Invoice" at bounding box center [952, 108] width 81 height 10
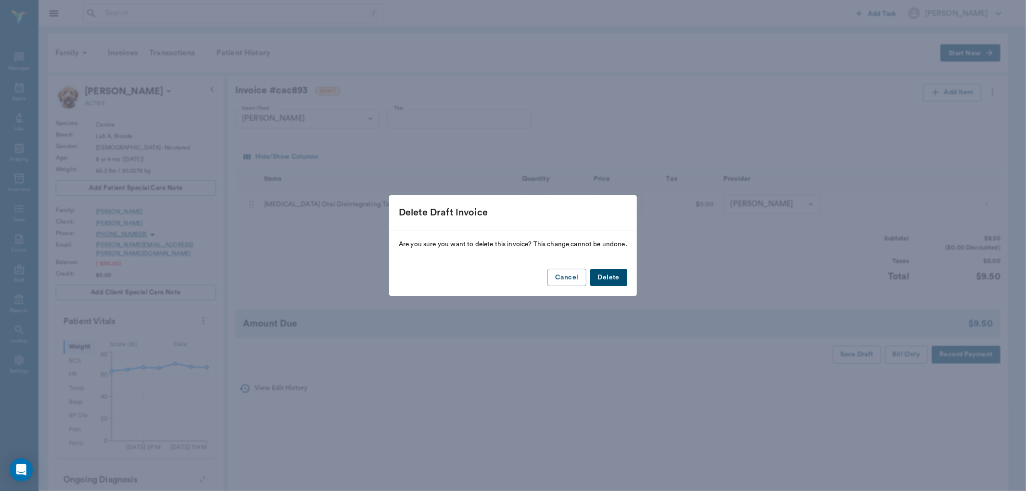
drag, startPoint x: 605, startPoint y: 274, endPoint x: 672, endPoint y: 229, distance: 80.6
click at [607, 274] on button "Delete" at bounding box center [608, 278] width 37 height 18
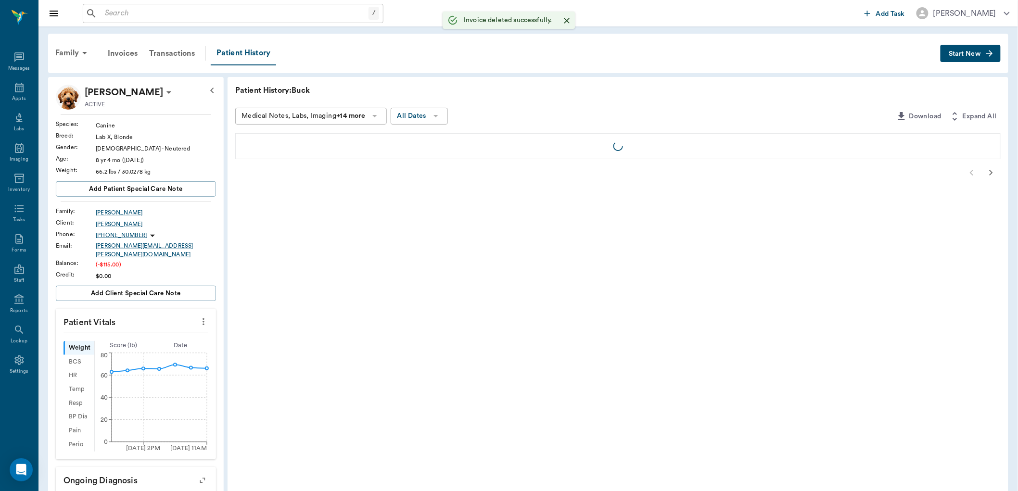
click at [962, 54] on span "Start New" at bounding box center [965, 54] width 32 height 0
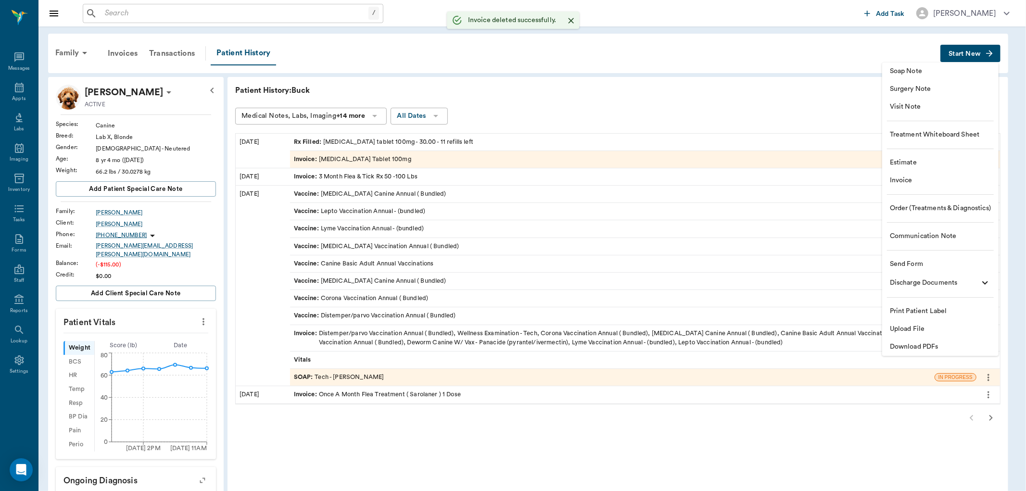
click at [911, 70] on span "Soap Note" at bounding box center [940, 71] width 101 height 10
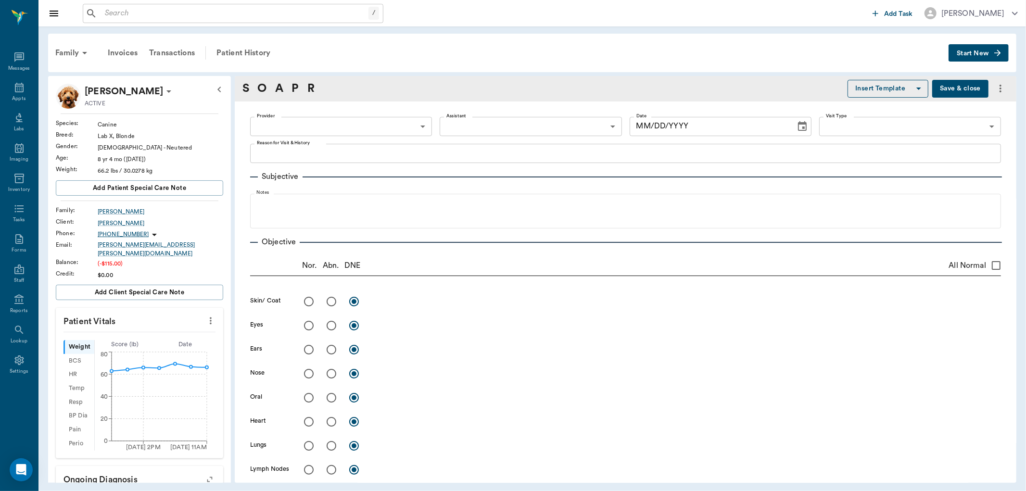
type input "[DATE]"
click at [359, 127] on body "/ ​ Add Task [PERSON_NAME] Nectar Messages Appts Labs Imaging Inventory Tasks F…" at bounding box center [513, 245] width 1026 height 491
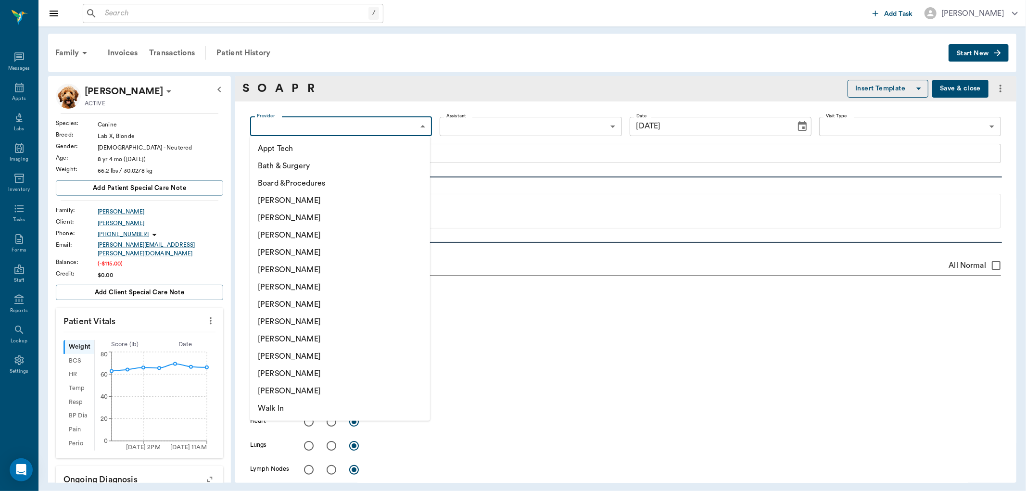
click at [350, 255] on li "[PERSON_NAME]" at bounding box center [340, 252] width 180 height 17
type input "63ec2f075fda476ae8351a4d"
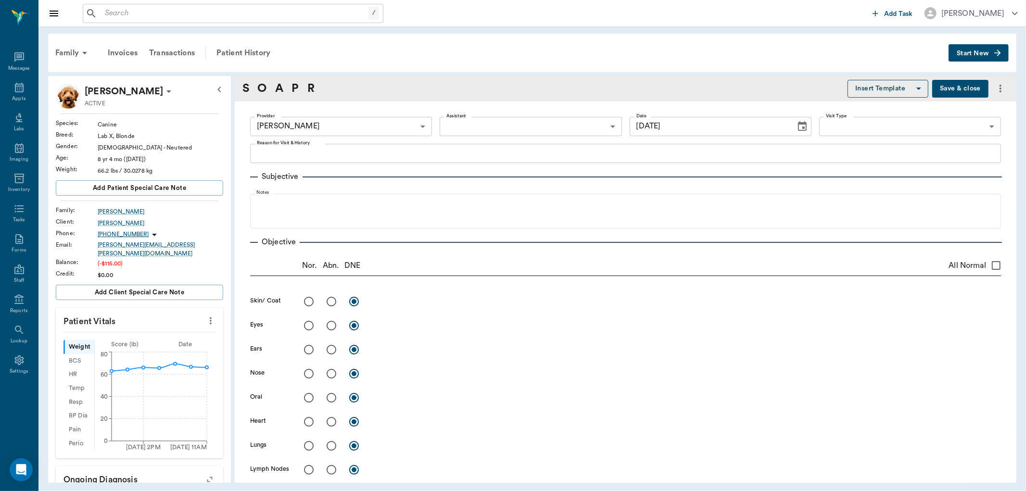
click at [501, 121] on body "/ ​ Add Task [PERSON_NAME] Nectar Messages Appts Labs Imaging Inventory Tasks F…" at bounding box center [513, 245] width 1026 height 491
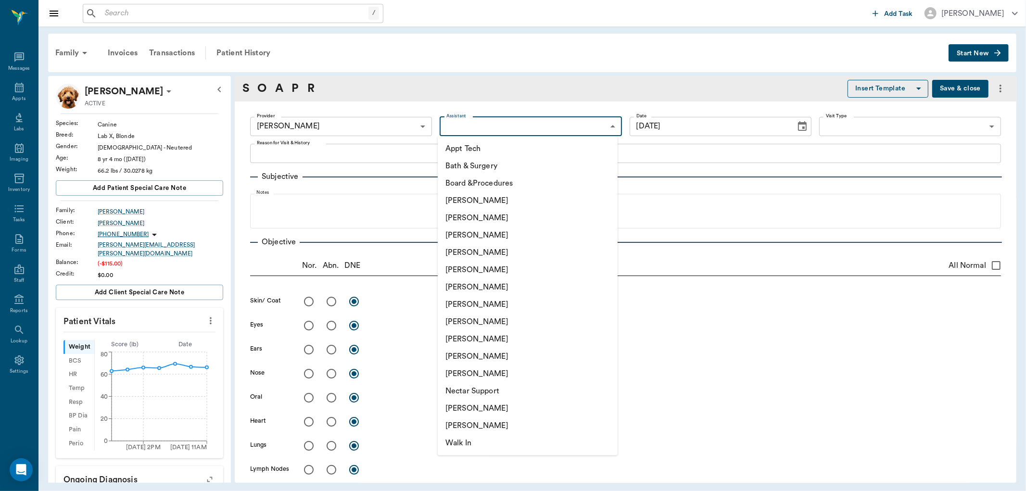
click at [483, 302] on li "[PERSON_NAME]" at bounding box center [528, 304] width 180 height 17
type input "682b670d8bdc6f7f8feef3db"
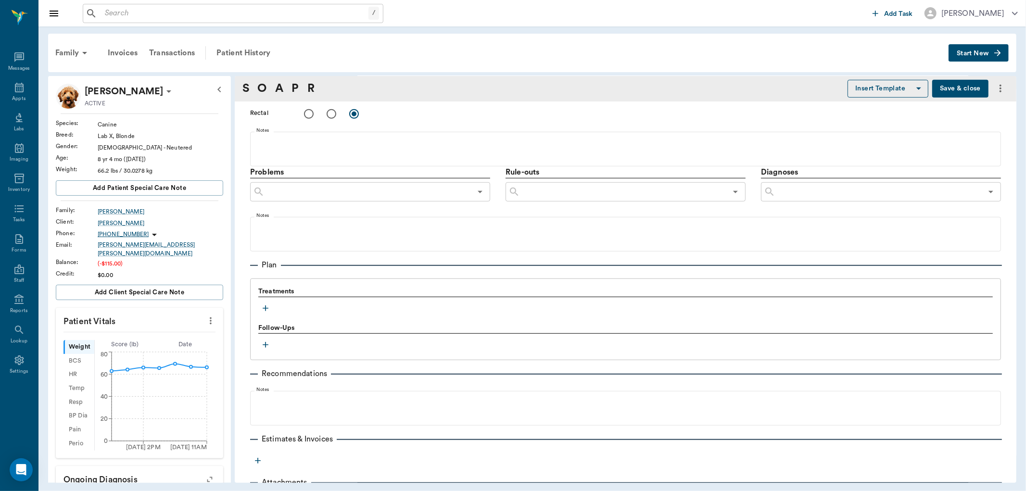
scroll to position [481, 0]
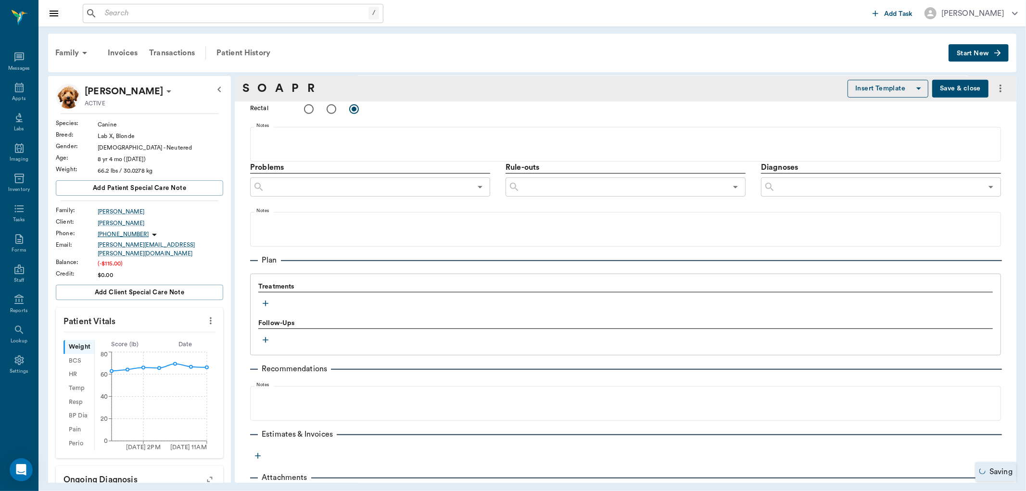
click at [263, 297] on button "button" at bounding box center [265, 303] width 14 height 14
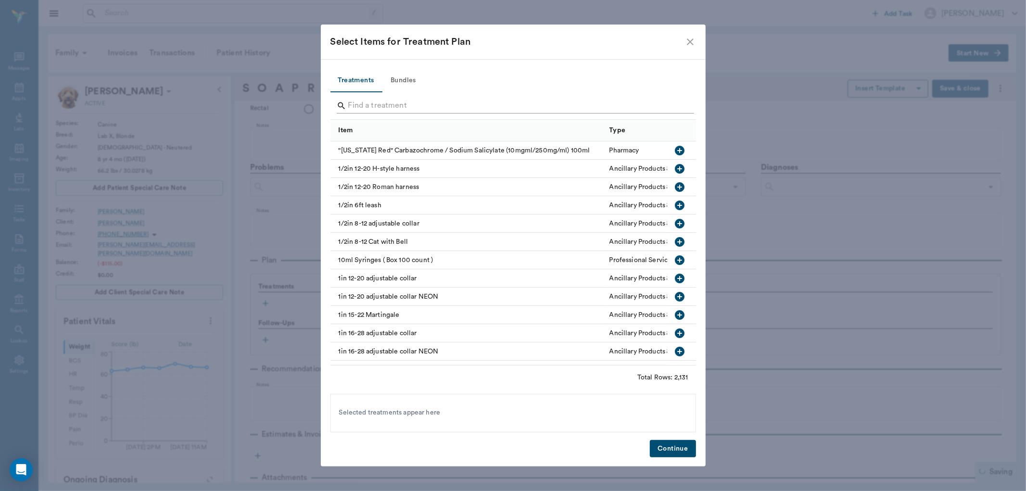
click at [415, 98] on input "Search" at bounding box center [514, 105] width 332 height 15
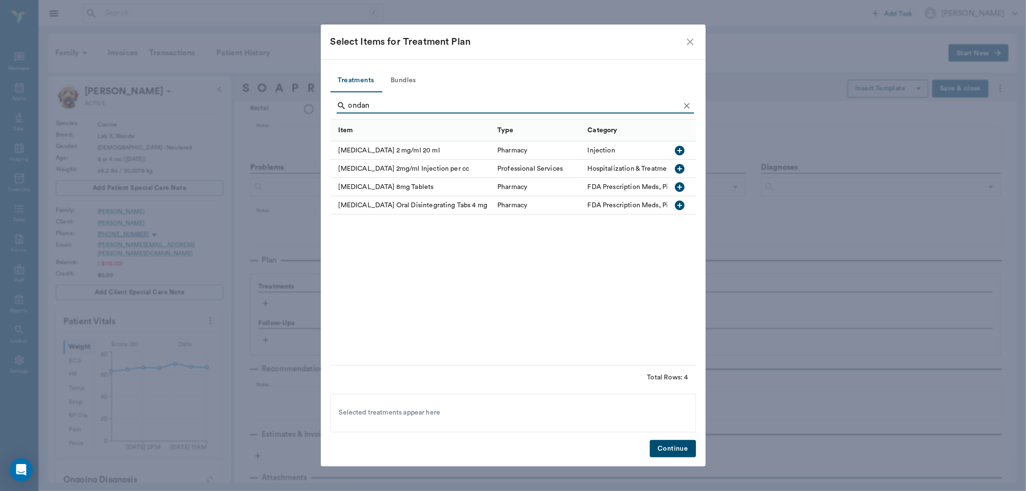
type input "ondan"
click at [679, 202] on icon "button" at bounding box center [680, 206] width 10 height 10
click at [667, 446] on button "Continue" at bounding box center [673, 449] width 46 height 18
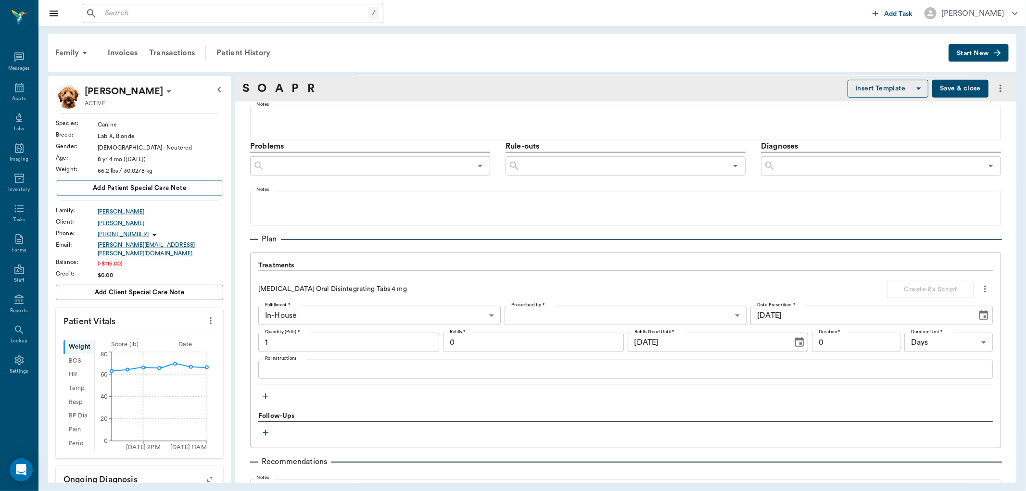
scroll to position [535, 0]
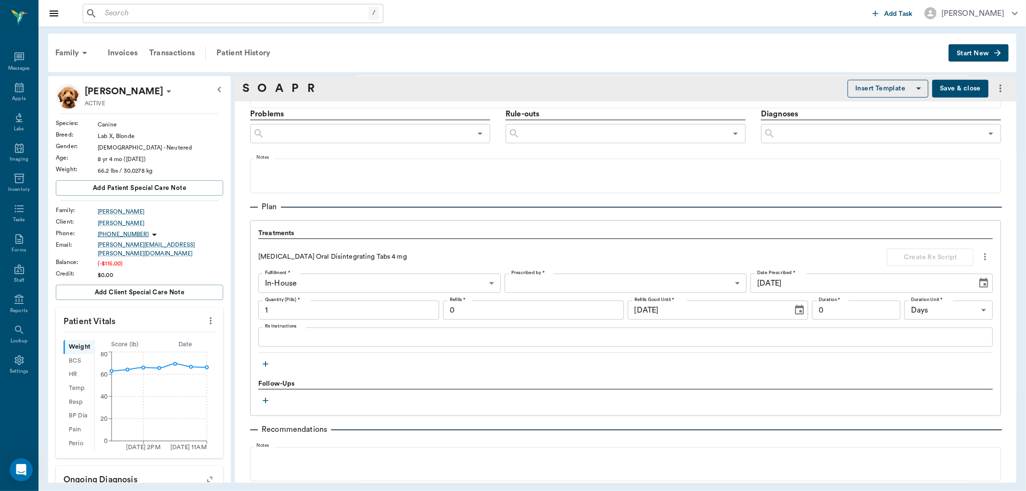
click at [330, 317] on input "1" at bounding box center [348, 310] width 181 height 19
type input "10"
click at [526, 282] on body "/ ​ Add Task [PERSON_NAME] Nectar Messages Appts Labs Imaging Inventory Tasks F…" at bounding box center [513, 245] width 1026 height 491
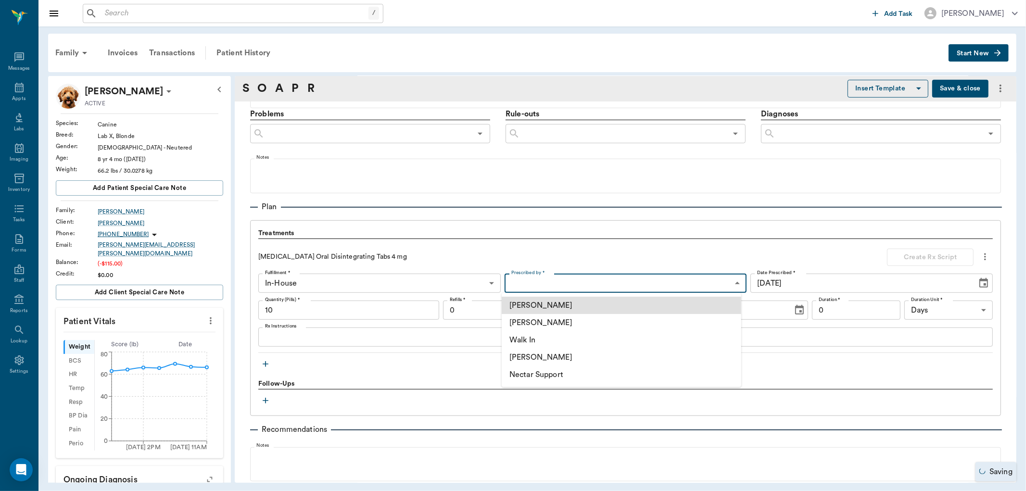
click at [552, 326] on li "[PERSON_NAME]" at bounding box center [622, 322] width 240 height 17
type input "63ec2f075fda476ae8351a4d"
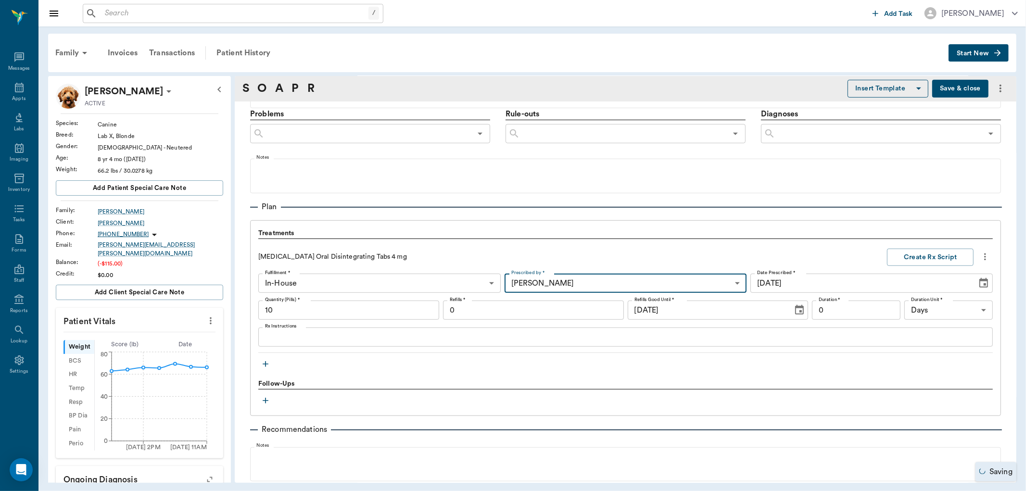
click at [494, 313] on input "0" at bounding box center [533, 310] width 181 height 19
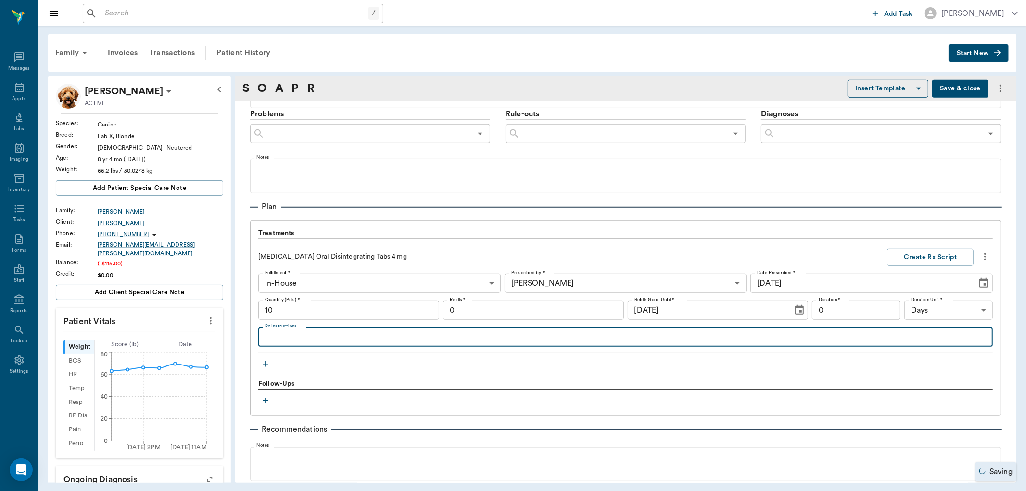
click at [447, 342] on textarea "Rx Instructions" at bounding box center [625, 337] width 721 height 11
type textarea "Give 1 tablet 2x daily for 5 days."
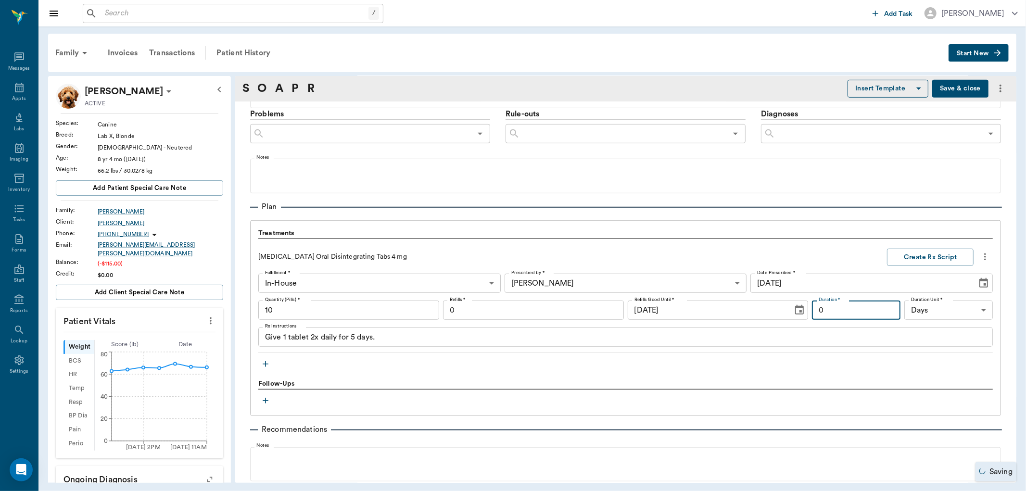
click at [871, 307] on input "0" at bounding box center [856, 310] width 89 height 19
type input "5"
click at [907, 253] on button "Create Rx Script" at bounding box center [930, 258] width 87 height 18
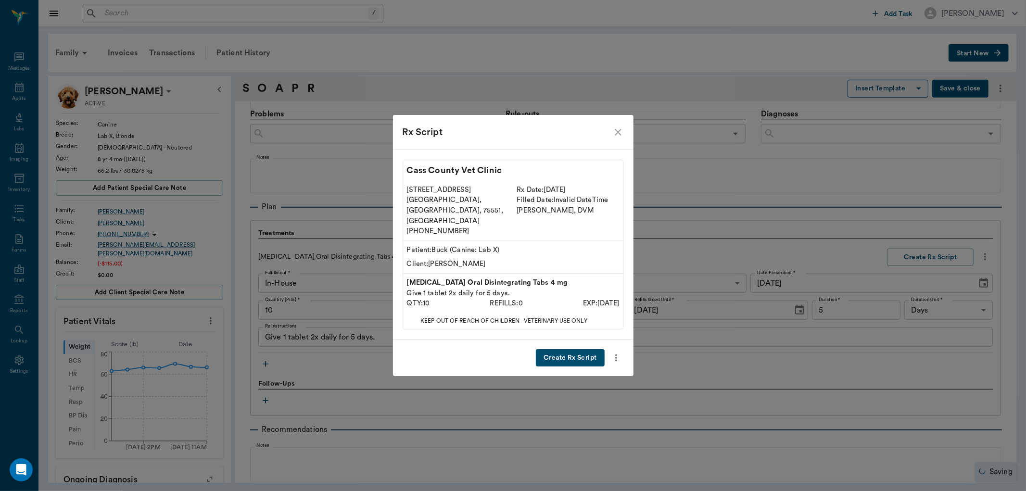
click at [582, 349] on button "Create Rx Script" at bounding box center [570, 358] width 68 height 18
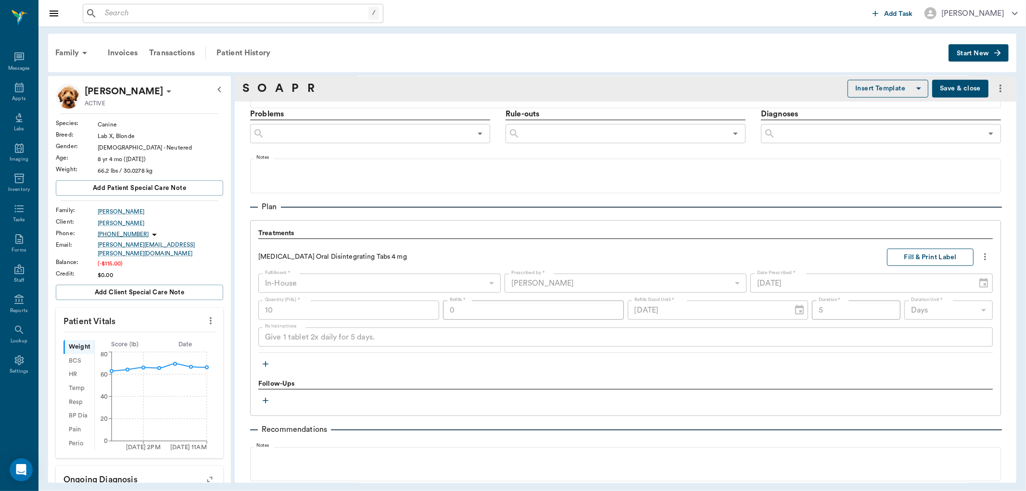
click at [946, 261] on button "Fill & Print Label" at bounding box center [930, 258] width 87 height 18
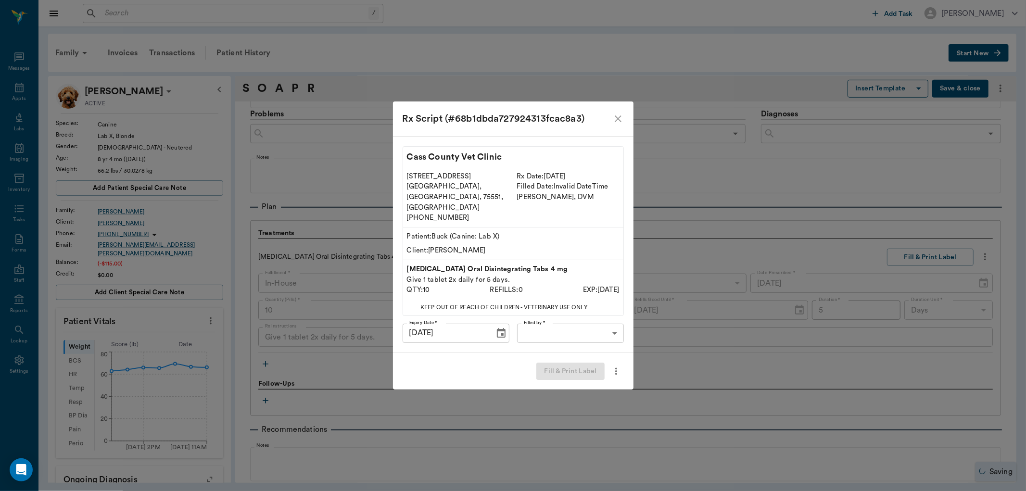
click at [565, 323] on body "/ ​ Add Task [PERSON_NAME] Nectar Messages Appts Labs Imaging Inventory Tasks F…" at bounding box center [513, 245] width 1026 height 491
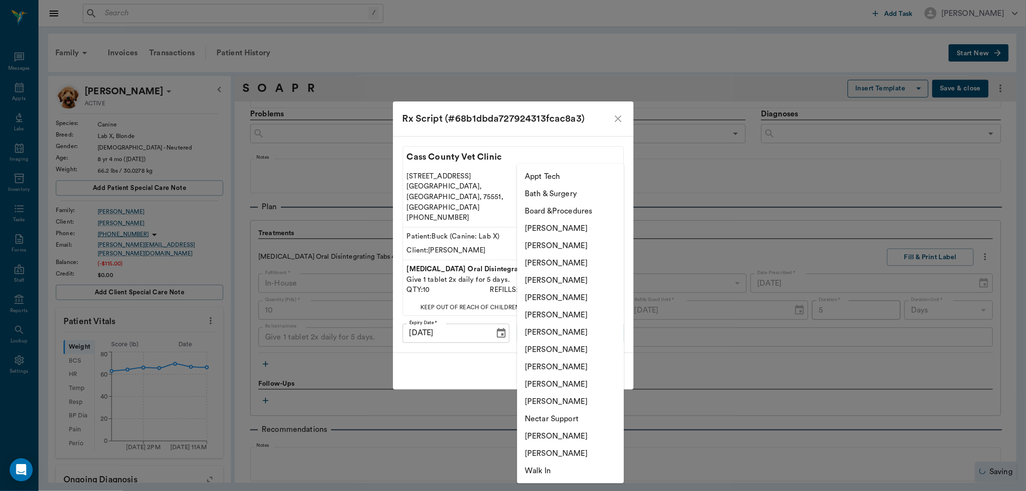
click at [557, 329] on li "[PERSON_NAME]" at bounding box center [570, 332] width 107 height 17
type input "682b670d8bdc6f7f8feef3db"
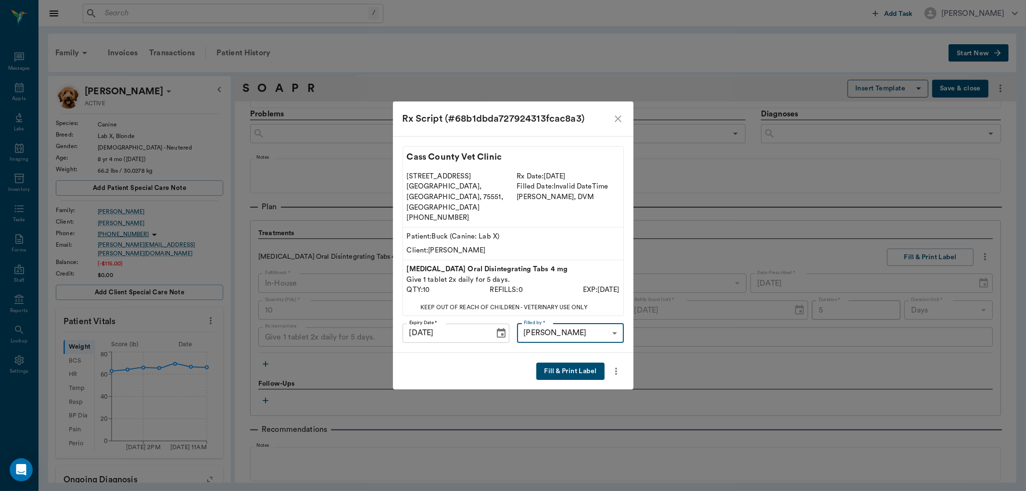
click at [568, 363] on button "Fill & Print Label" at bounding box center [571, 372] width 68 height 18
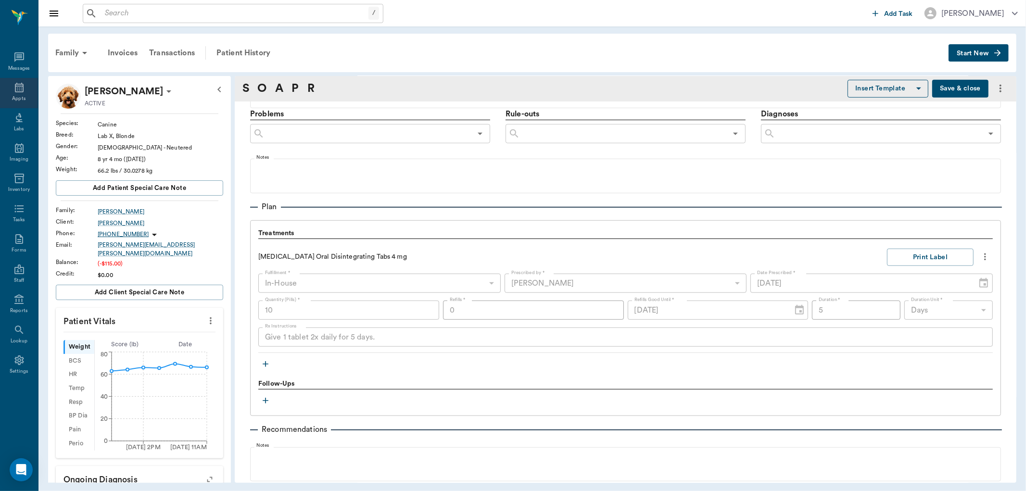
click at [17, 90] on icon at bounding box center [19, 88] width 12 height 12
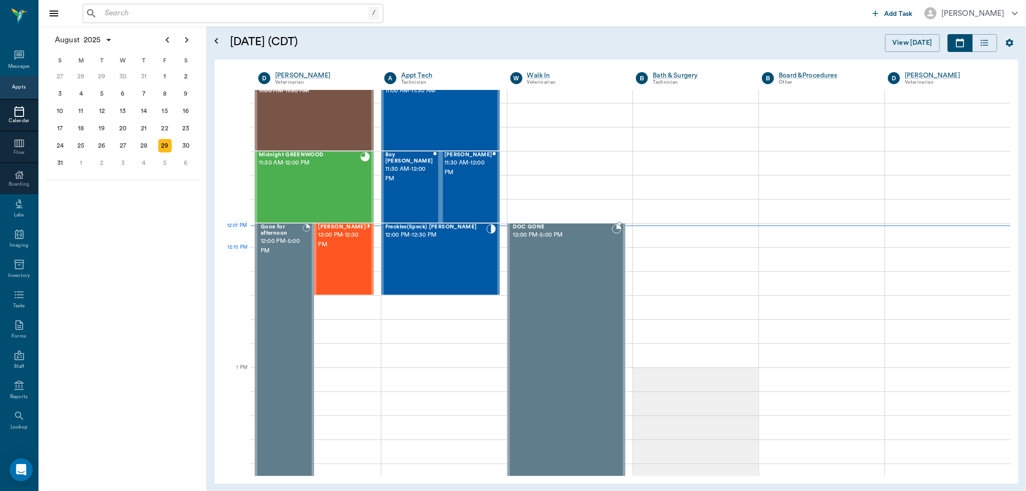
scroll to position [417, 0]
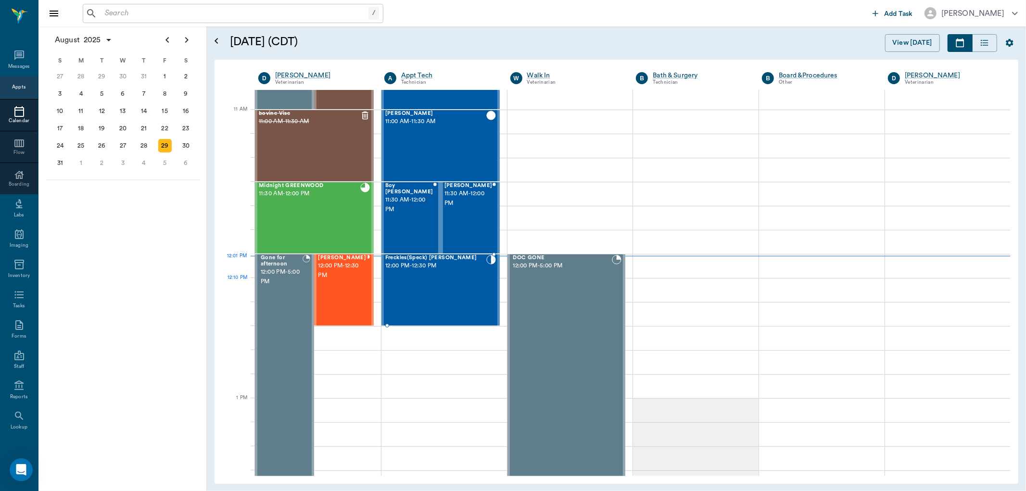
click at [452, 280] on div "Freckles(Speck) [PERSON_NAME] 12:00 PM - 12:30 PM" at bounding box center [435, 290] width 101 height 70
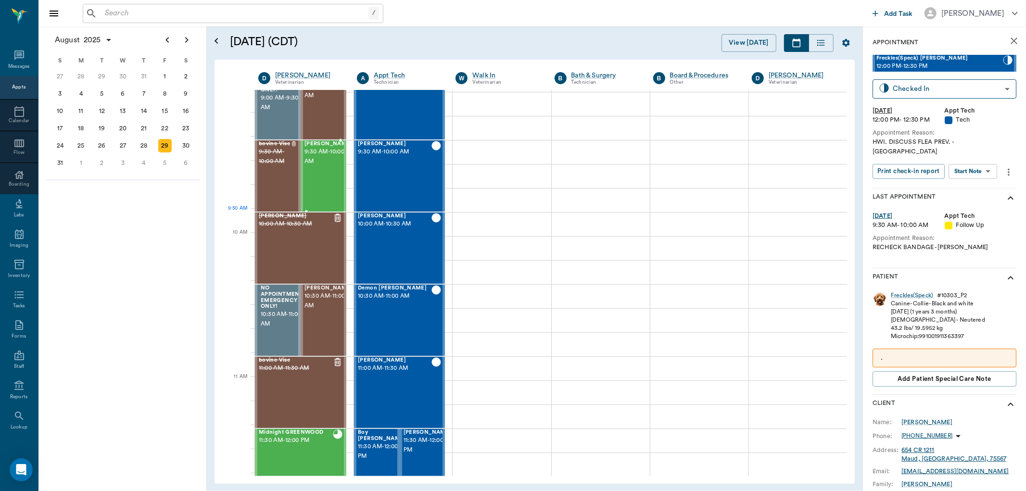
scroll to position [150, 0]
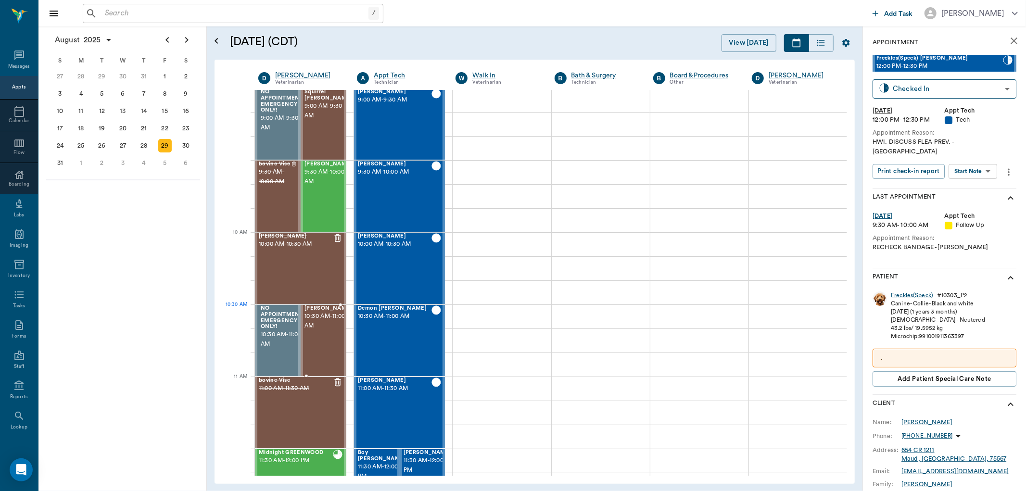
click at [324, 325] on span "10:30 AM - 11:00 AM" at bounding box center [329, 321] width 48 height 19
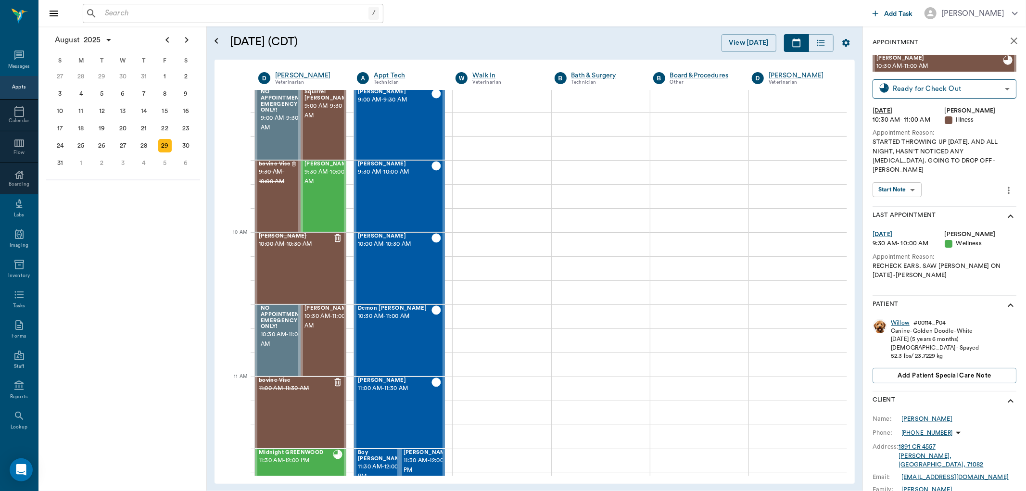
click at [907, 319] on div "Willow" at bounding box center [900, 323] width 19 height 8
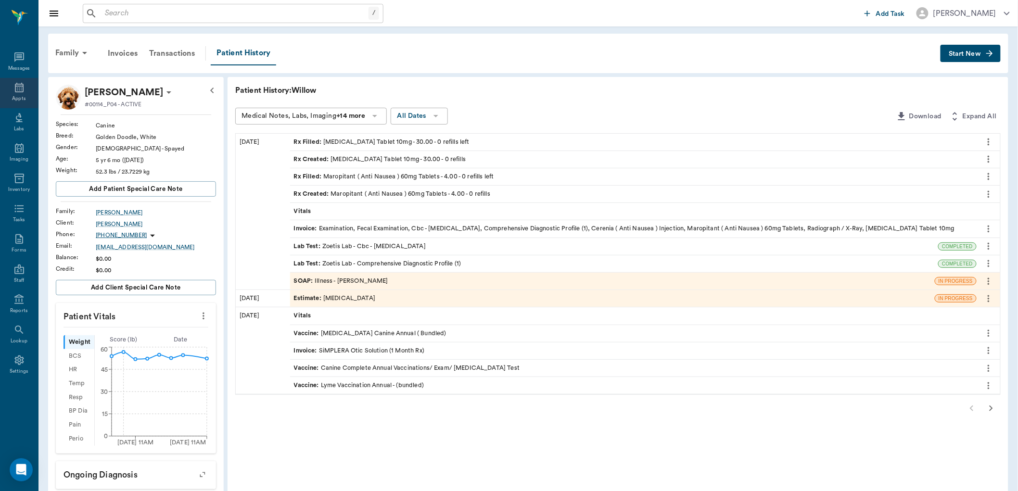
click at [28, 92] on div "Appts" at bounding box center [19, 93] width 38 height 30
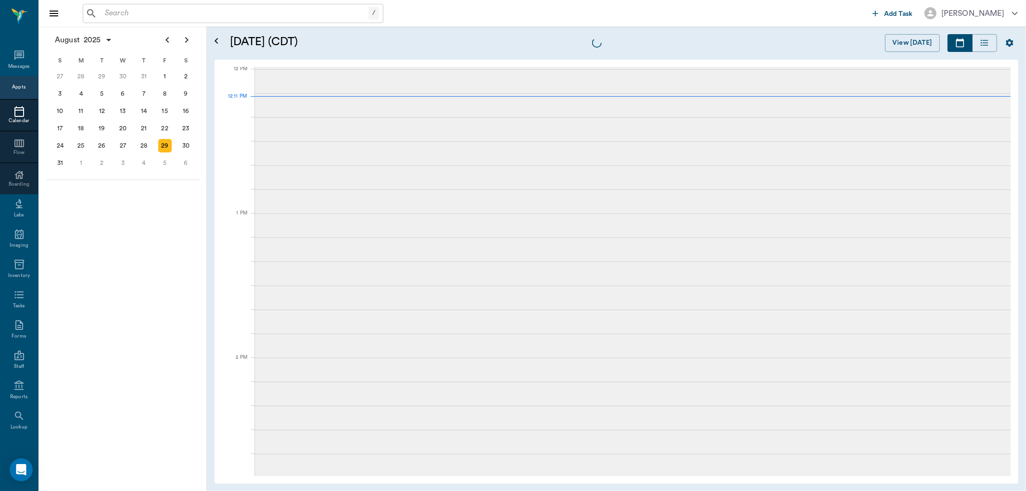
scroll to position [578, 0]
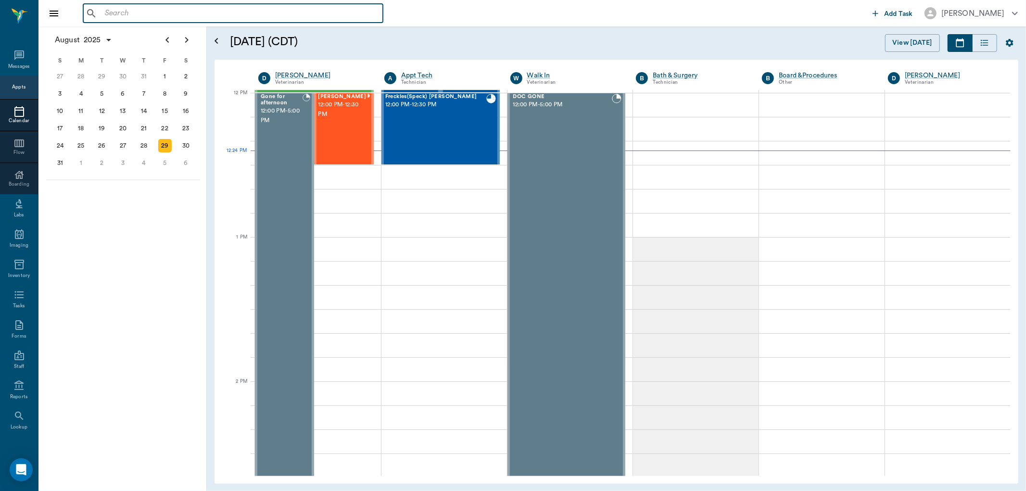
click at [140, 12] on input "text" at bounding box center [240, 13] width 278 height 13
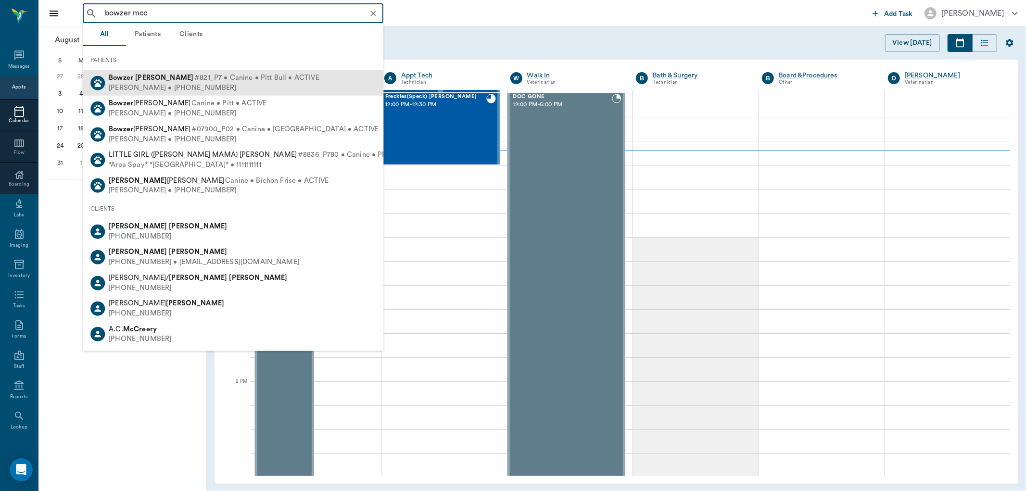
click at [115, 88] on div "[PERSON_NAME] • [PHONE_NUMBER]" at bounding box center [214, 88] width 211 height 10
type input "bowzer mcc"
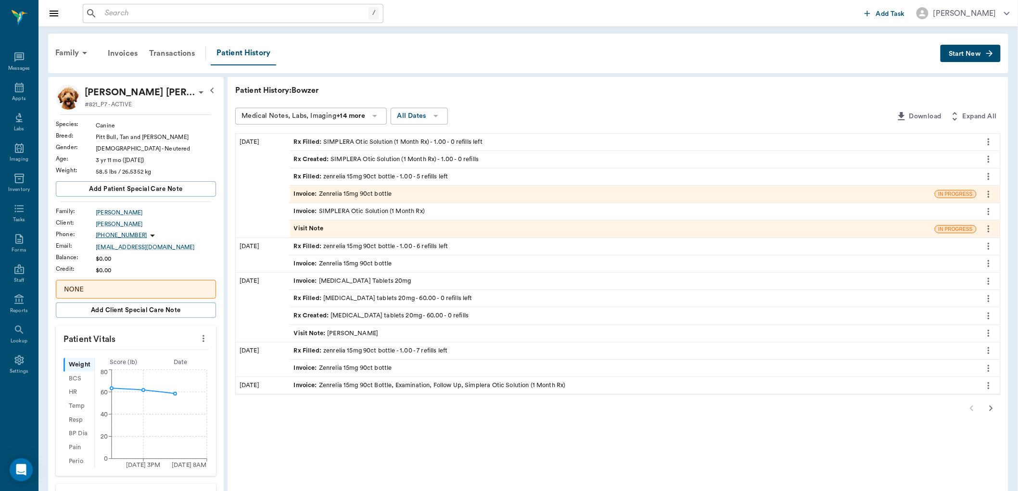
click at [342, 314] on div "Rx Created : [MEDICAL_DATA] tablets 20mg - 60.00 - 0 refills" at bounding box center [381, 315] width 175 height 9
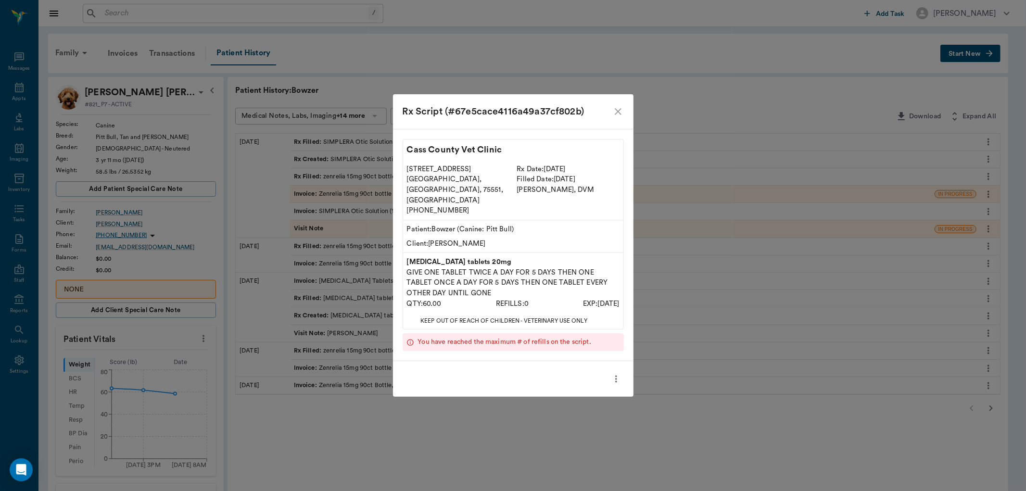
click at [618, 117] on icon "close" at bounding box center [619, 112] width 12 height 12
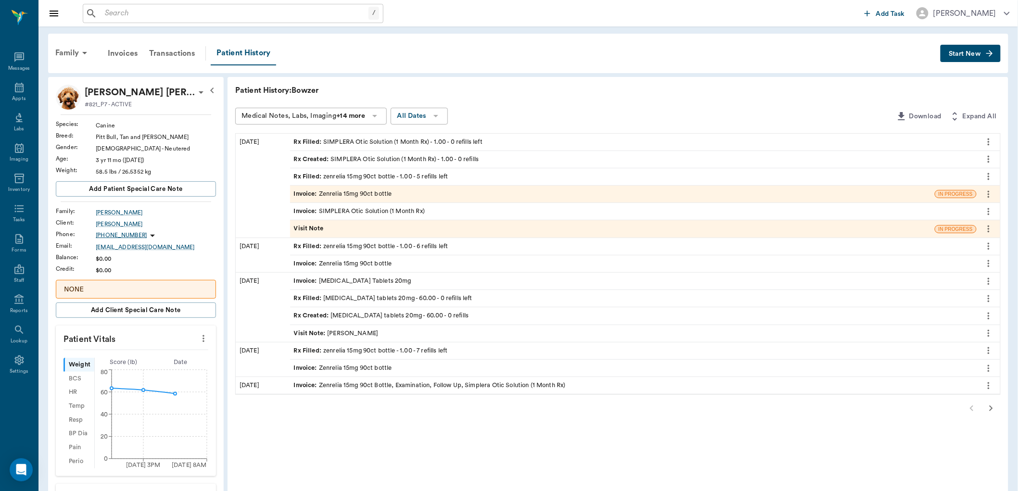
click at [964, 54] on span "Start New" at bounding box center [965, 54] width 32 height 0
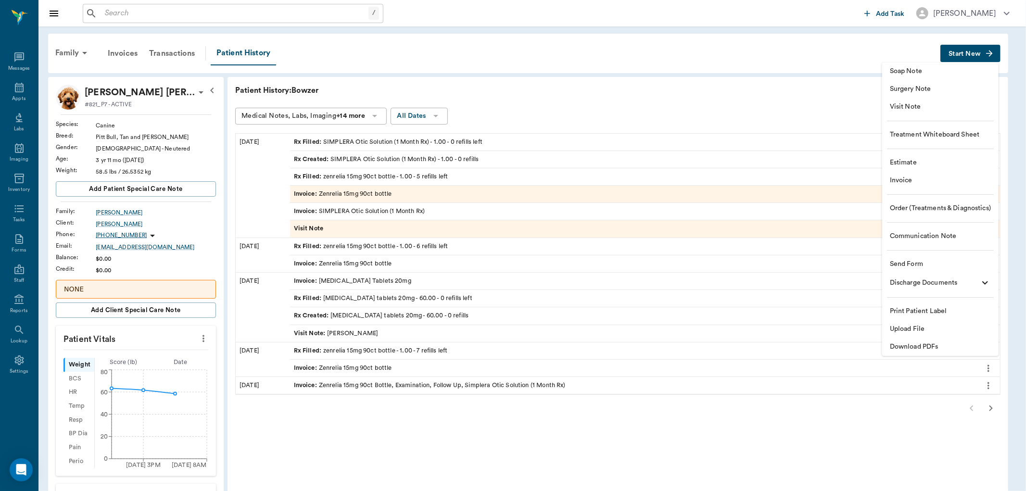
click at [853, 51] on div at bounding box center [513, 245] width 1026 height 491
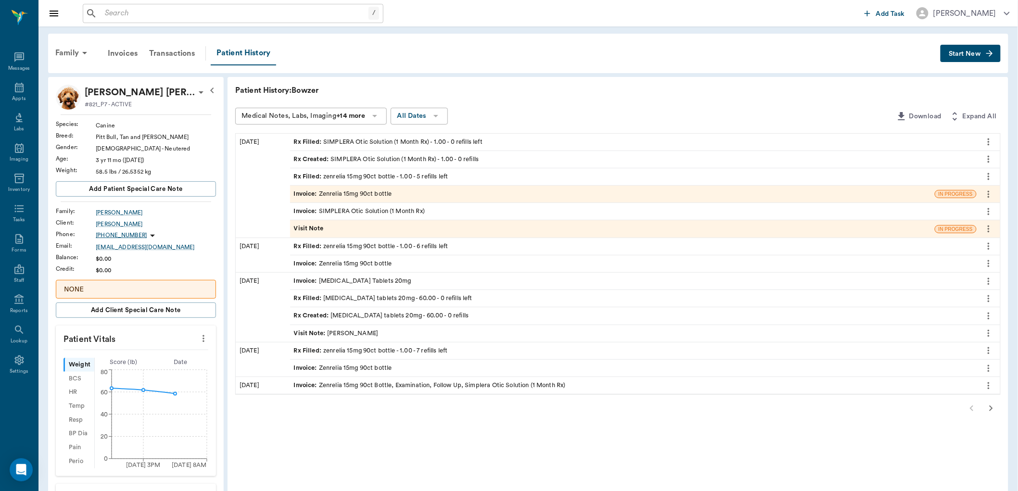
click at [991, 409] on icon "button" at bounding box center [991, 409] width 12 height 12
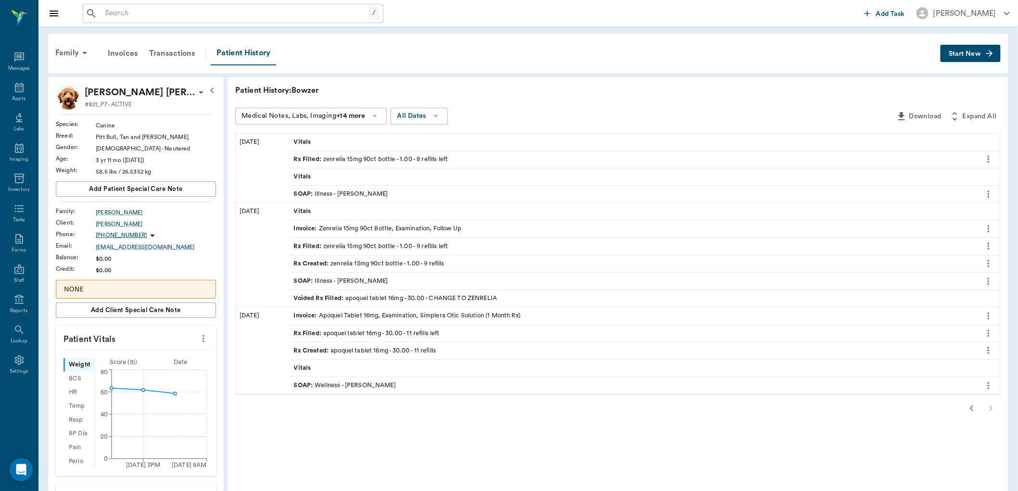
click at [971, 410] on icon "button" at bounding box center [972, 409] width 12 height 12
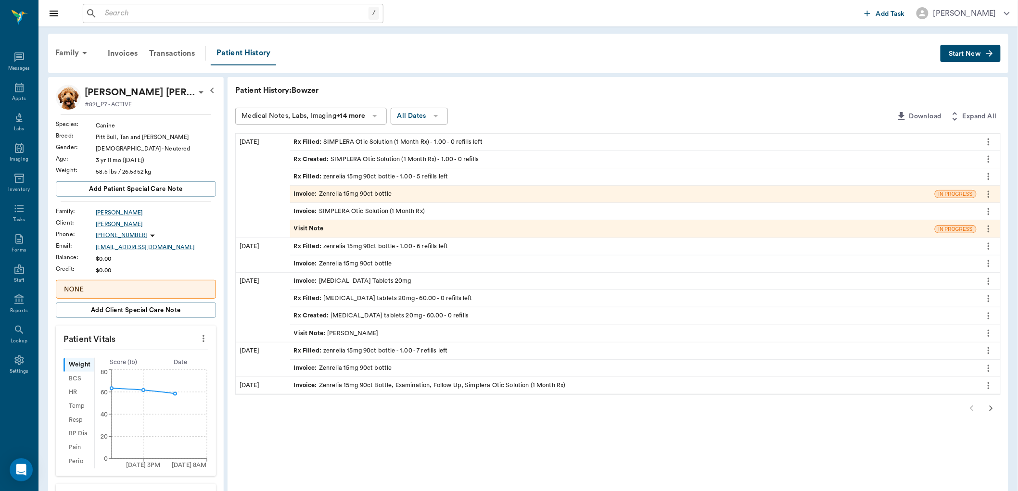
click at [339, 333] on div "Visit Note : [PERSON_NAME]" at bounding box center [336, 333] width 85 height 9
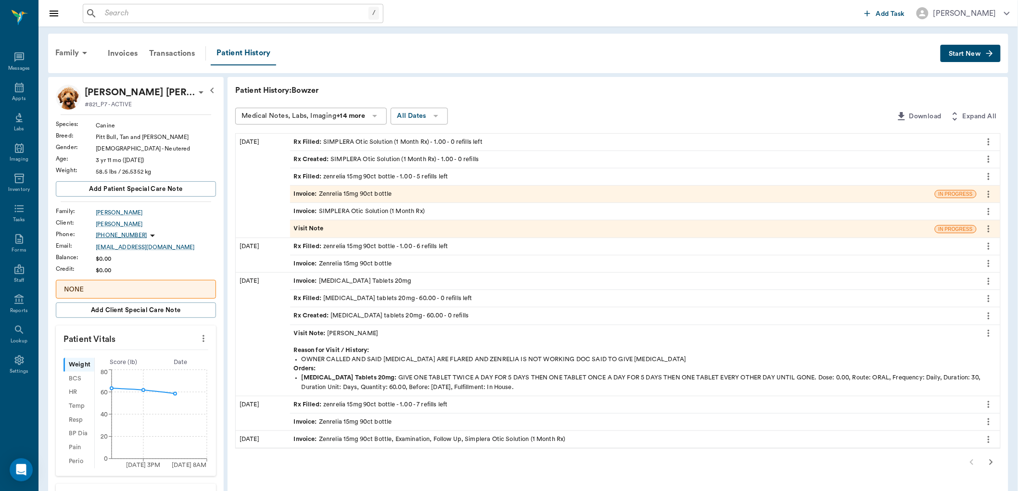
click at [967, 54] on span "Start New" at bounding box center [965, 54] width 32 height 0
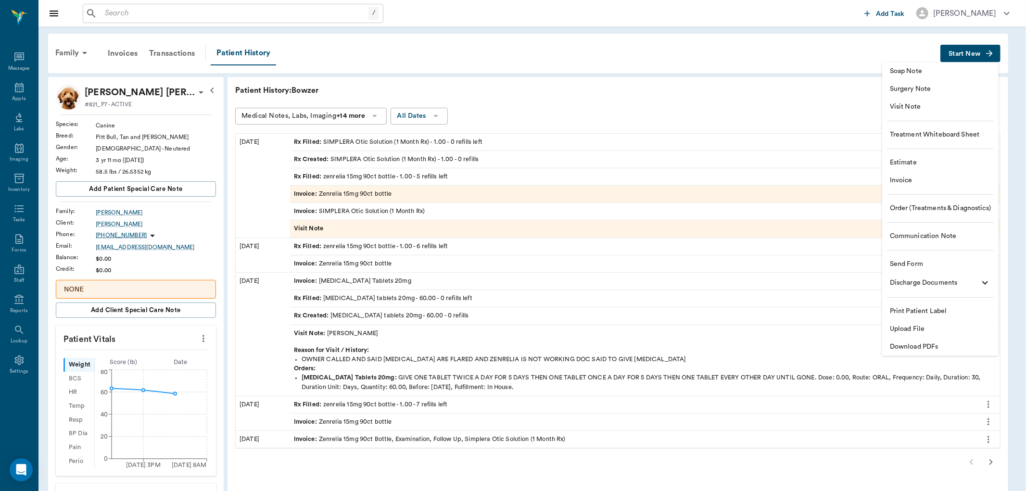
click at [920, 103] on span "Visit Note" at bounding box center [940, 107] width 101 height 10
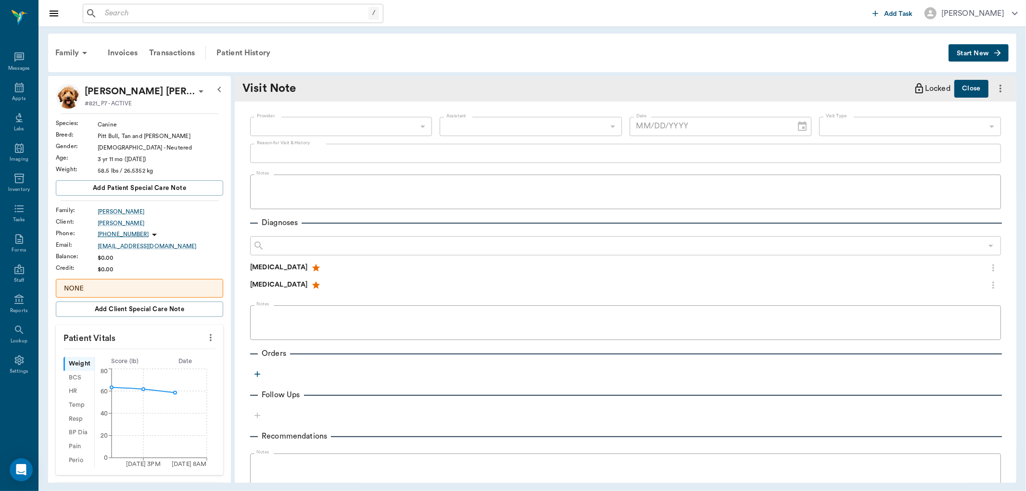
type input "[DATE]"
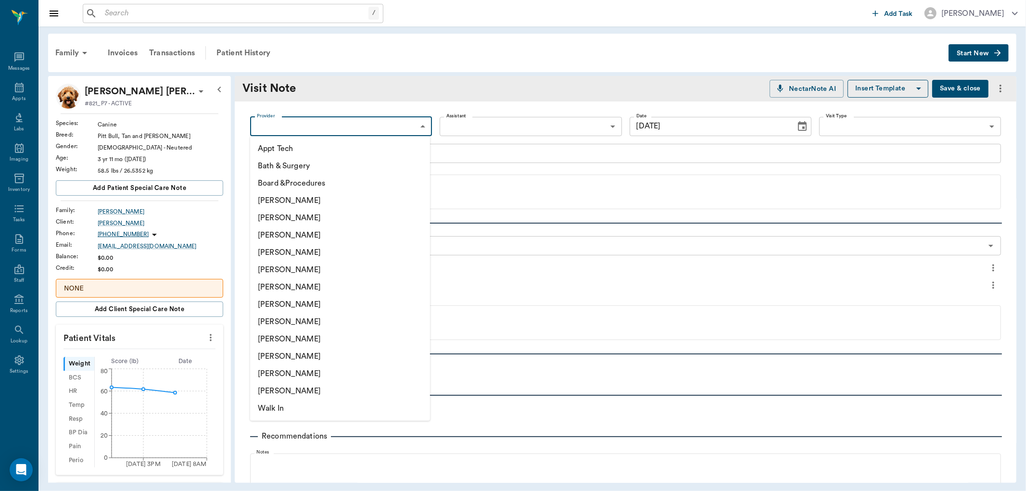
click at [330, 131] on body "/ ​ Add Task [PERSON_NAME] Nectar Messages Appts Labs Imaging Inventory Tasks F…" at bounding box center [513, 245] width 1026 height 491
drag, startPoint x: 277, startPoint y: 355, endPoint x: 281, endPoint y: 345, distance: 11.0
click at [278, 355] on li "[PERSON_NAME]" at bounding box center [340, 356] width 180 height 17
type input "63ec2ede52e12b0ba117d0d7"
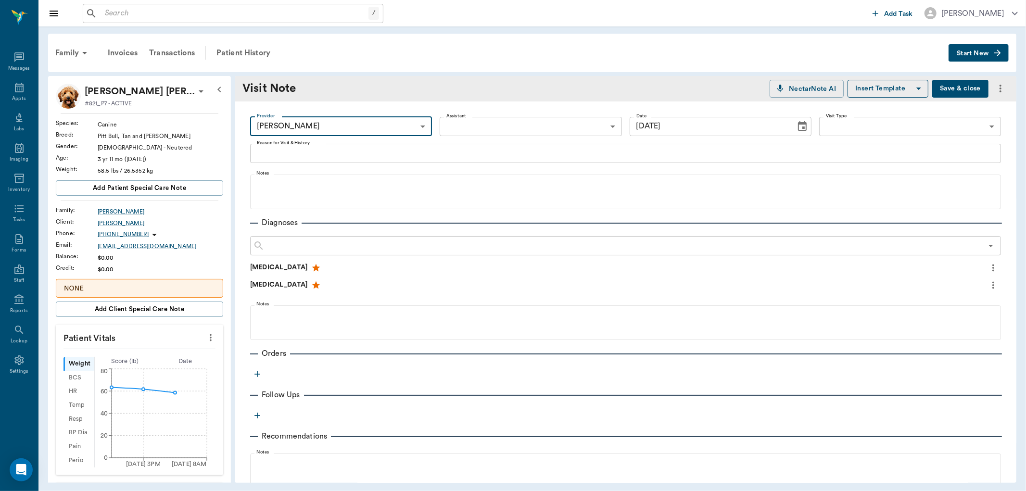
click at [277, 151] on textarea "Reason for Visit & History" at bounding box center [626, 153] width 738 height 11
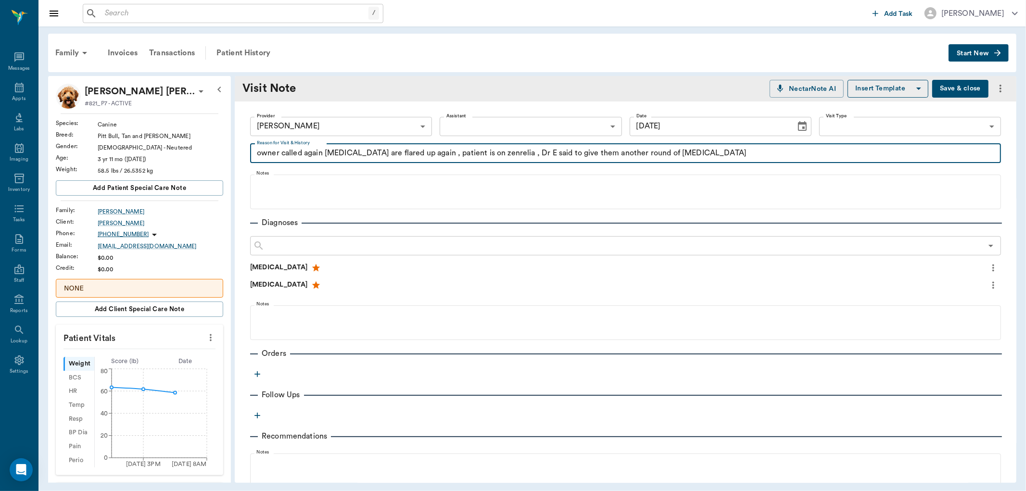
type textarea "owner called again [MEDICAL_DATA] are flared up again , patient is on zenrelia …"
click at [257, 375] on icon "button" at bounding box center [258, 374] width 6 height 6
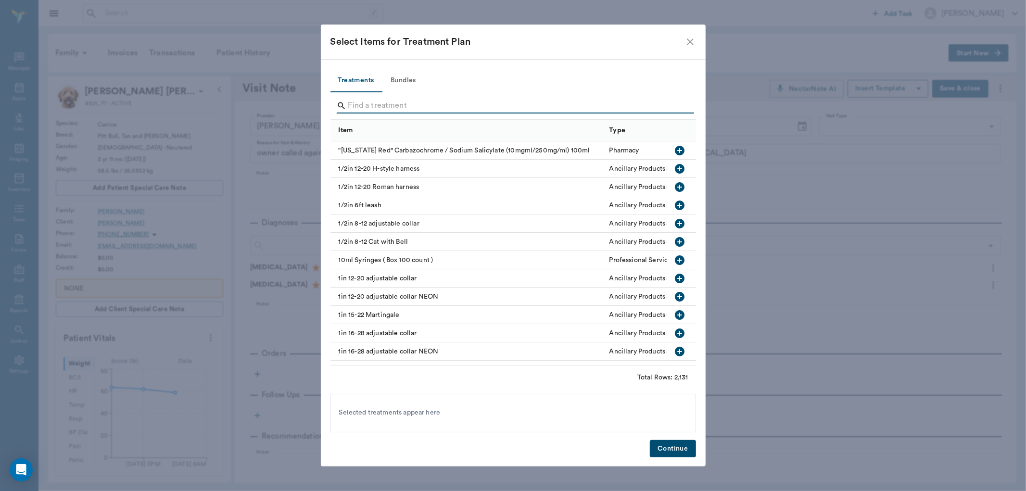
click at [354, 109] on input "Search" at bounding box center [514, 105] width 332 height 15
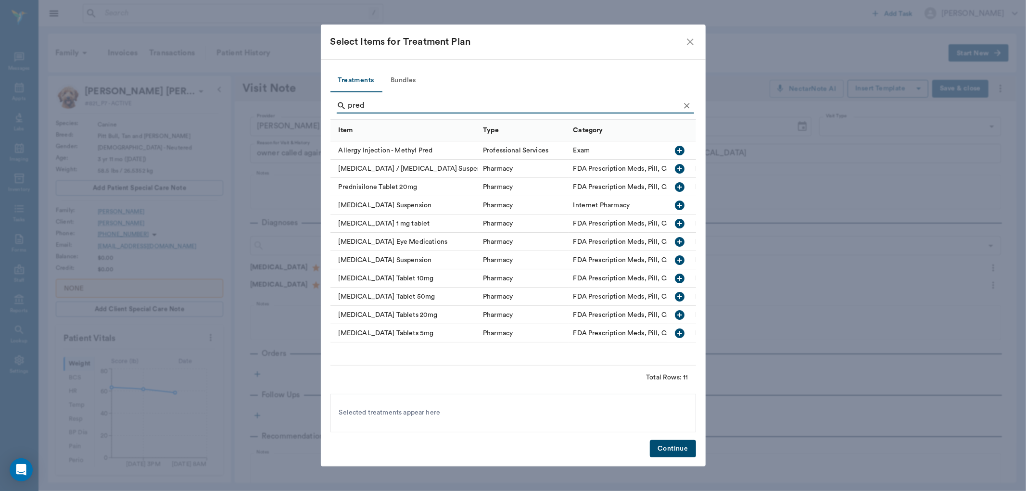
type input "pred"
click at [680, 314] on icon "button" at bounding box center [680, 315] width 12 height 12
click at [676, 450] on button "Continue" at bounding box center [673, 449] width 46 height 18
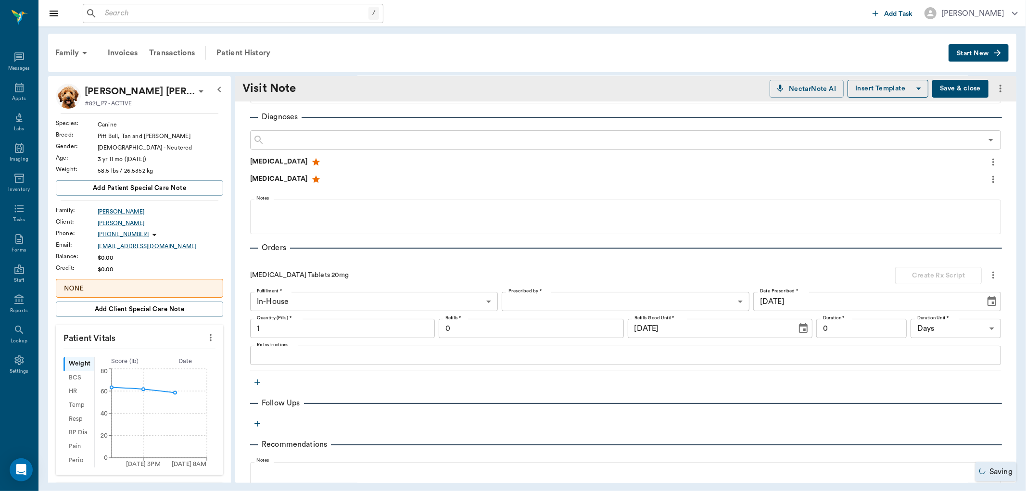
scroll to position [107, 0]
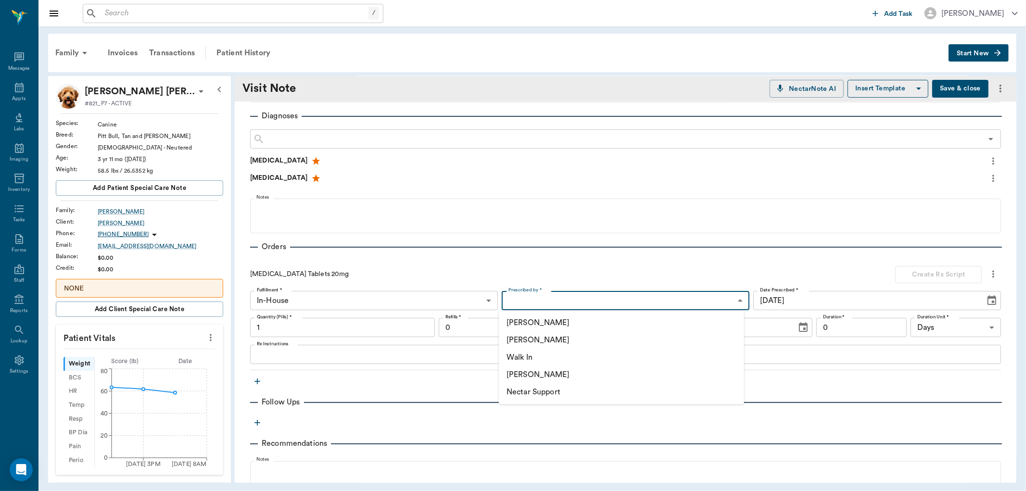
click at [546, 303] on body "/ ​ Add Task [PERSON_NAME] Nectar Messages Appts Labs Imaging Inventory Tasks F…" at bounding box center [513, 245] width 1026 height 491
click at [540, 338] on li "[PERSON_NAME]" at bounding box center [621, 340] width 245 height 17
type input "63ec2f075fda476ae8351a4d"
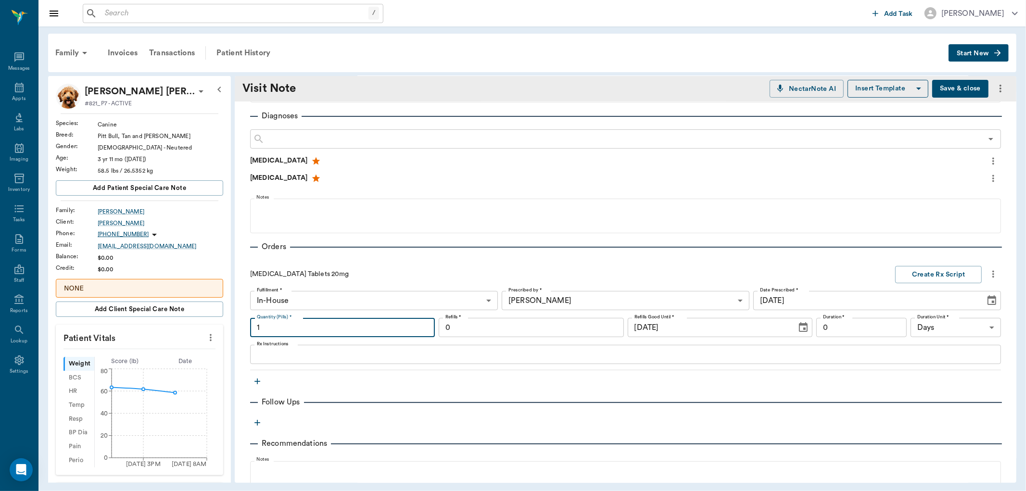
click at [269, 329] on input "1" at bounding box center [342, 327] width 185 height 19
type input "60"
click at [823, 331] on input "0" at bounding box center [862, 327] width 90 height 19
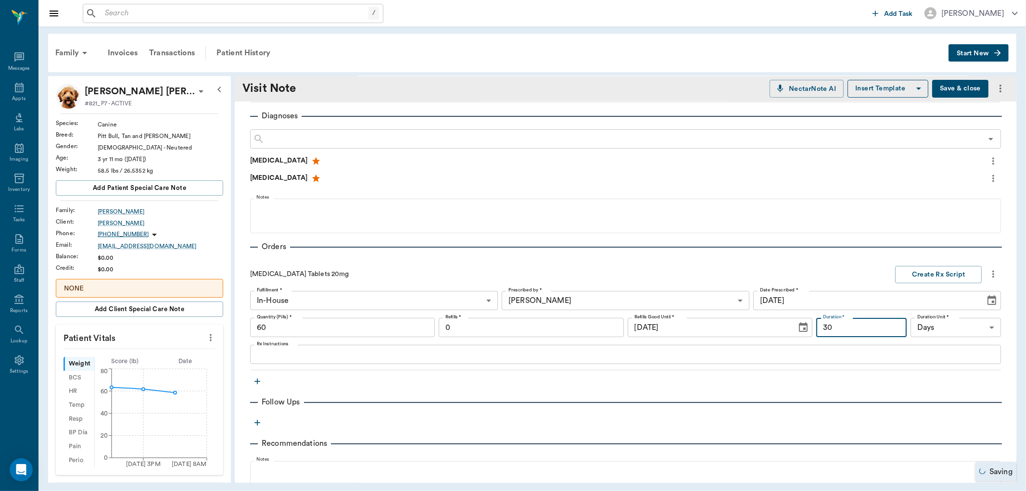
type input "30"
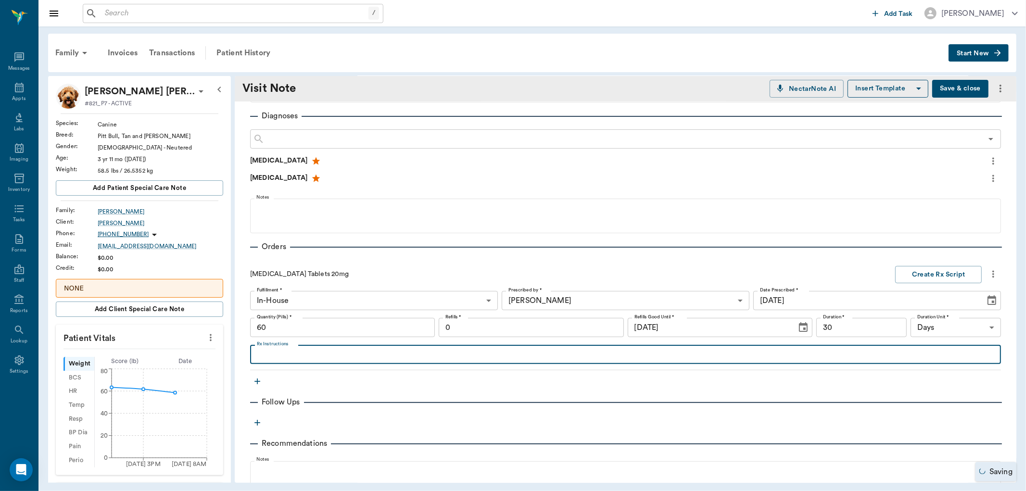
click at [277, 357] on textarea "Rx Instructions" at bounding box center [626, 354] width 738 height 11
type textarea "Give one Tablet twice daily for 5 days then Give one tablet once a day for 5 da…"
click at [914, 273] on button "Create Rx Script" at bounding box center [938, 275] width 87 height 18
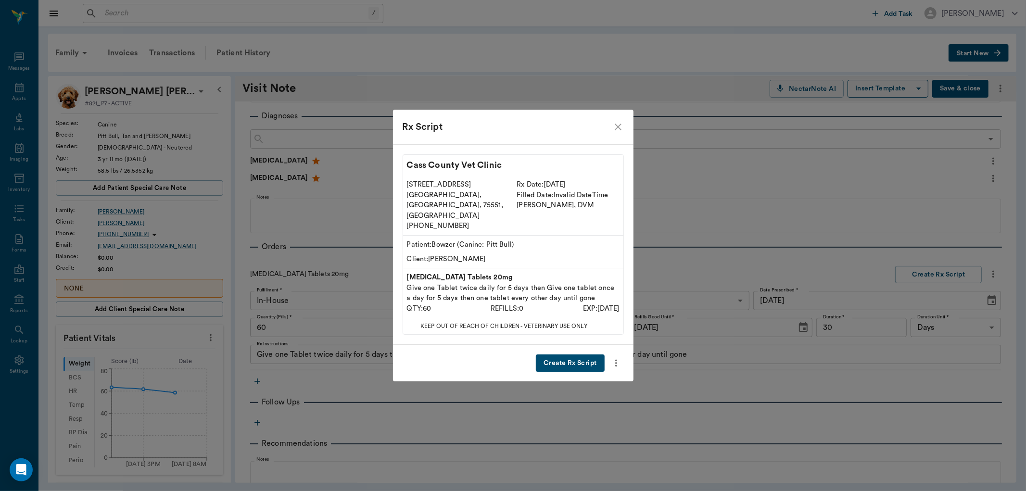
click at [580, 355] on button "Create Rx Script" at bounding box center [570, 364] width 68 height 18
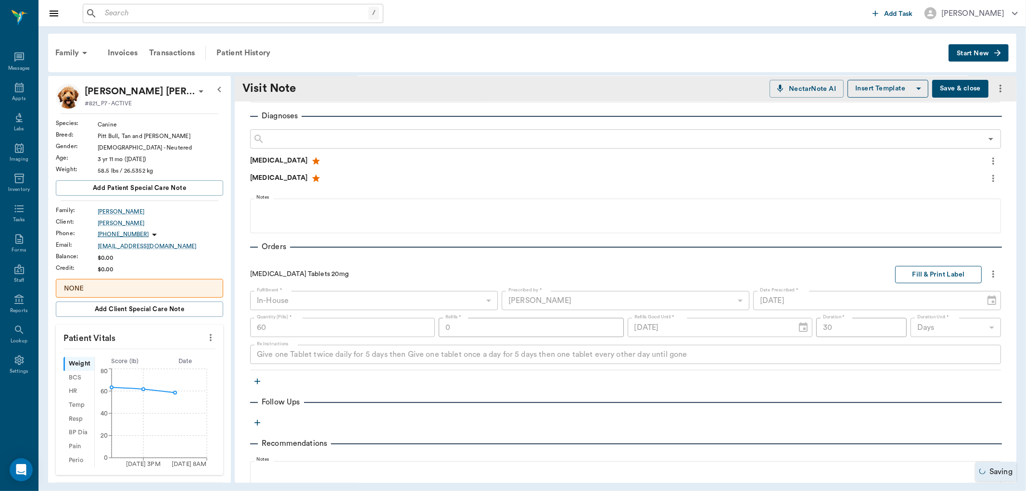
click at [932, 276] on button "Fill & Print Label" at bounding box center [938, 275] width 87 height 18
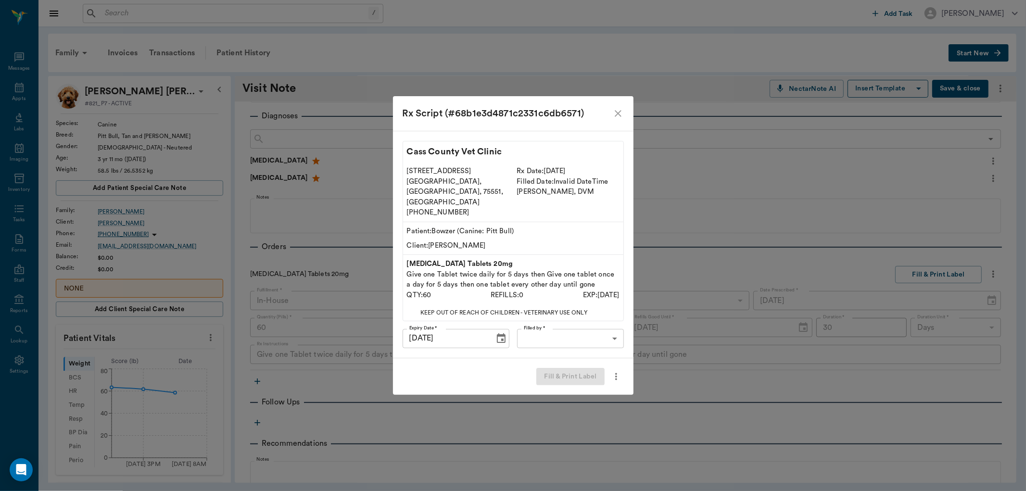
click at [579, 331] on body "/ ​ Add Task [PERSON_NAME] Nectar Messages Appts Labs Imaging Inventory Tasks F…" at bounding box center [513, 245] width 1026 height 491
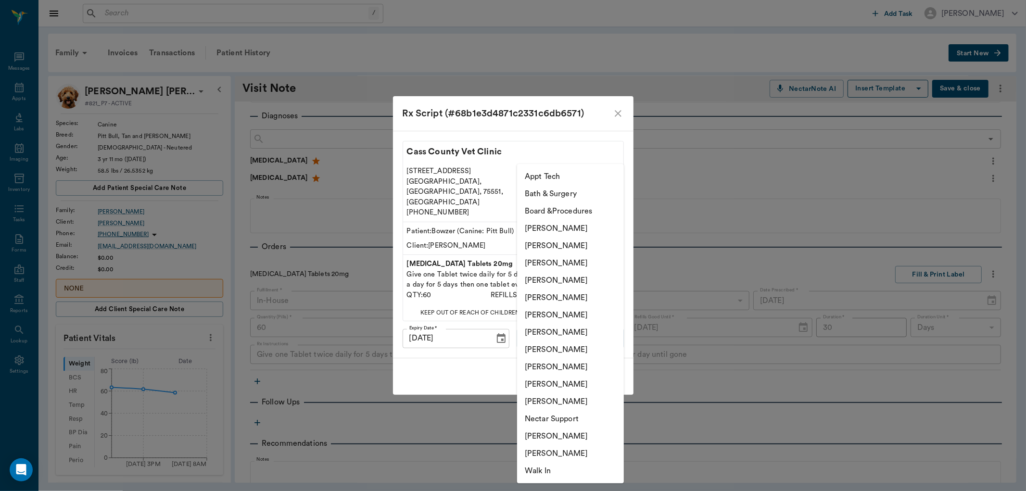
click at [550, 383] on li "[PERSON_NAME]" at bounding box center [570, 384] width 107 height 17
type input "63ec2ede52e12b0ba117d0d7"
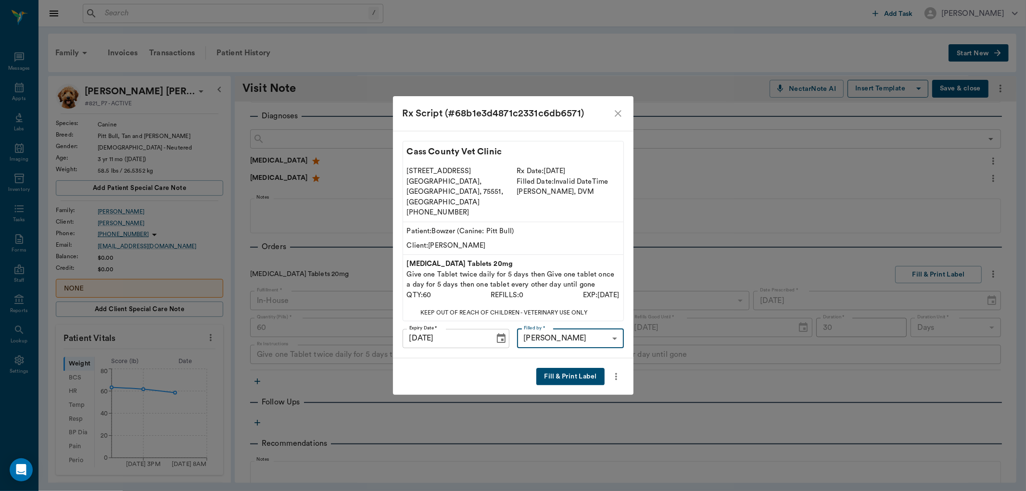
click at [564, 368] on button "Fill & Print Label" at bounding box center [571, 377] width 68 height 18
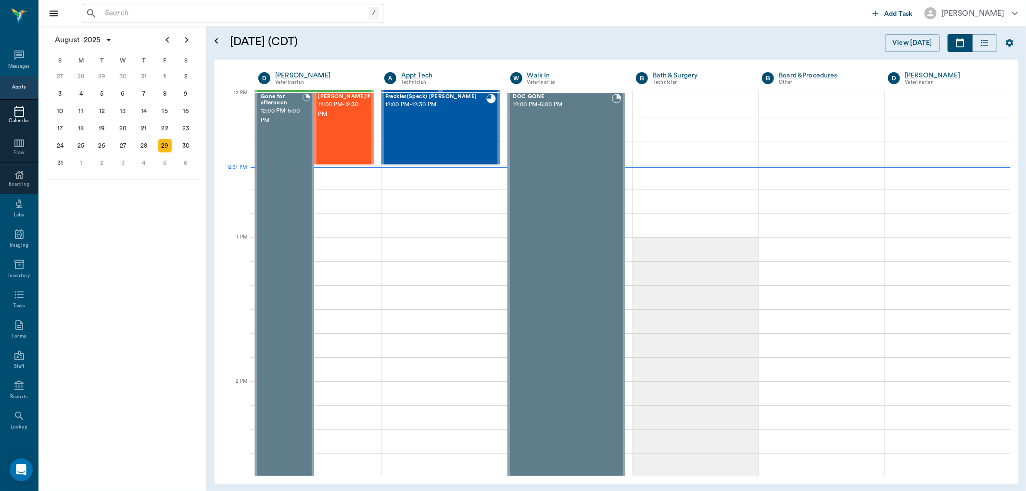
scroll to position [578, 0]
